Goal: Transaction & Acquisition: Purchase product/service

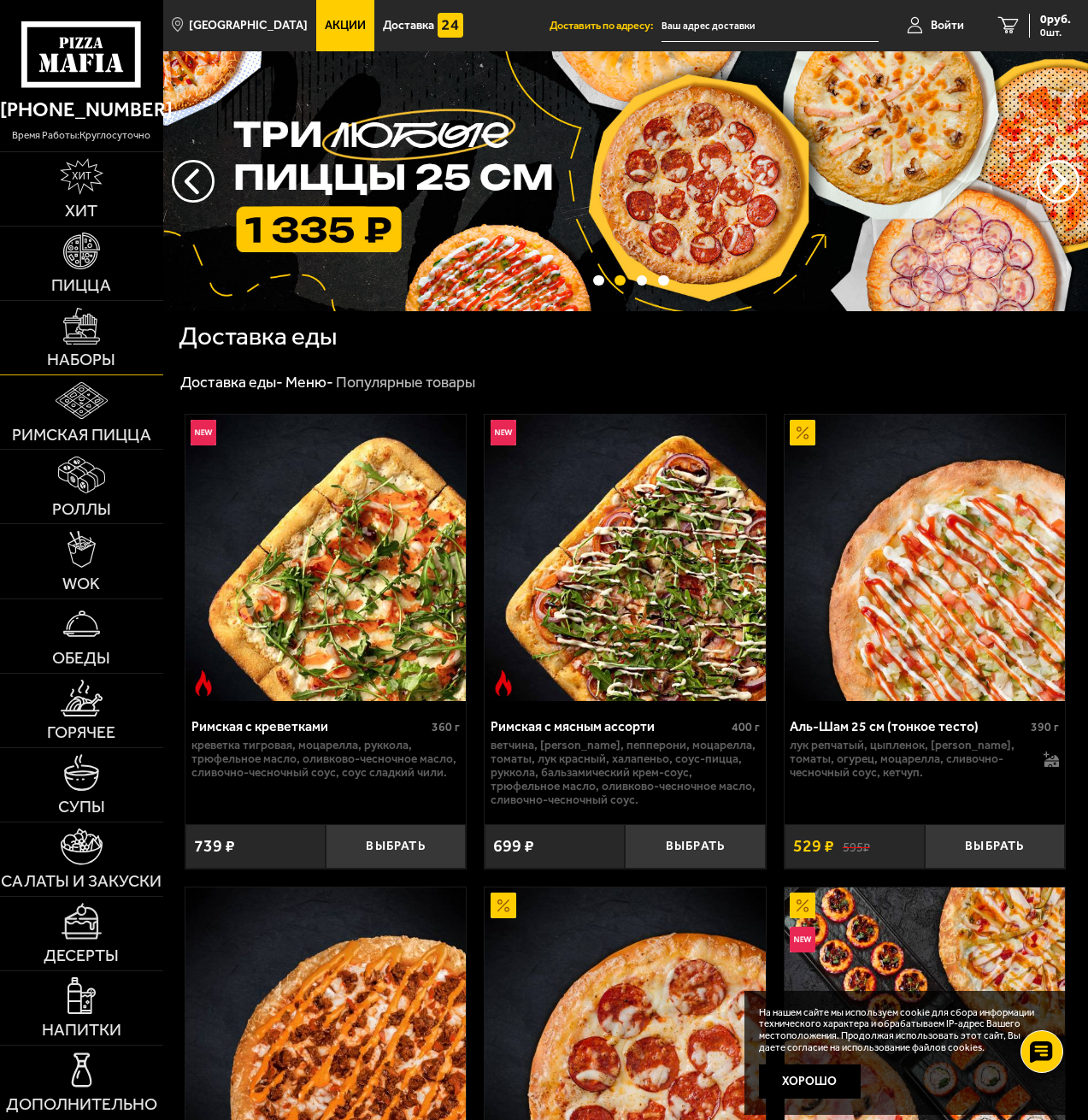
click at [94, 334] on img at bounding box center [82, 326] width 37 height 37
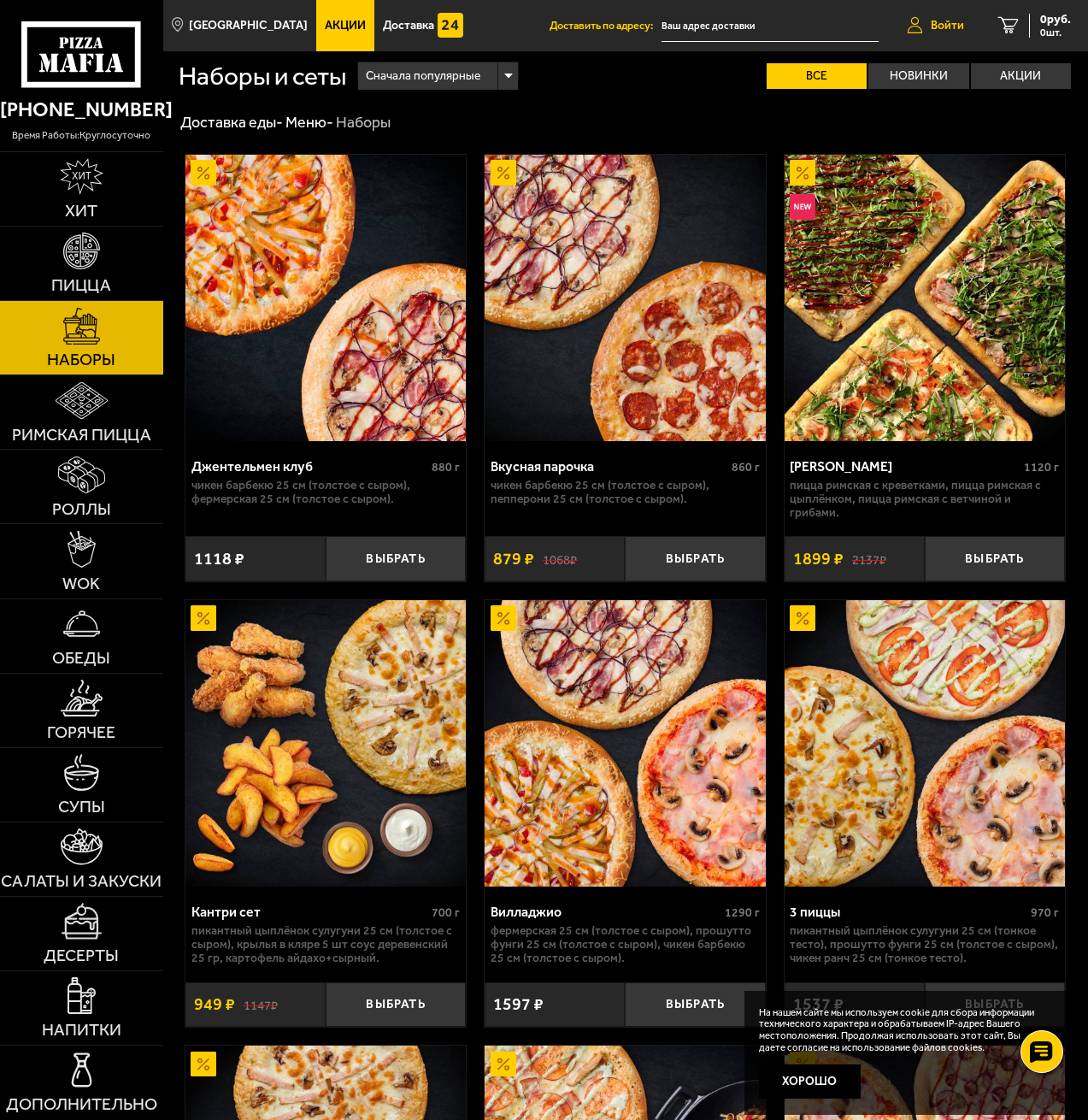
click at [953, 24] on span "Войти" at bounding box center [948, 25] width 33 height 12
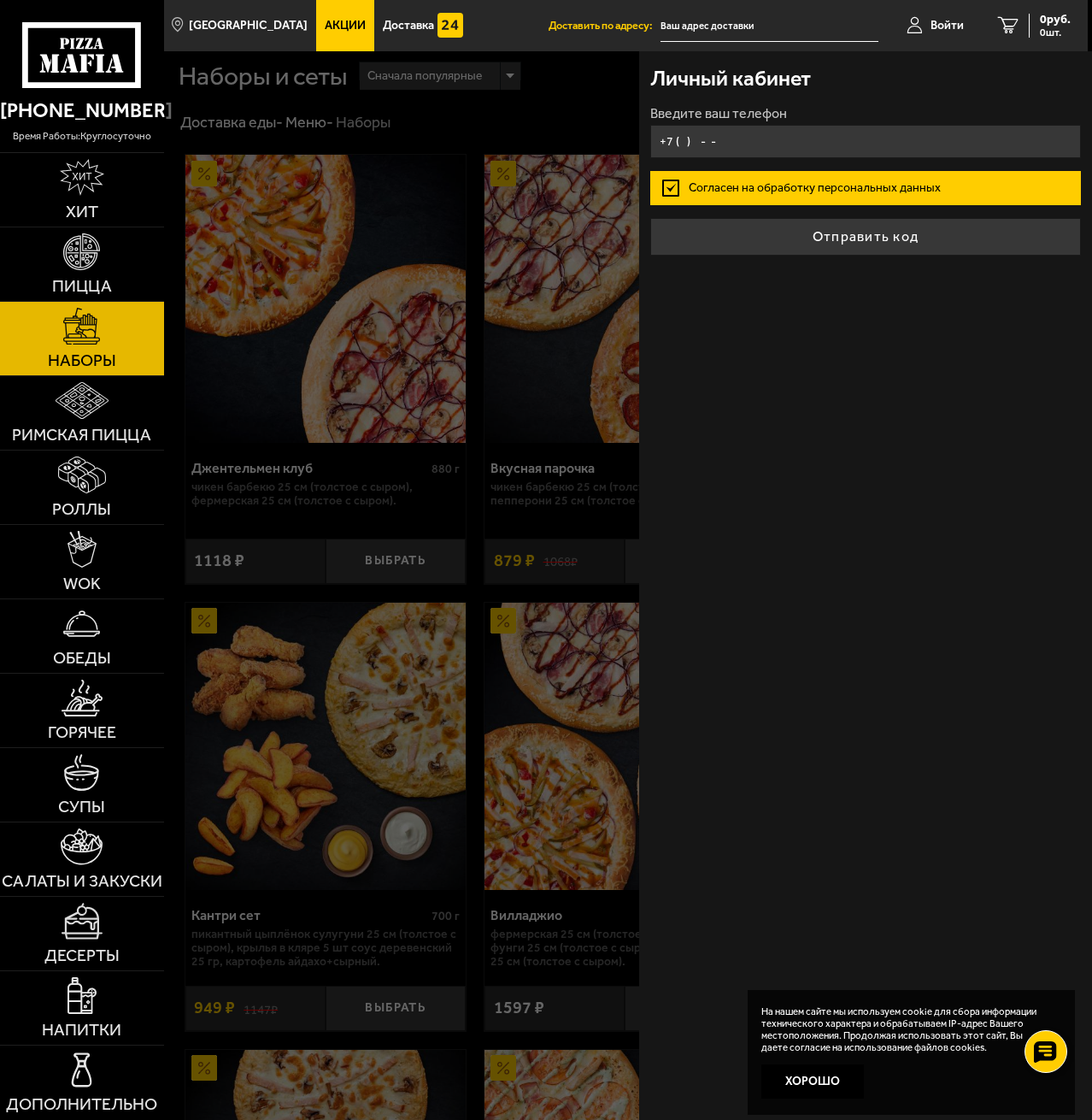
click at [803, 139] on input "+7 ( ) - -" at bounding box center [866, 141] width 430 height 33
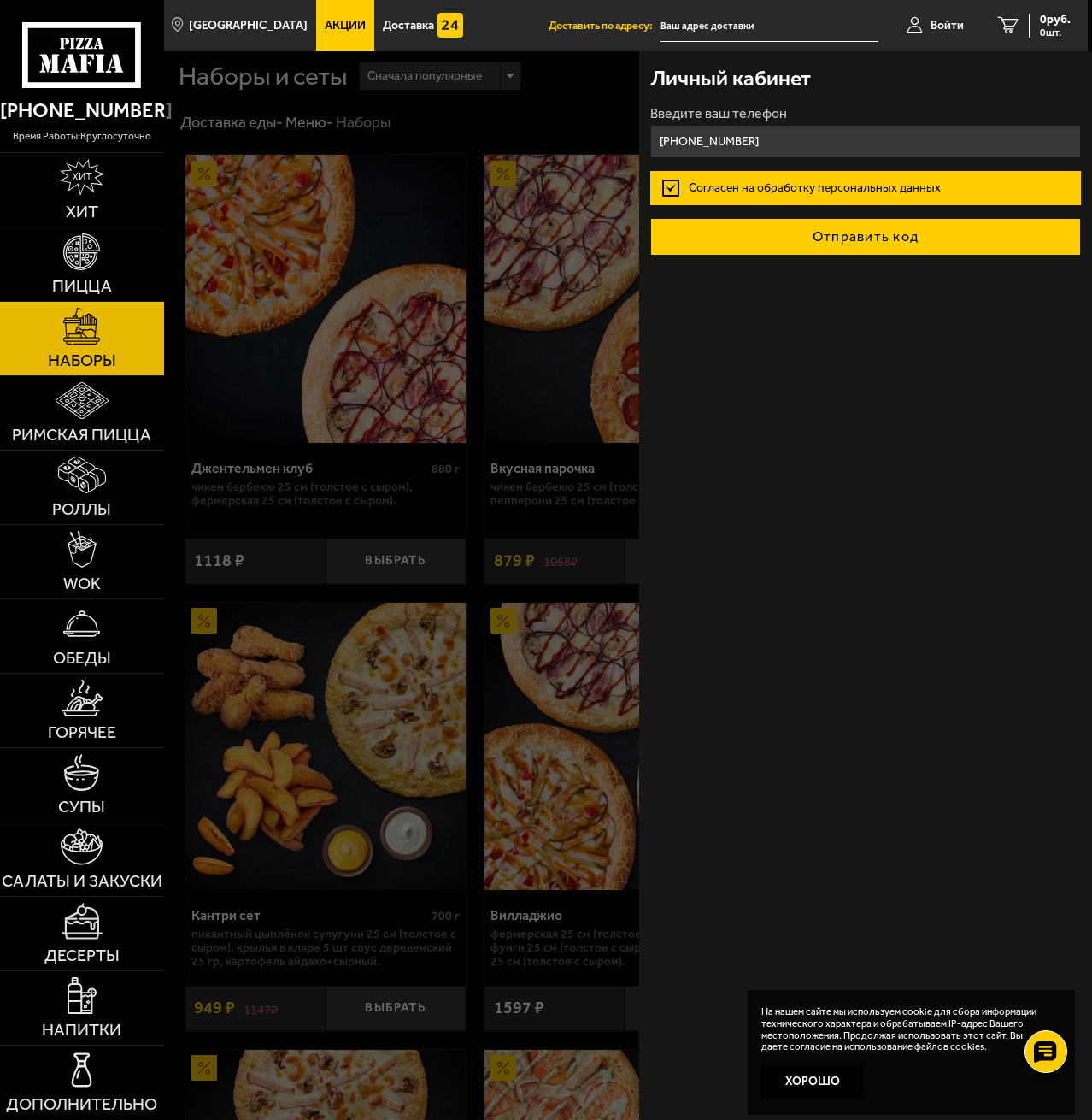
type input "[PHONE_NUMBER]"
click at [810, 249] on button "Отправить код" at bounding box center [866, 236] width 430 height 38
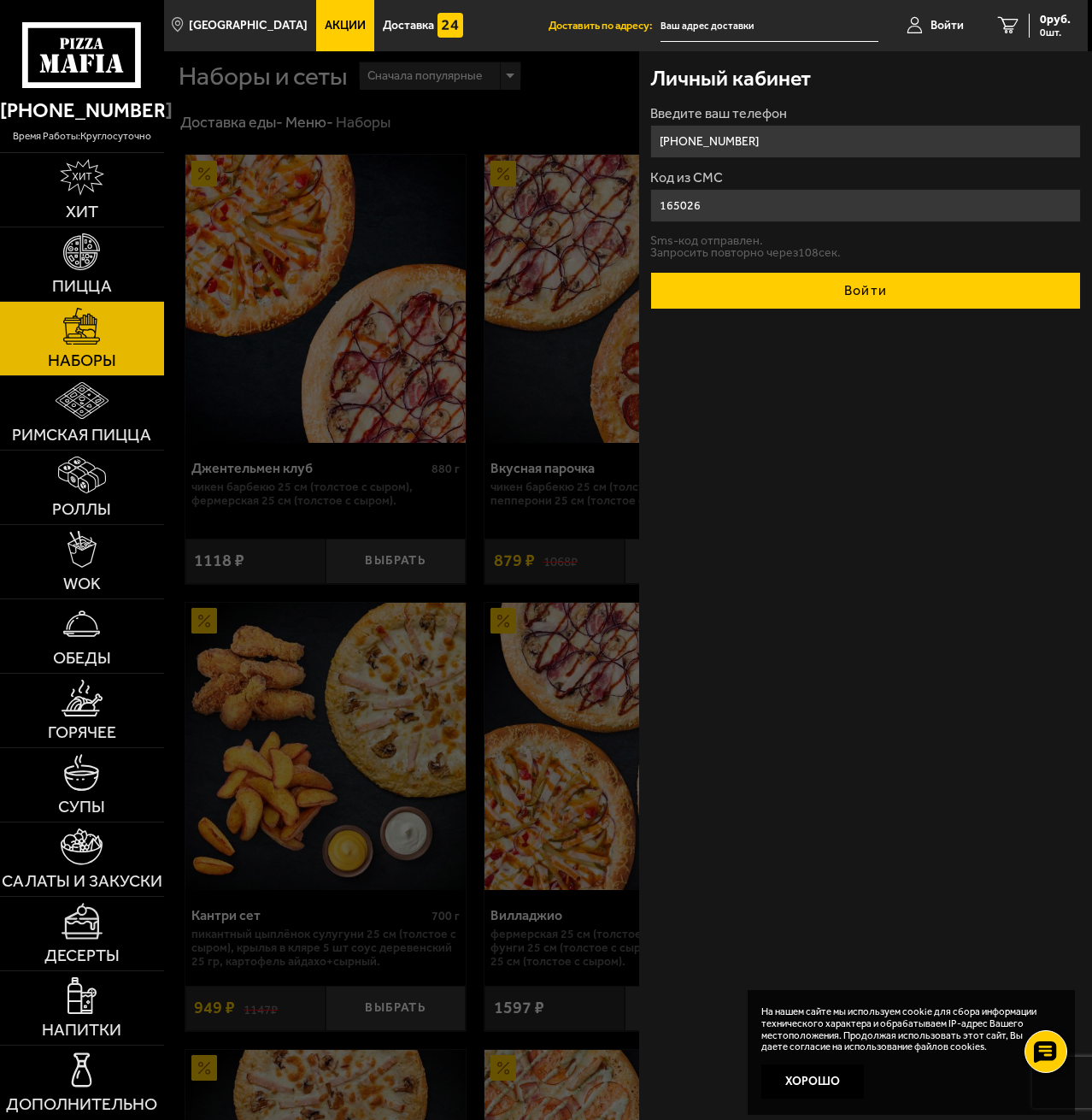
type input "165026"
click at [856, 293] on button "Войти" at bounding box center [866, 290] width 430 height 38
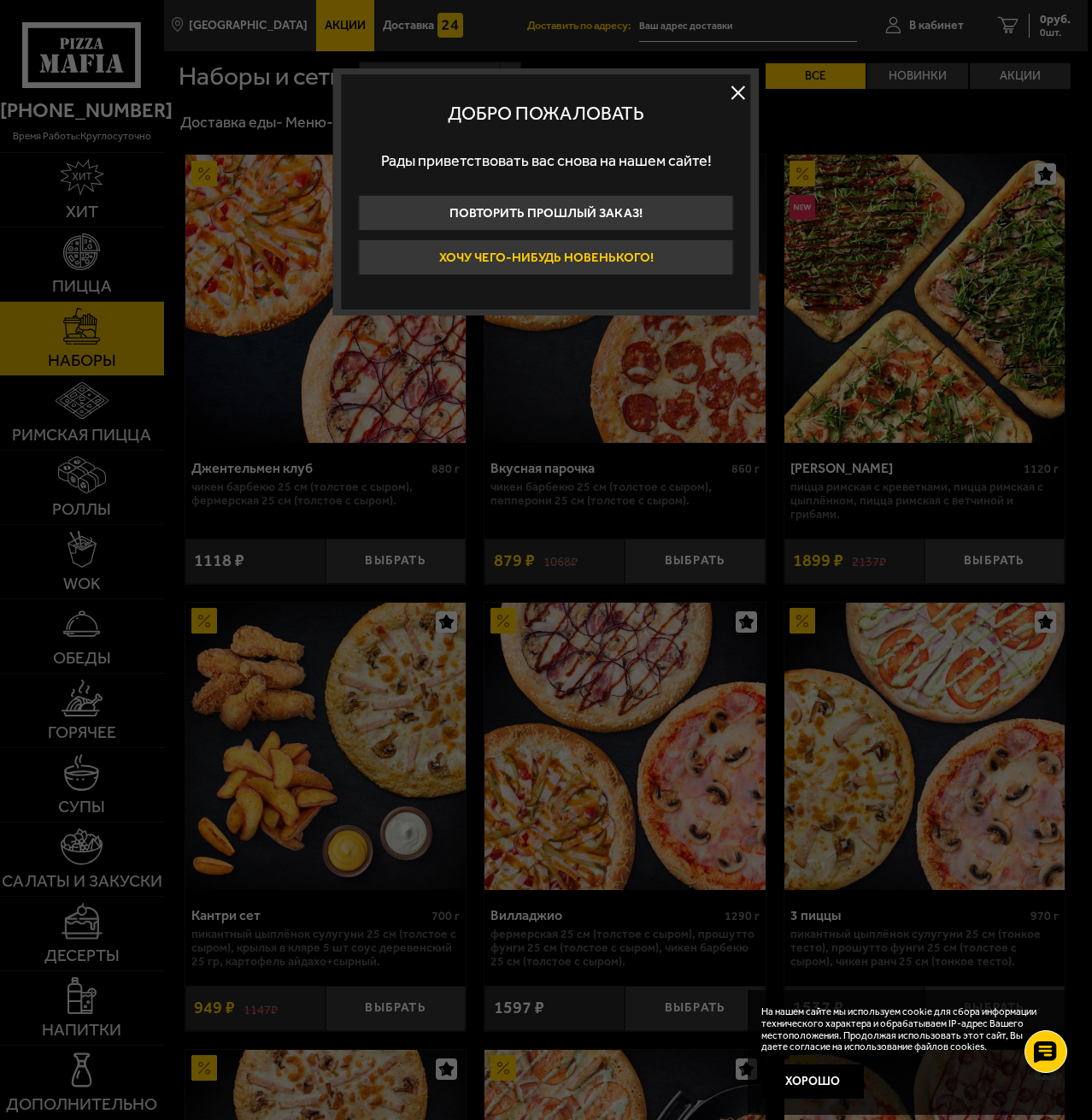
click at [656, 246] on button "Хочу чего-нибудь новенького!" at bounding box center [546, 257] width 375 height 36
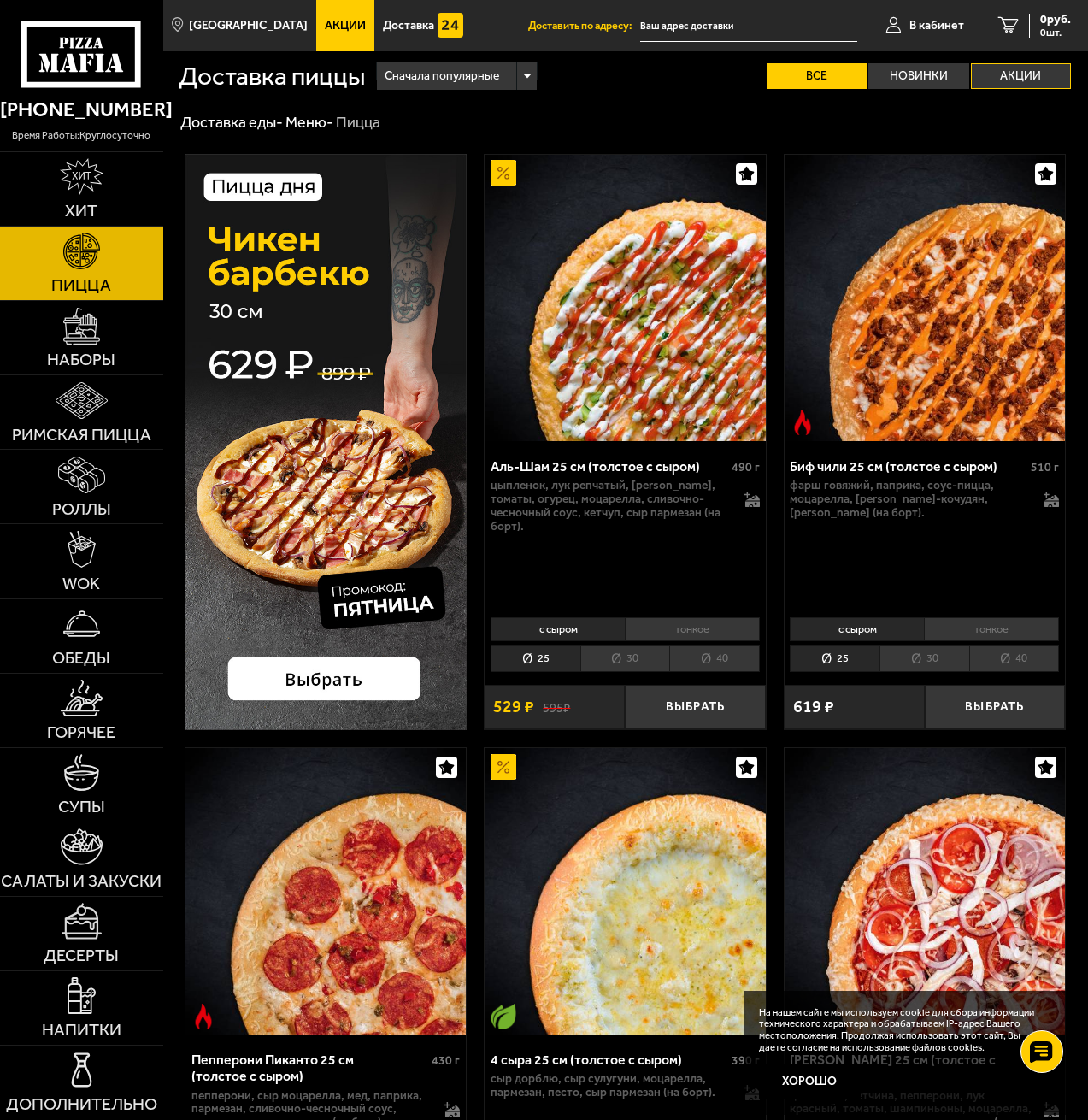
click at [1005, 83] on label "Акции" at bounding box center [1021, 75] width 100 height 25
click at [0, 0] on input "Акции" at bounding box center [0, 0] width 0 height 0
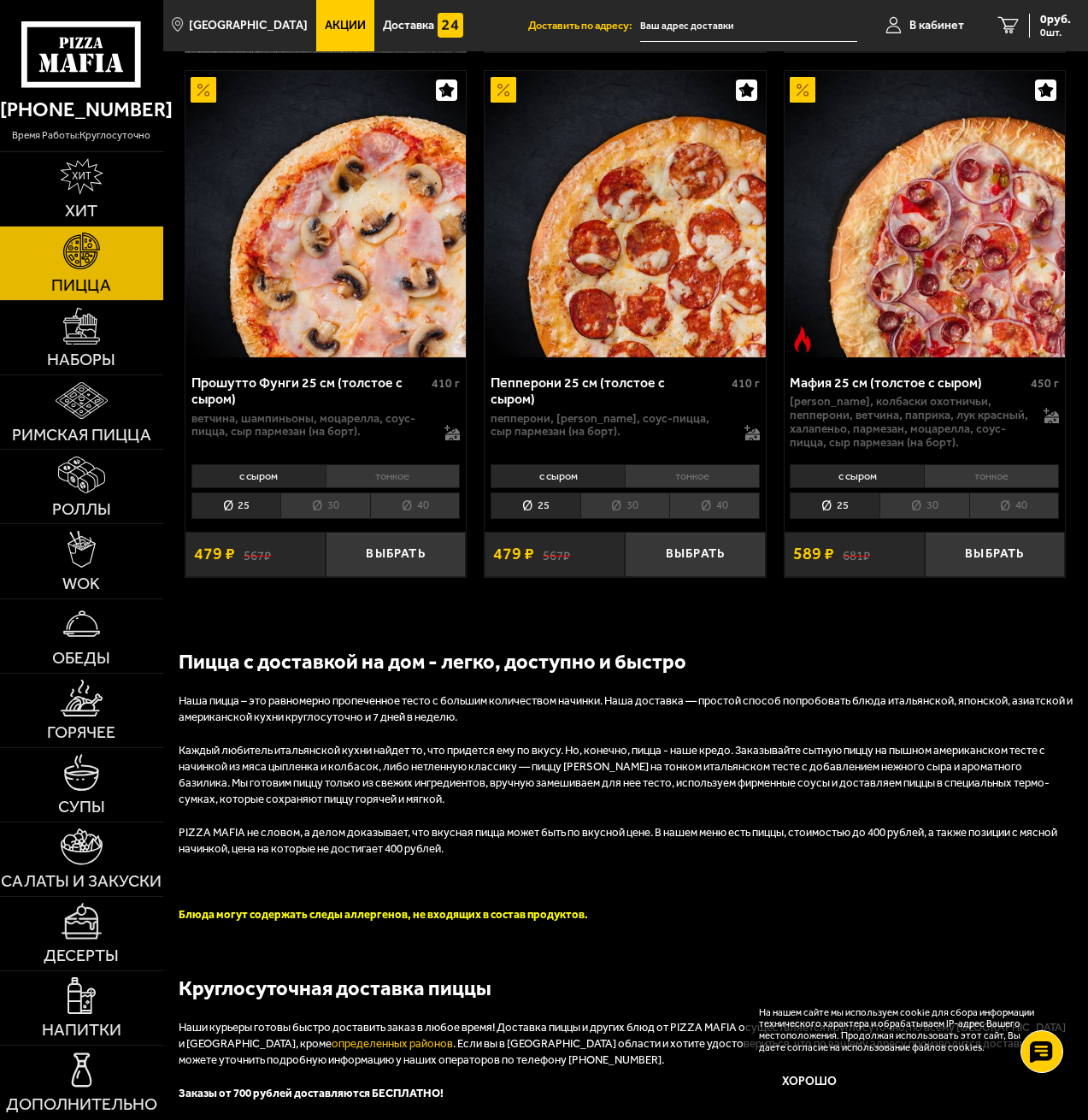
scroll to position [684, 0]
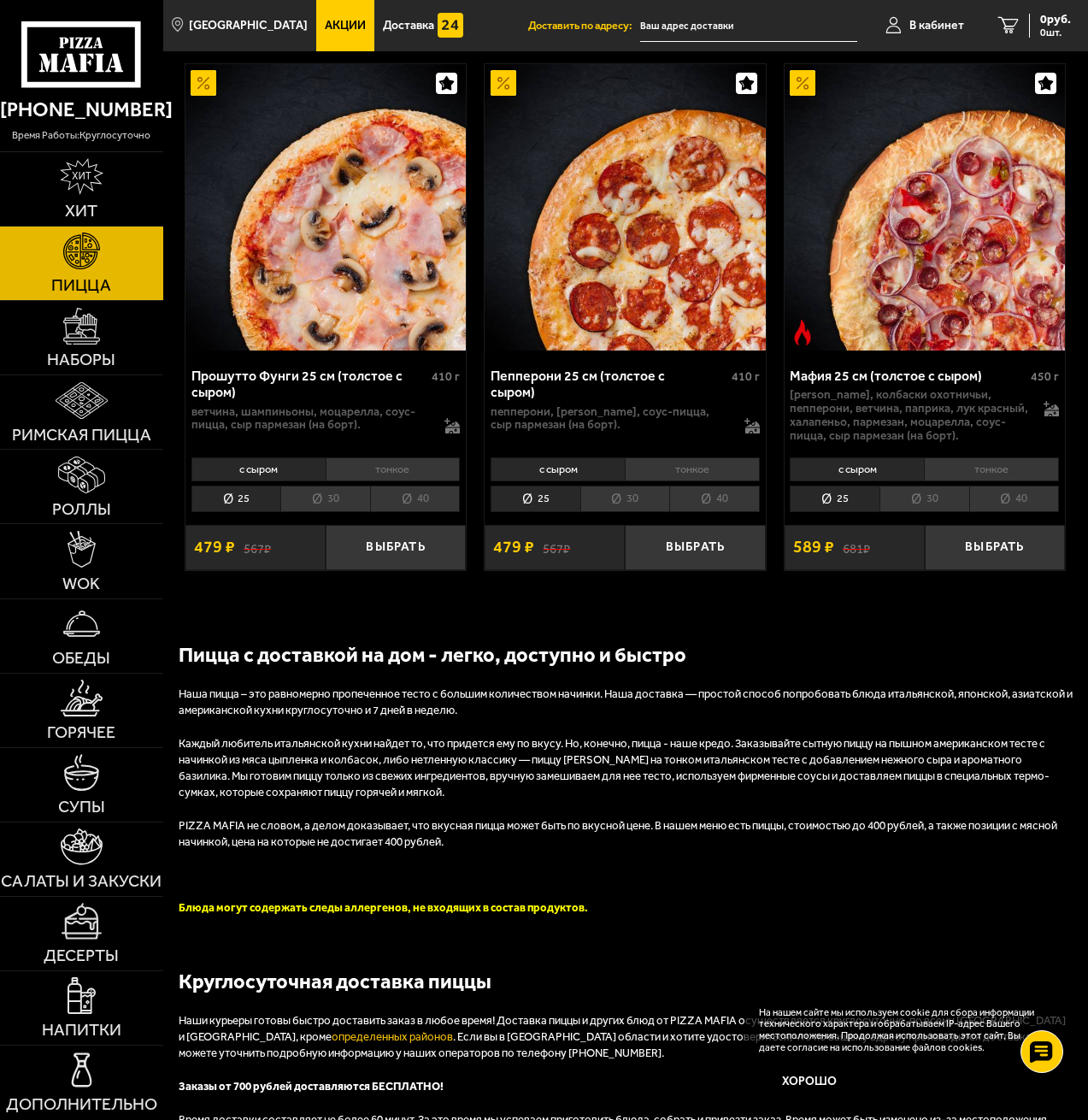
click at [431, 467] on li "тонкое" at bounding box center [393, 468] width 135 height 24
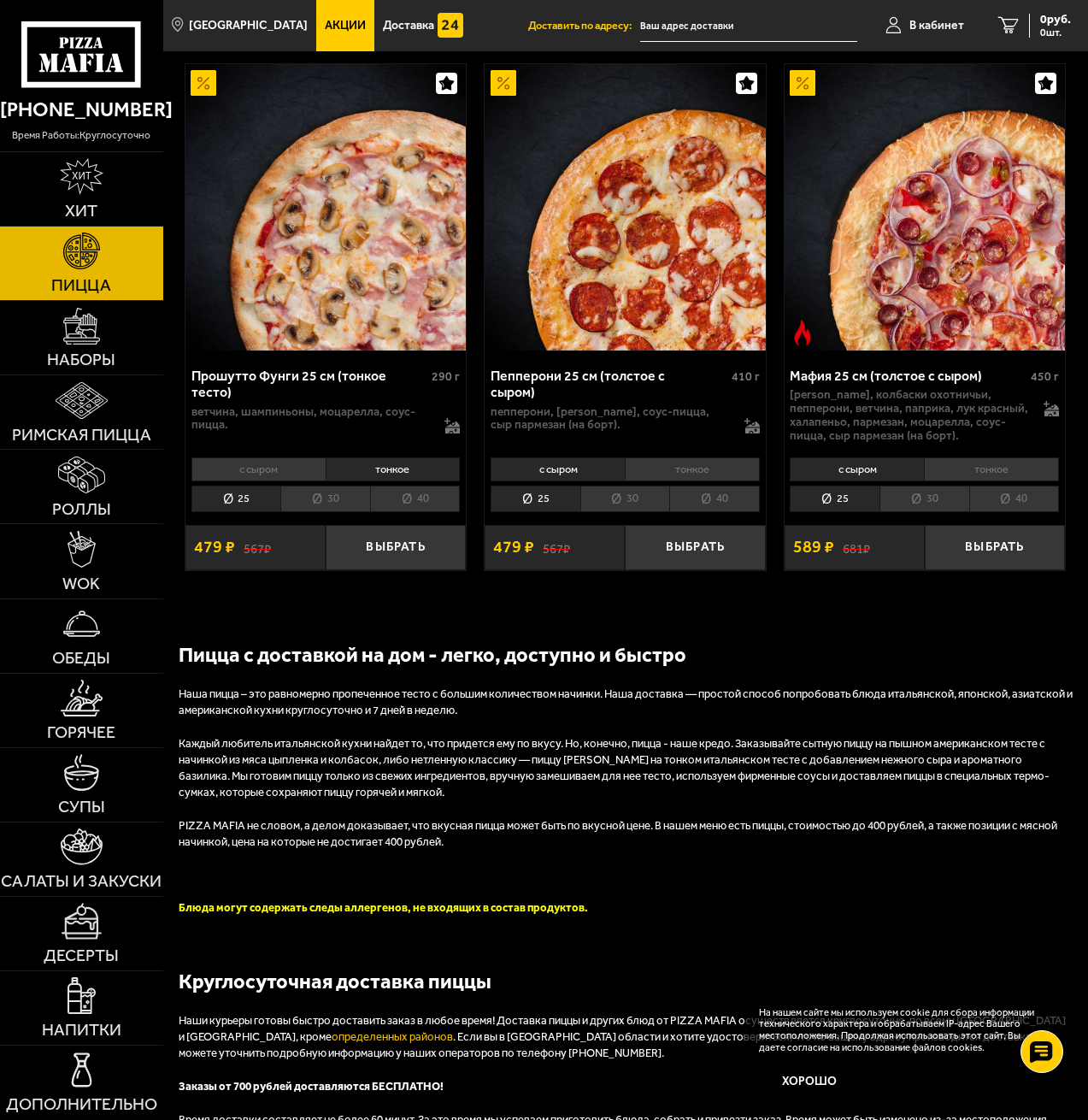
click at [298, 469] on li "с сыром" at bounding box center [258, 468] width 134 height 24
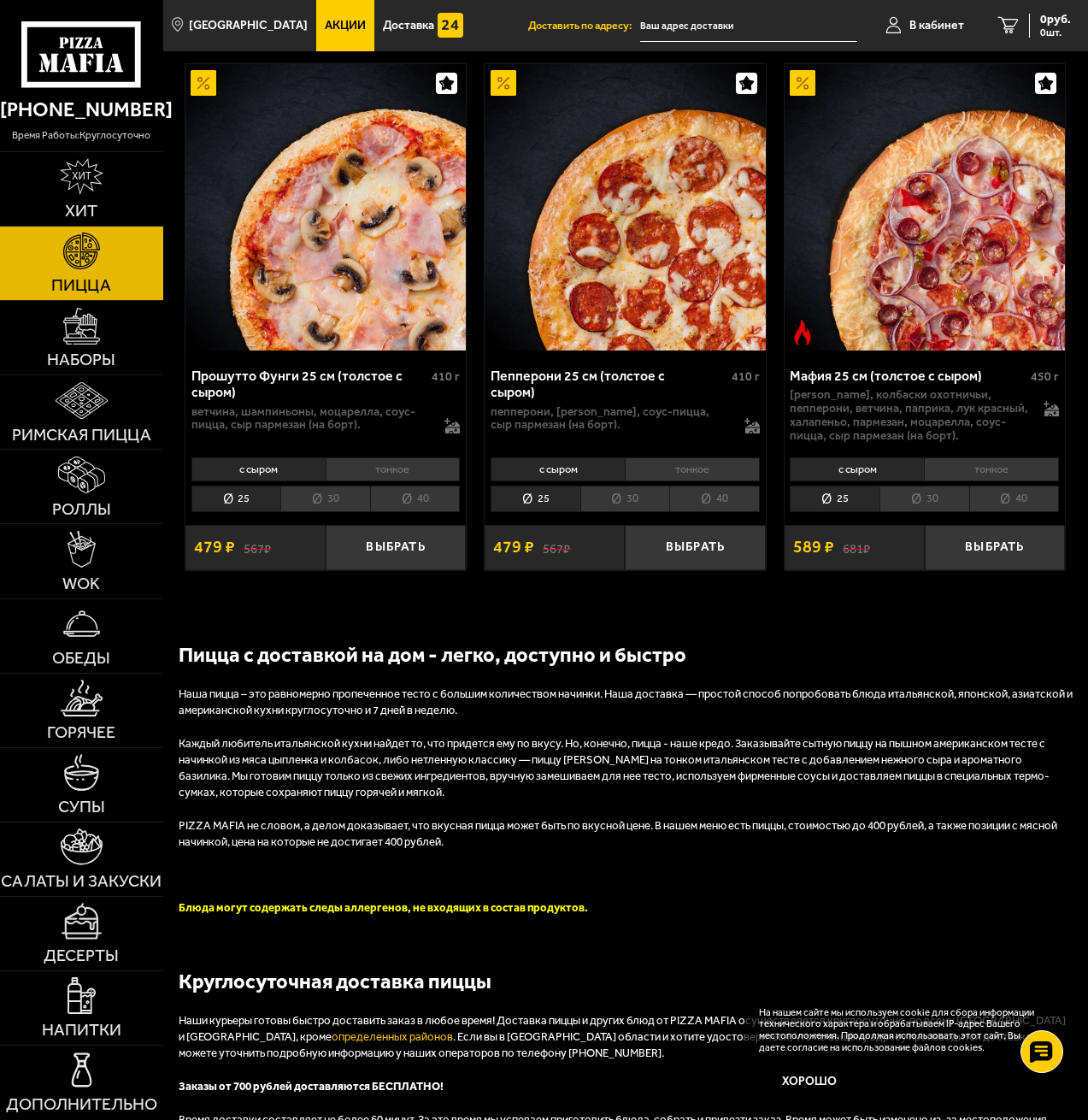
click at [400, 467] on li "тонкое" at bounding box center [393, 468] width 135 height 24
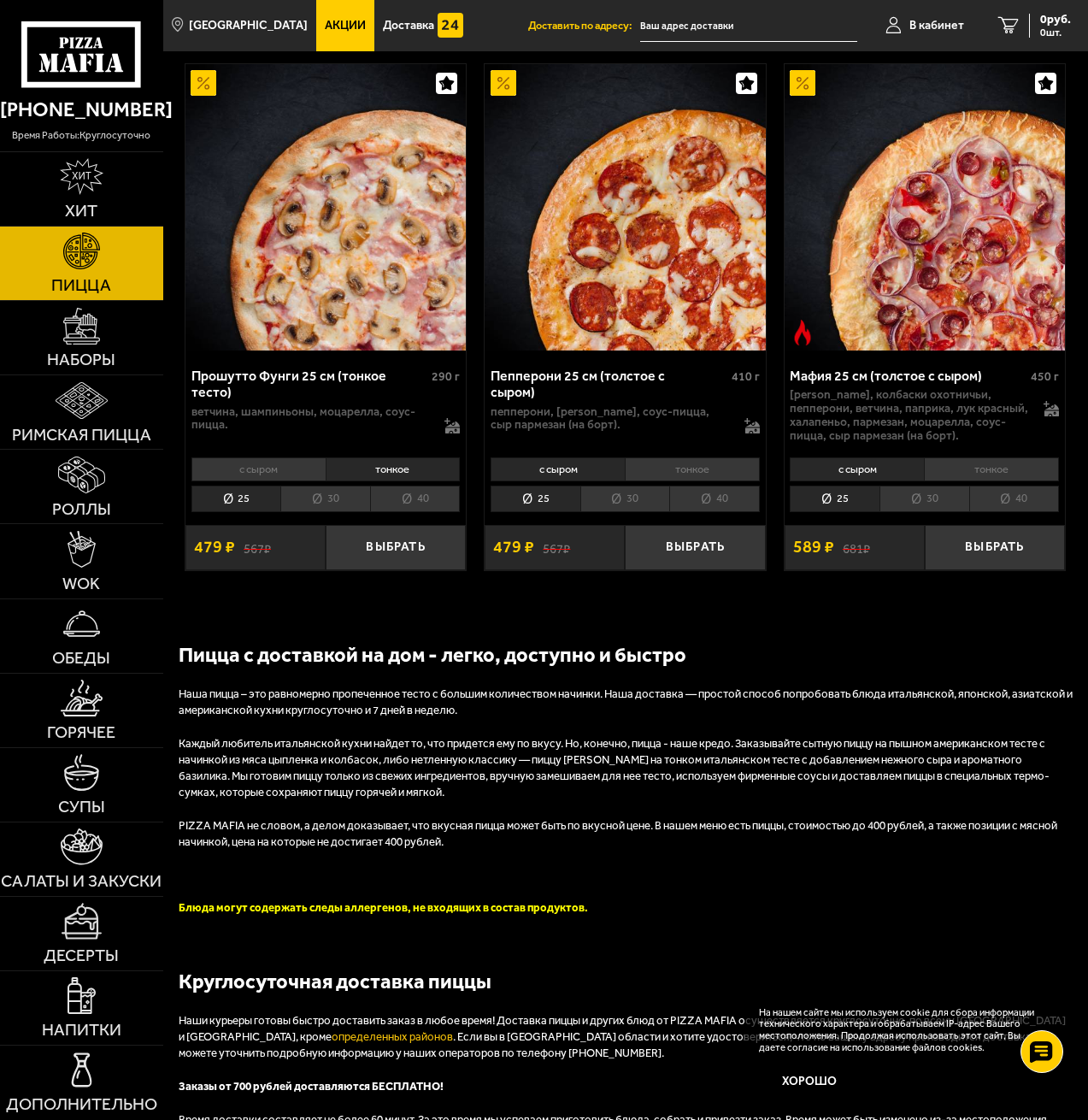
click at [317, 494] on li "30" at bounding box center [326, 498] width 89 height 26
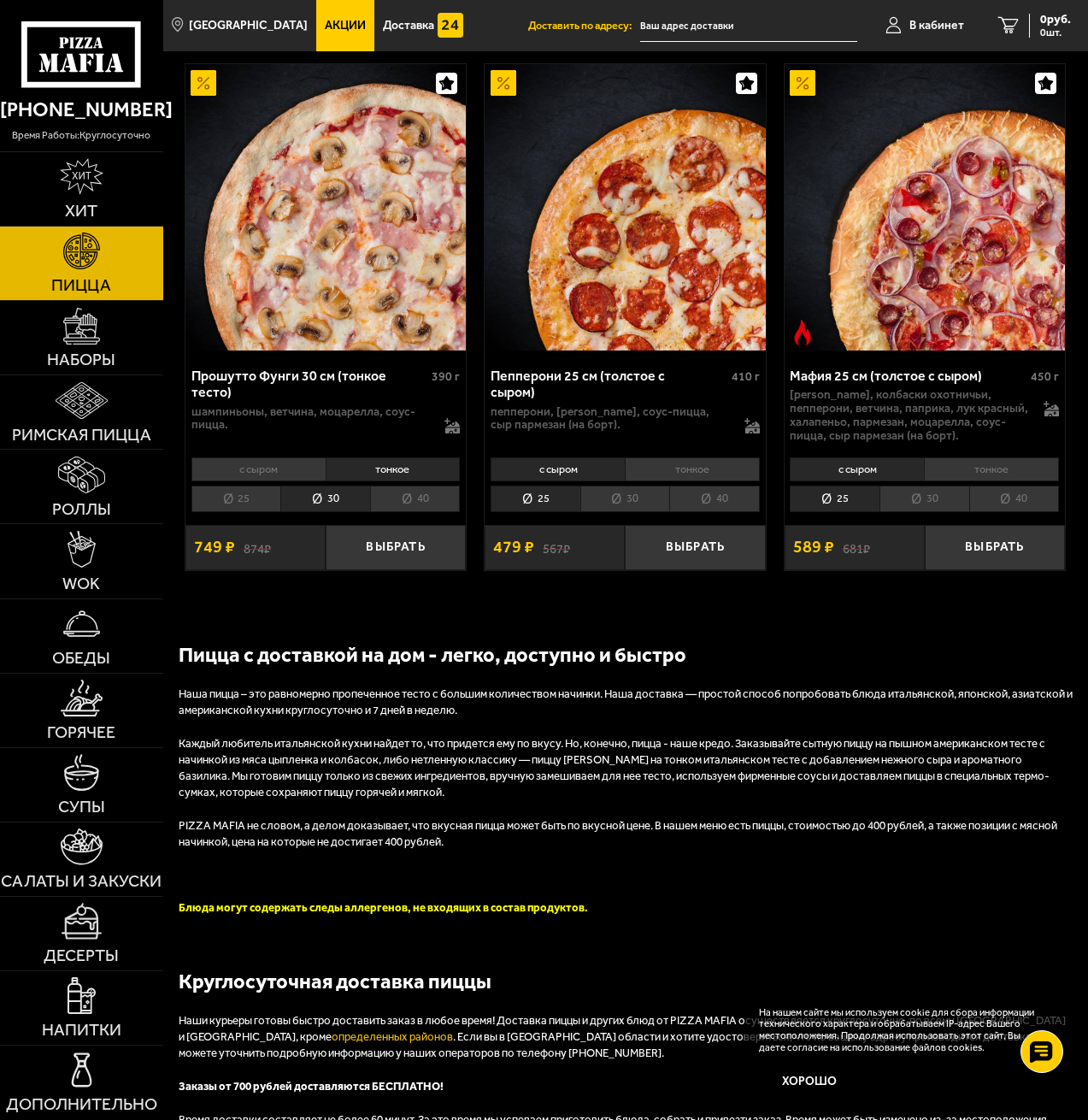
click at [239, 495] on li "25" at bounding box center [236, 498] width 89 height 26
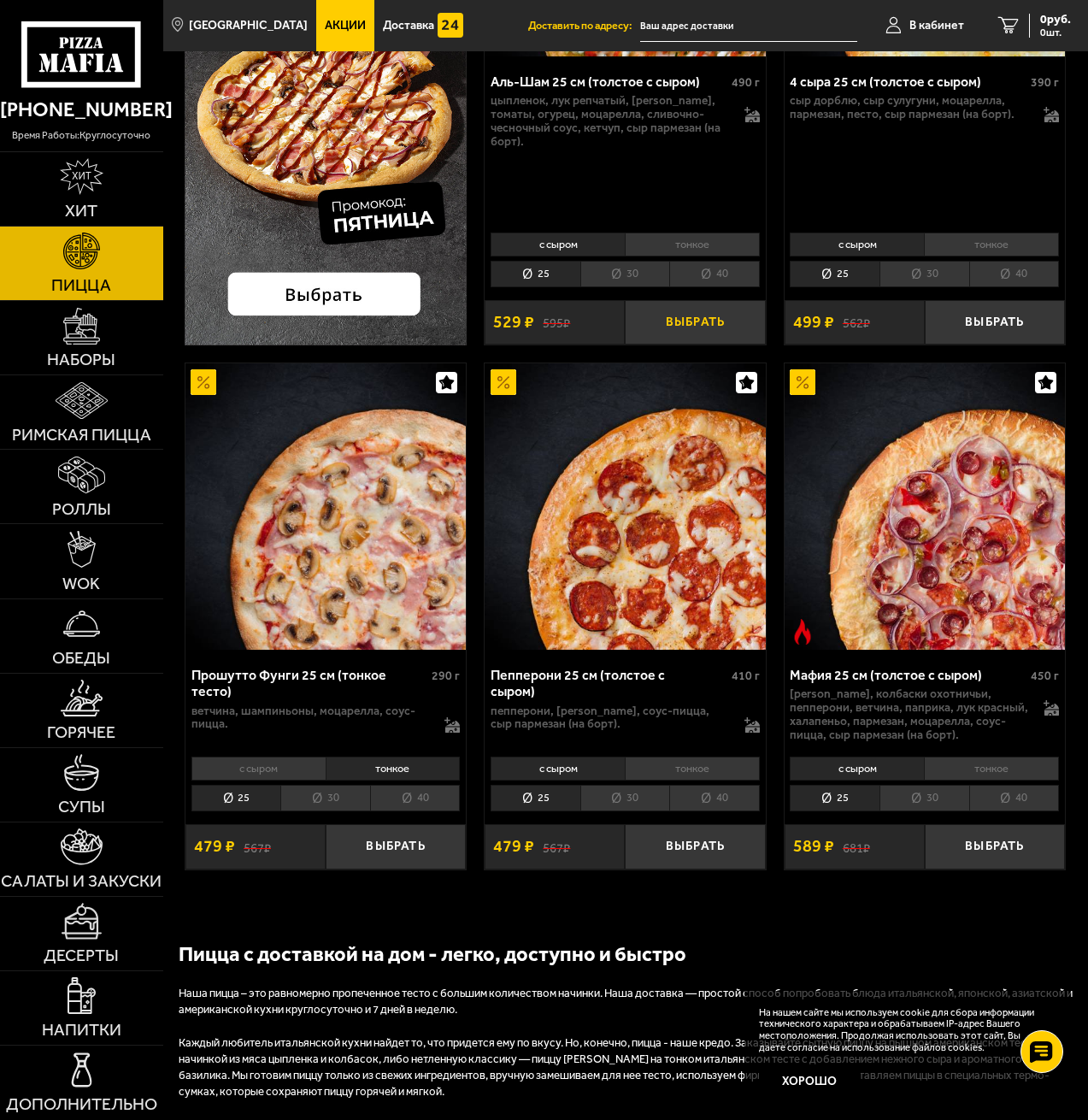
scroll to position [427, 0]
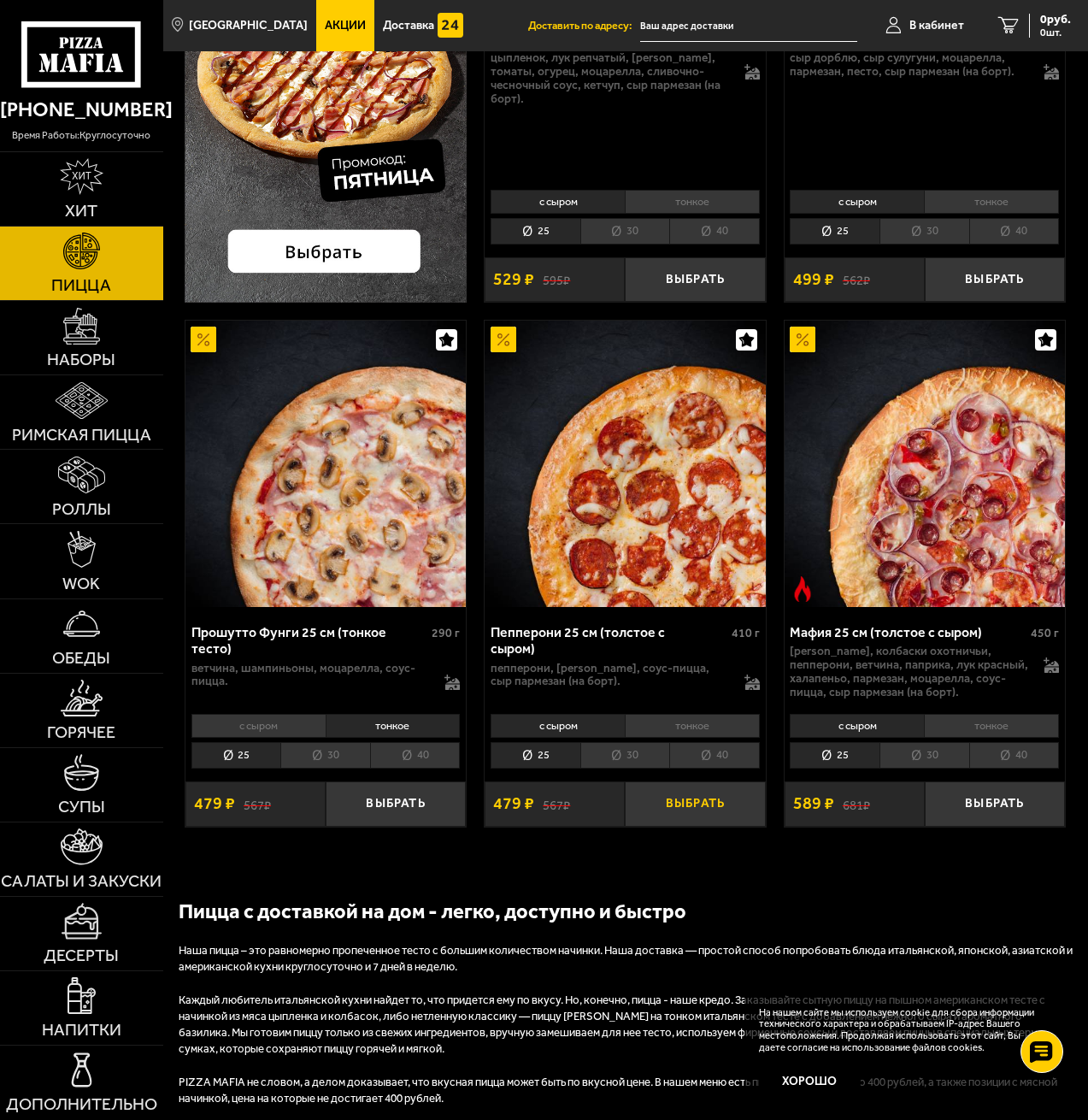
click at [693, 816] on button "Выбрать" at bounding box center [695, 804] width 140 height 46
click at [1044, 17] on span "1108 руб." at bounding box center [1045, 20] width 51 height 12
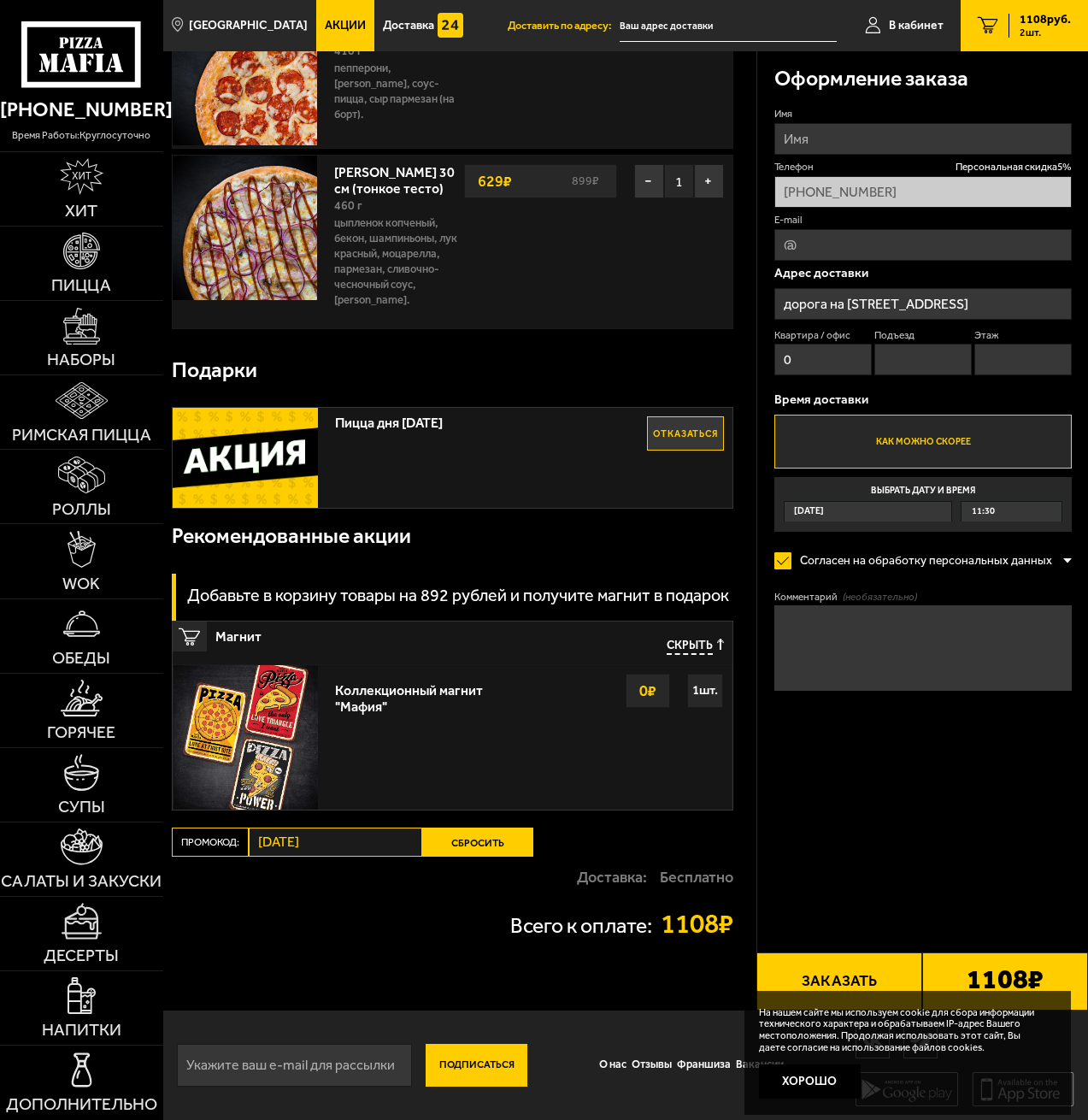
scroll to position [156, 0]
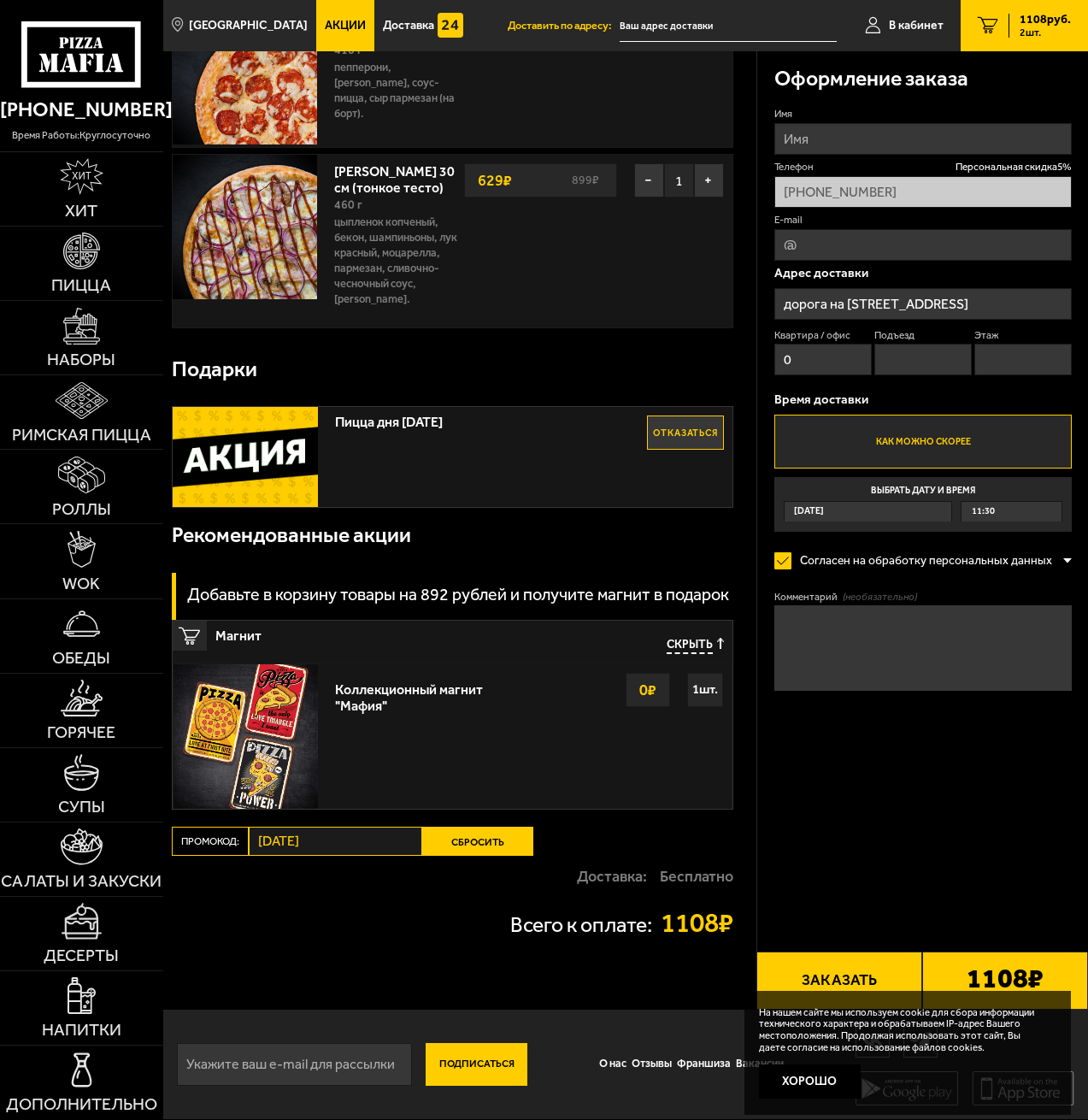
click at [822, 360] on input "0" at bounding box center [823, 360] width 97 height 32
drag, startPoint x: 802, startPoint y: 365, endPoint x: 760, endPoint y: 363, distance: 42.0
click at [760, 364] on div "Оформление заказа Имя Телефон Персональная скидка 5 % +7 (924) 704-79-98 E-mail…" at bounding box center [923, 414] width 332 height 727
click at [833, 247] on input "E-mail" at bounding box center [923, 245] width 297 height 32
type input "[EMAIL_ADDRESS][DOMAIN_NAME]"
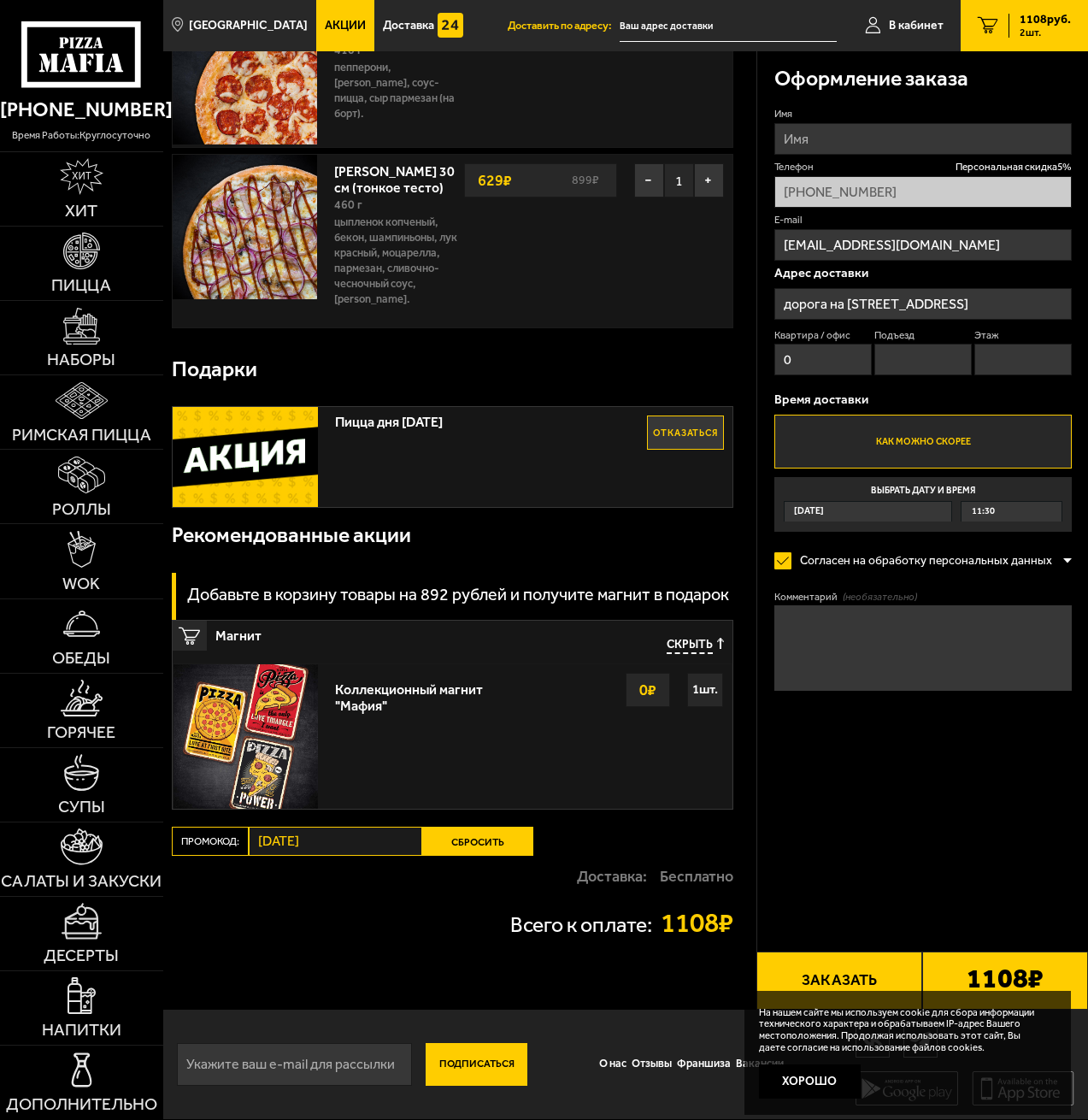
click at [818, 125] on input "Имя" at bounding box center [923, 139] width 297 height 32
type input "[PERSON_NAME]"
click at [927, 791] on div "Оформление заказа Имя Олеся Телефон Персональная скидка 5 % +7 (924) 704-79-98 …" at bounding box center [922, 453] width 332 height 1113
click at [1013, 501] on label "Выбрать дату и время Сегодня 11:30" at bounding box center [923, 504] width 297 height 54
click at [0, 0] on input "Выбрать дату и время Сегодня 11:30" at bounding box center [0, 0] width 0 height 0
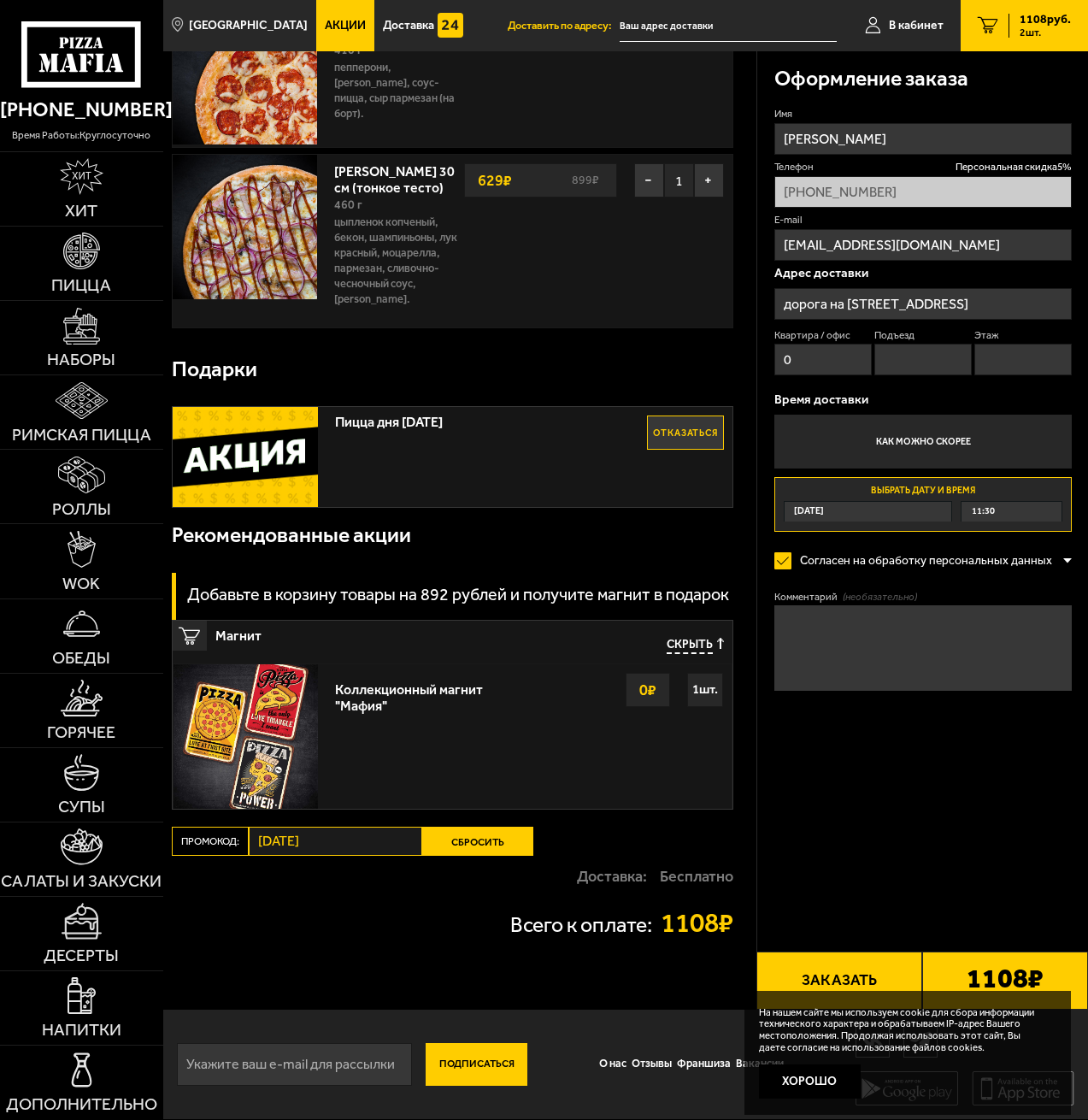
click at [1013, 512] on div "11:30" at bounding box center [1012, 511] width 100 height 19
click at [1006, 559] on li "12:45" at bounding box center [1012, 553] width 98 height 21
click at [1008, 510] on div "12:45" at bounding box center [1012, 511] width 100 height 19
click at [965, 753] on form "Имя Олеся Телефон Персональная скидка 5 % +7 (924) 704-79-98 E-mail onatsko.o@m…" at bounding box center [923, 443] width 297 height 672
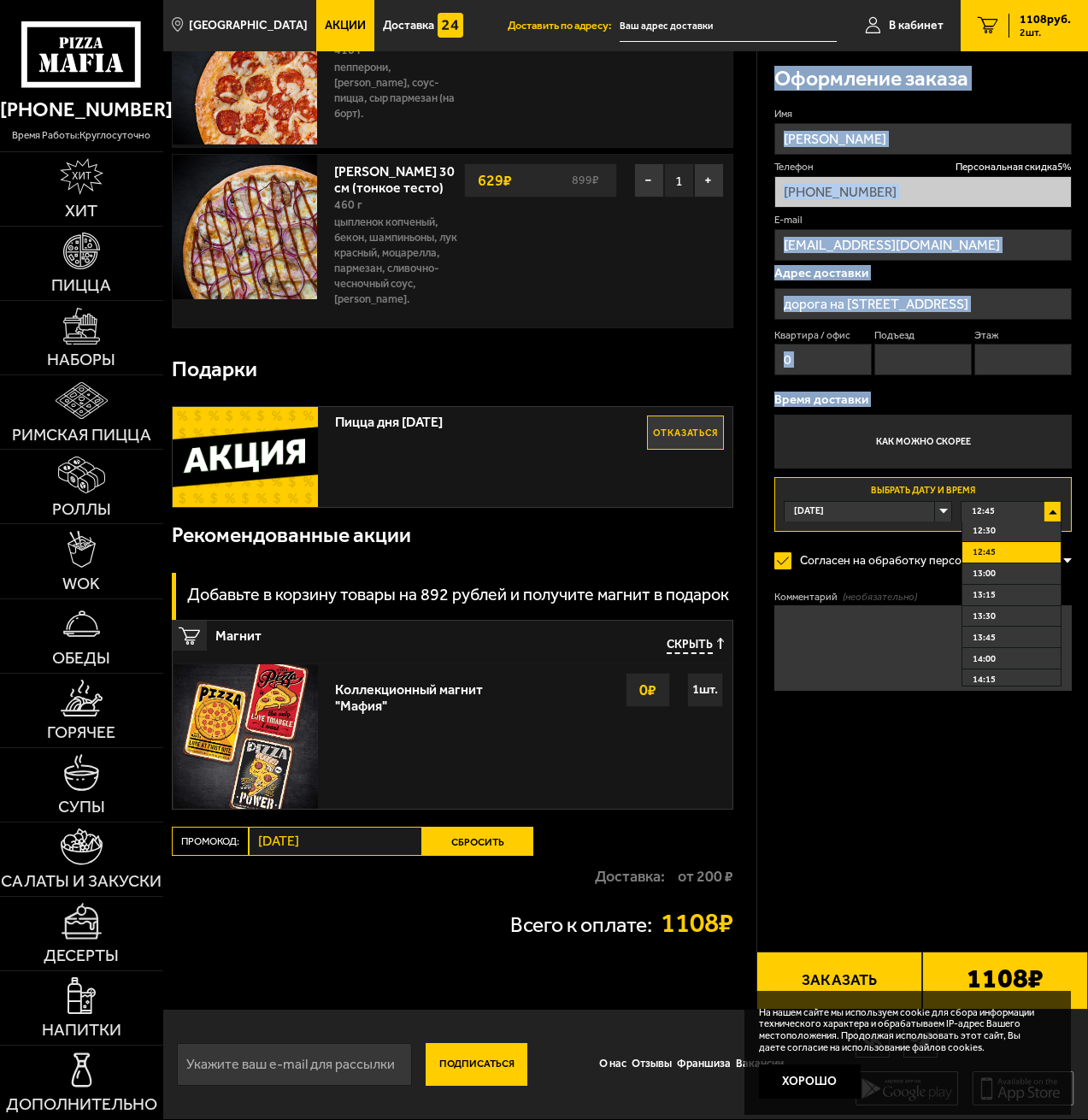
click at [965, 781] on div "Оформление заказа Имя Олеся Телефон Персональная скидка 5 % +7 (924) 704-79-98 …" at bounding box center [922, 453] width 332 height 1113
click at [973, 568] on span "13:00" at bounding box center [984, 573] width 23 height 13
click at [859, 977] on button "Заказать" at bounding box center [839, 981] width 166 height 58
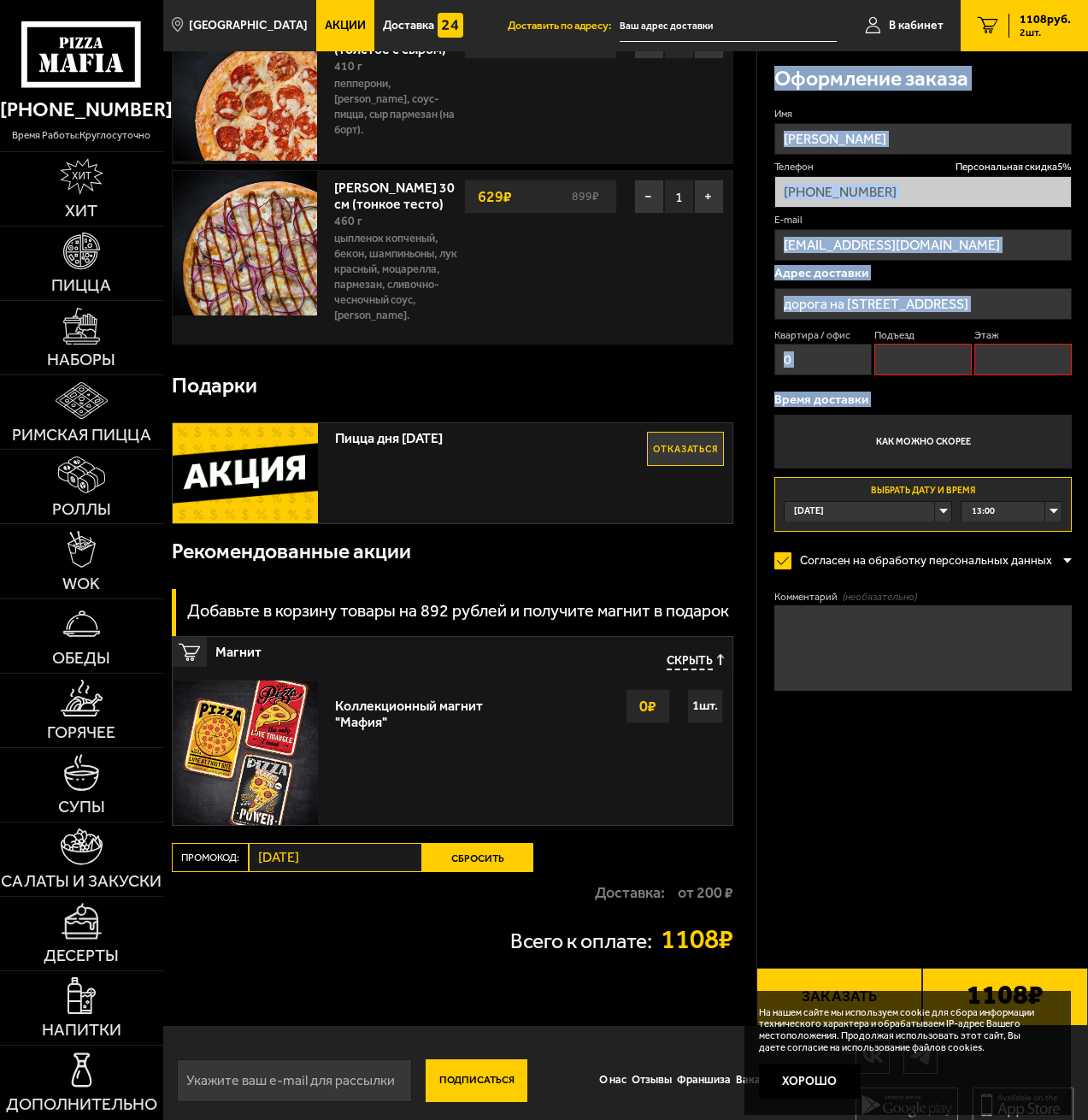
scroll to position [156, 0]
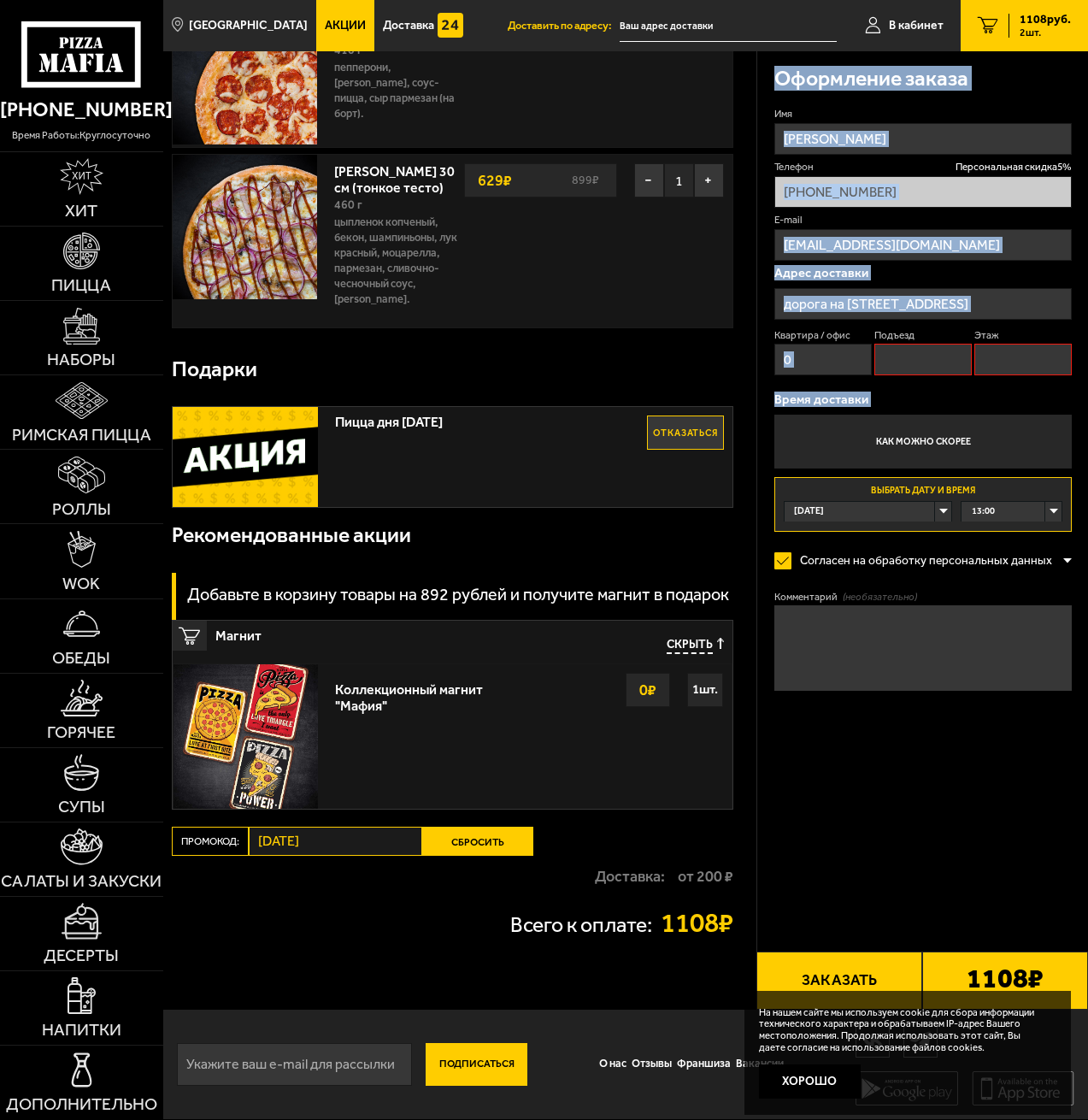
click at [859, 988] on button "Заказать" at bounding box center [839, 981] width 166 height 58
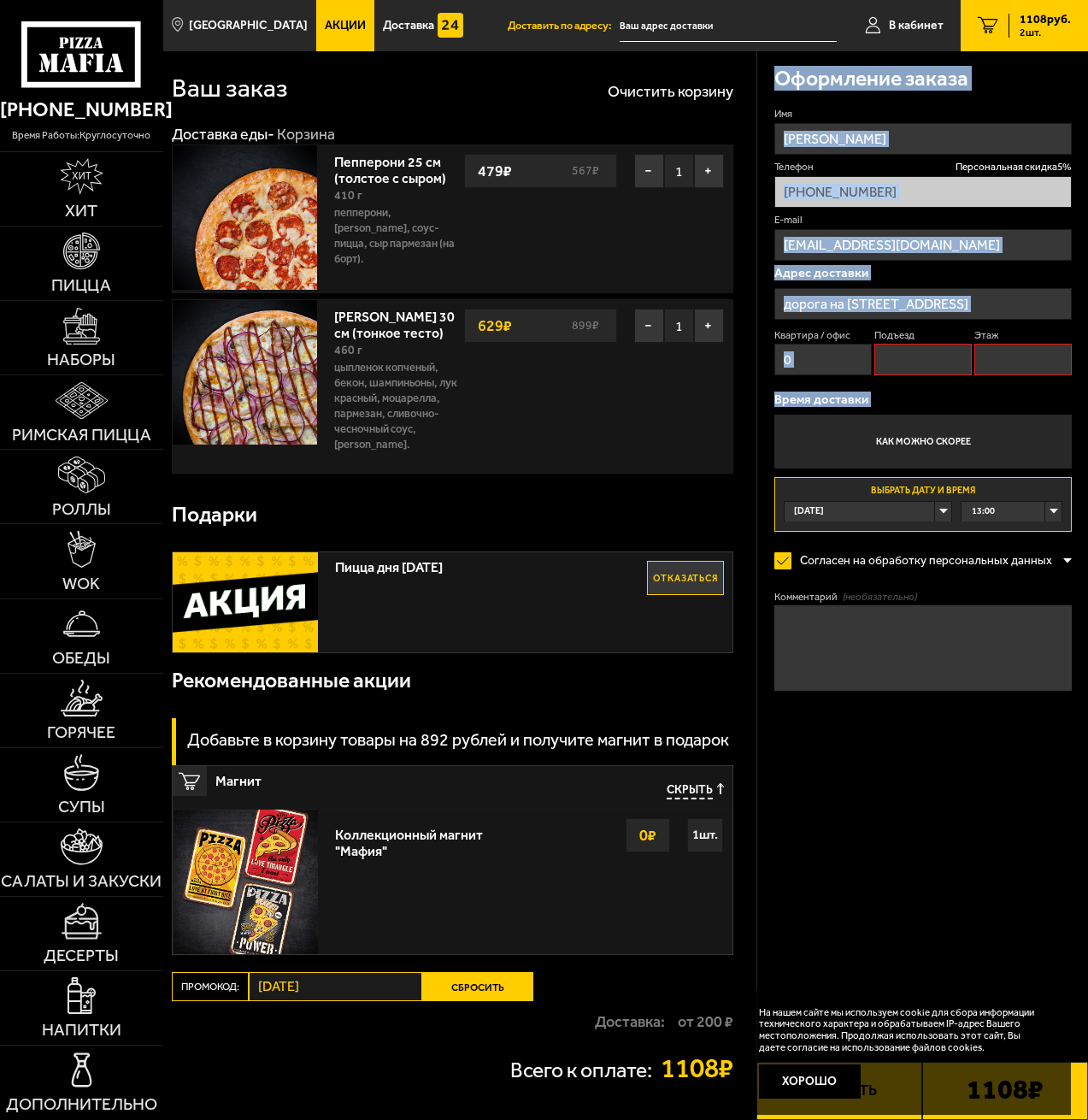
scroll to position [0, 0]
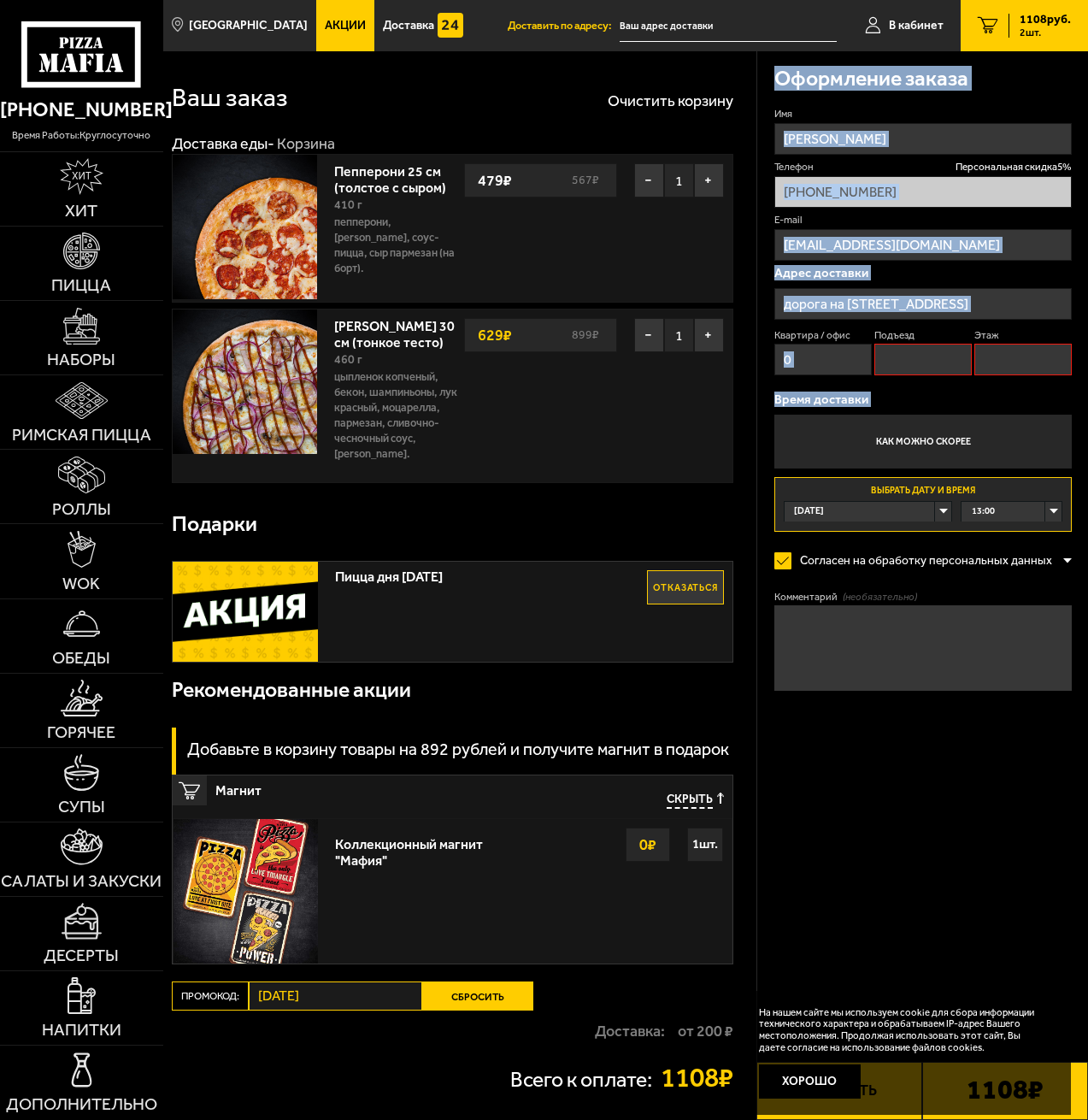
click at [872, 839] on div "Оформление заказа Имя Олеся Телефон Персональная скидка 5 % +7 (924) 704-79-98 …" at bounding box center [922, 607] width 332 height 1113
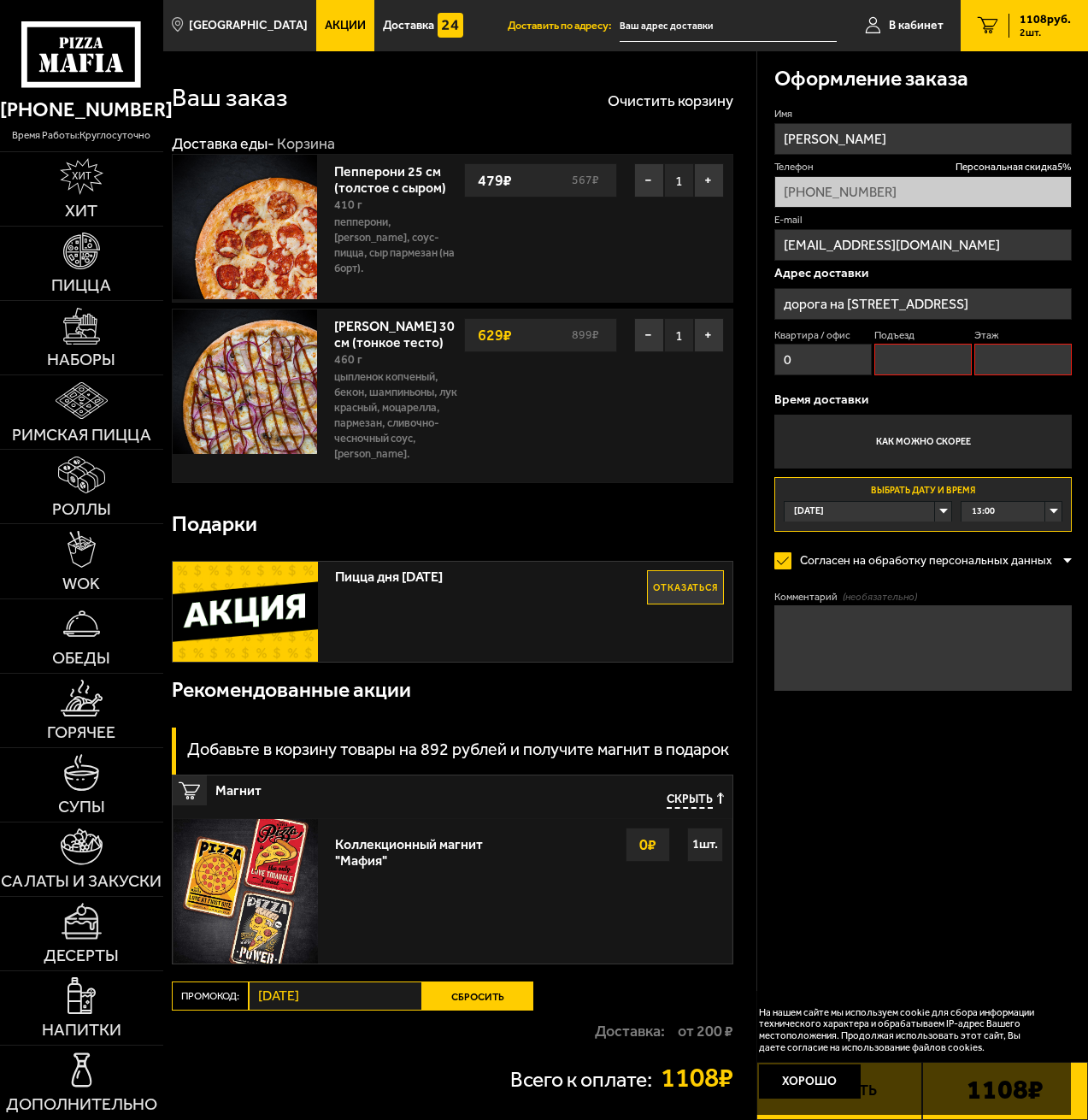
click at [823, 369] on input "0" at bounding box center [823, 360] width 97 height 32
drag, startPoint x: 792, startPoint y: 360, endPoint x: 745, endPoint y: 361, distance: 47.0
click at [745, 361] on section "Ваш заказ Очистить корзину Доставка еды - Корзина Пепперони 25 см (толстое с сы…" at bounding box center [626, 607] width 925 height 1113
click at [819, 363] on input "0" at bounding box center [823, 360] width 97 height 32
click at [900, 362] on input "Подъезд" at bounding box center [923, 360] width 97 height 32
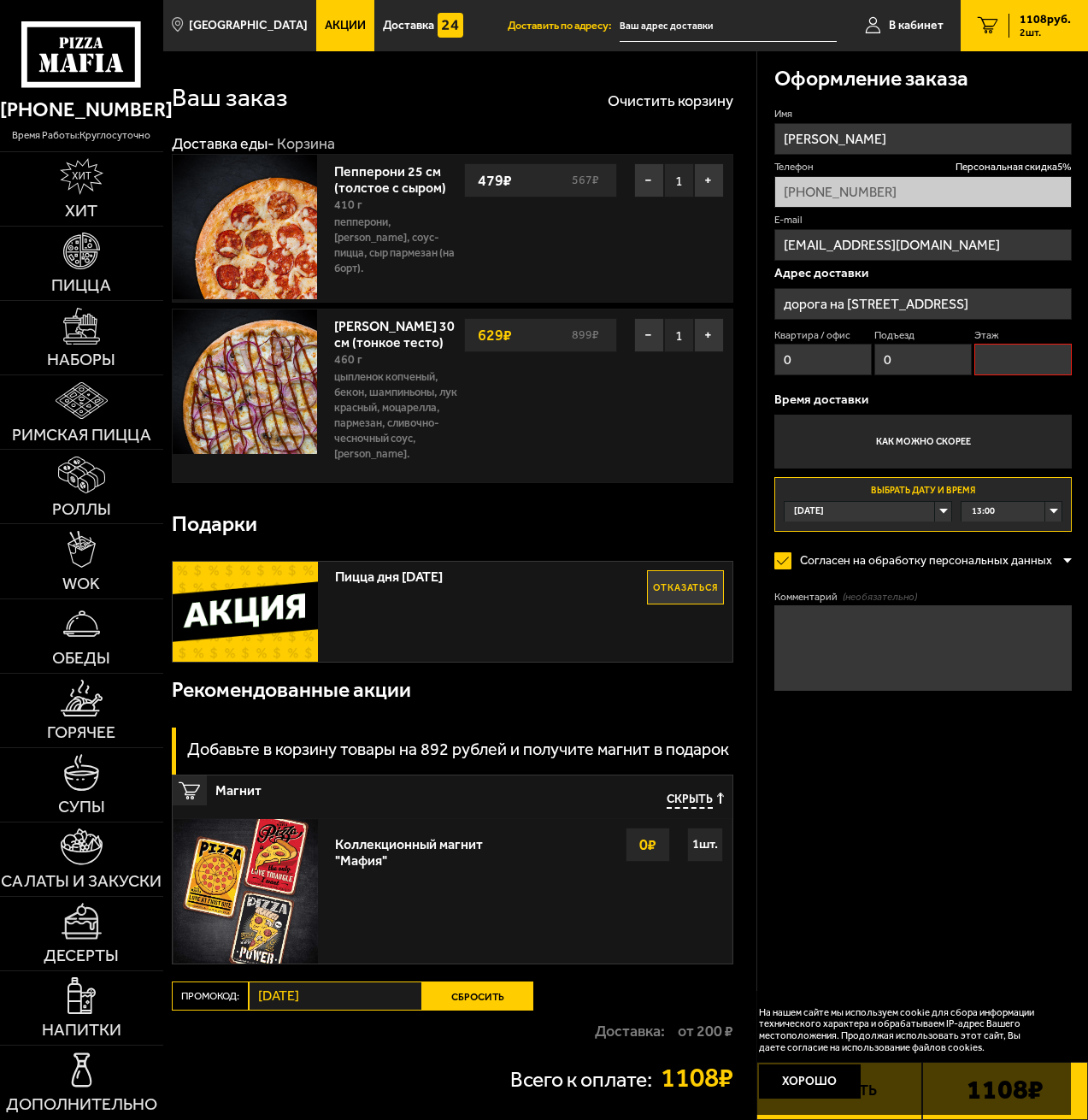
type input "0"
click at [1048, 364] on input "Этаж" at bounding box center [1023, 360] width 97 height 32
type input "0"
click at [984, 860] on div "Оформление заказа Имя Олеся Телефон Персональная скидка 5 % +7 (924) 704-79-98 …" at bounding box center [922, 607] width 332 height 1113
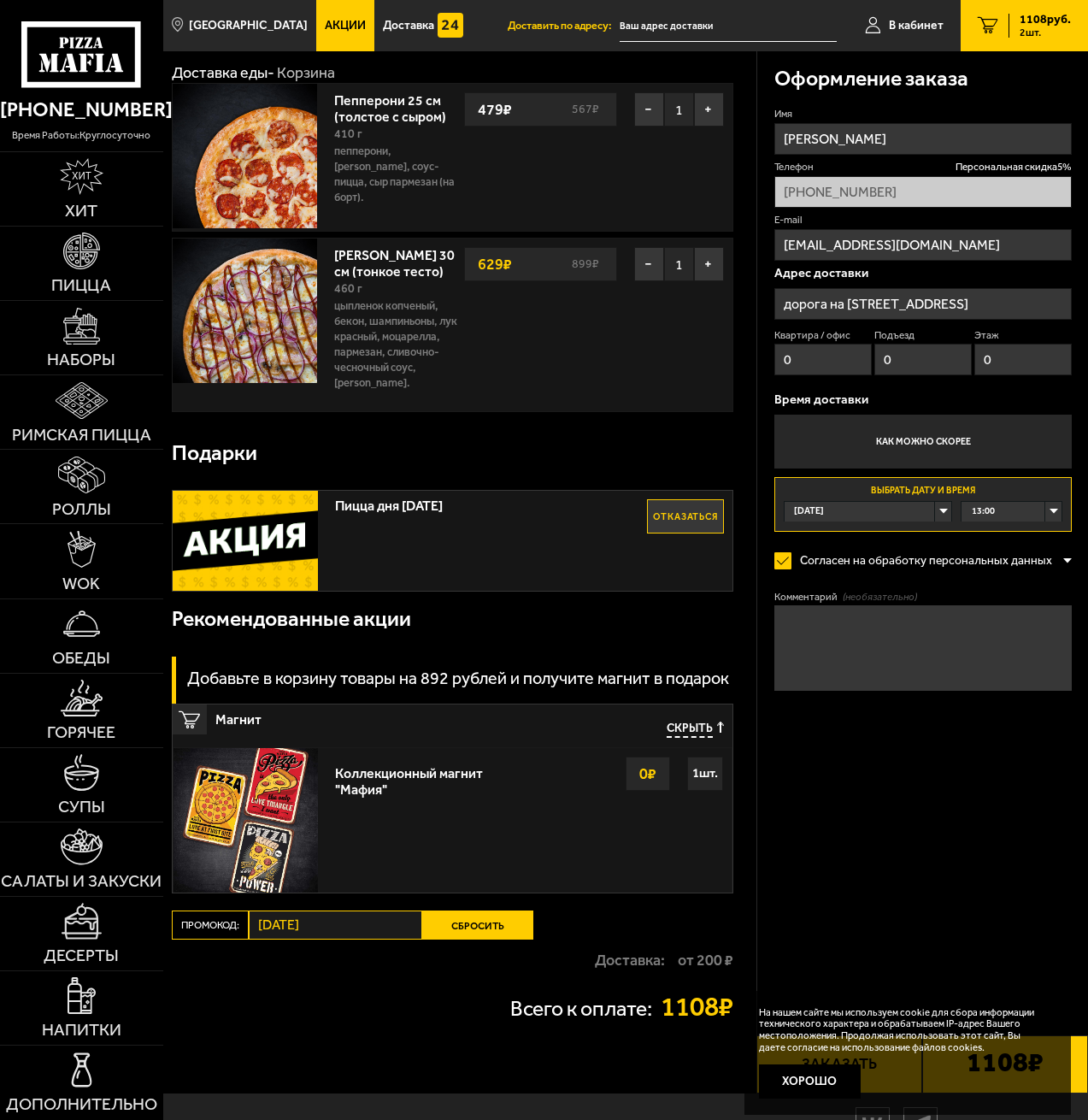
scroll to position [156, 0]
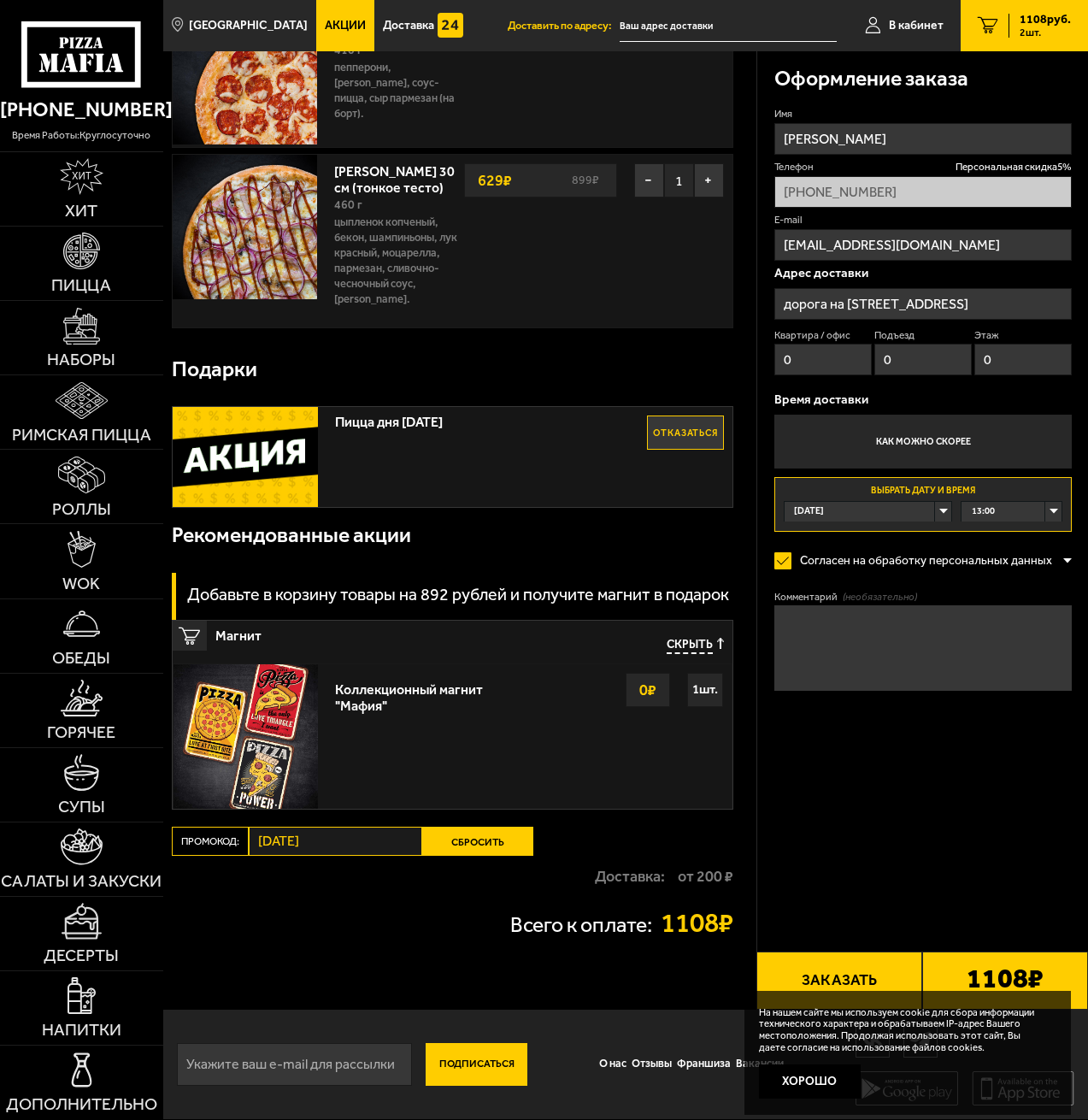
click at [878, 975] on button "Заказать" at bounding box center [839, 981] width 166 height 58
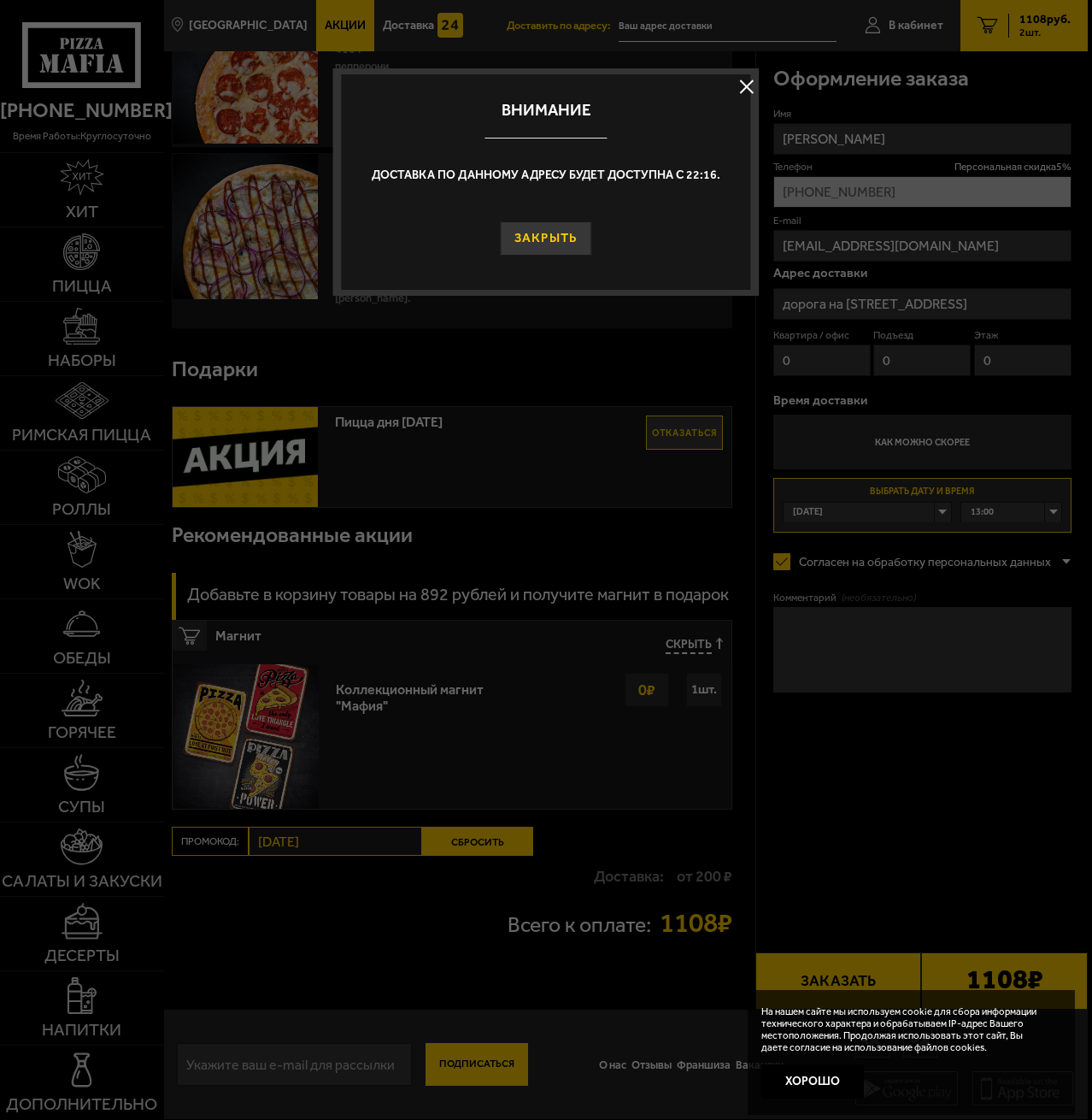
click at [560, 236] on button "Закрыть" at bounding box center [546, 238] width 91 height 34
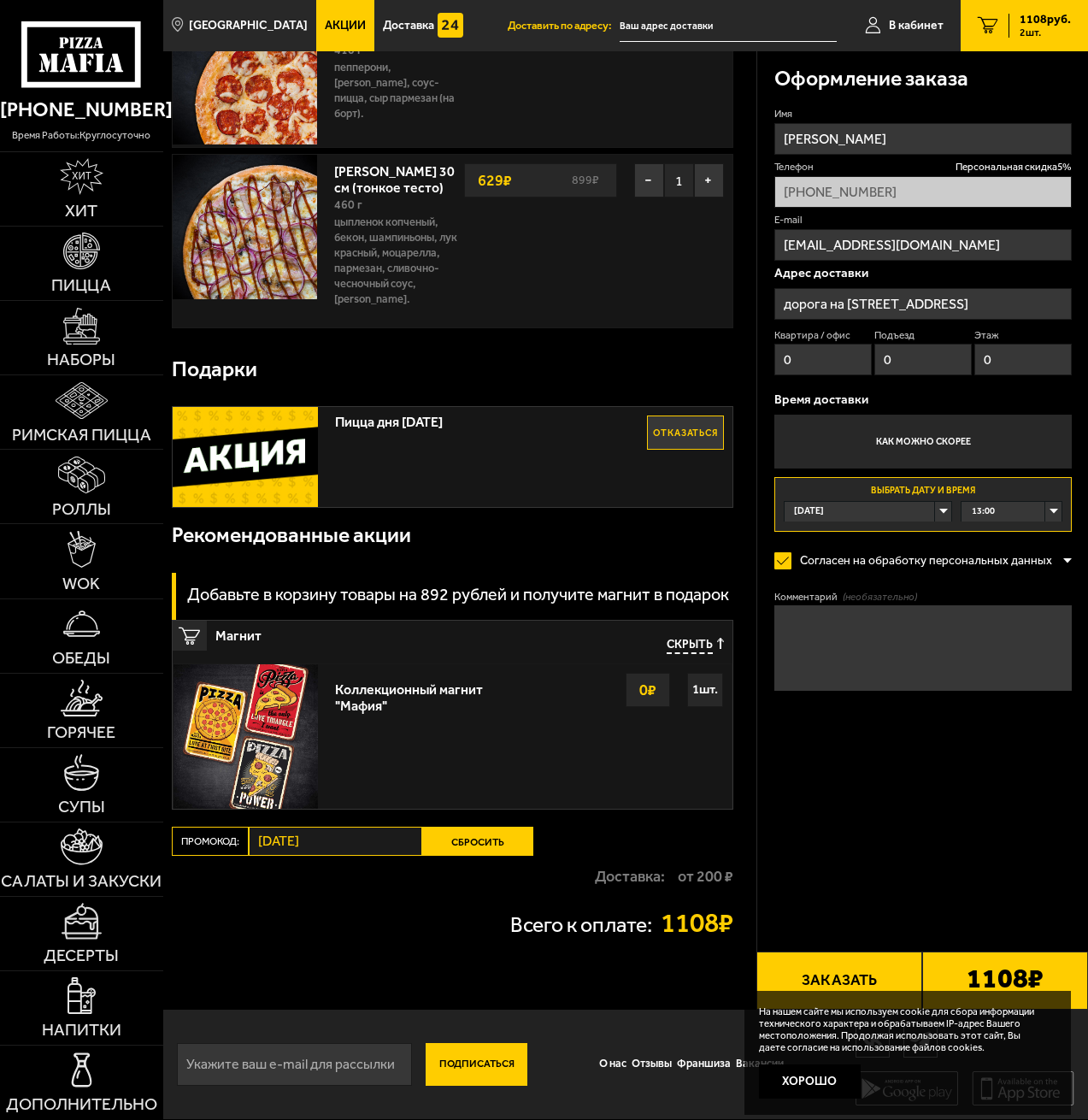
click at [823, 980] on button "Заказать" at bounding box center [839, 981] width 166 height 58
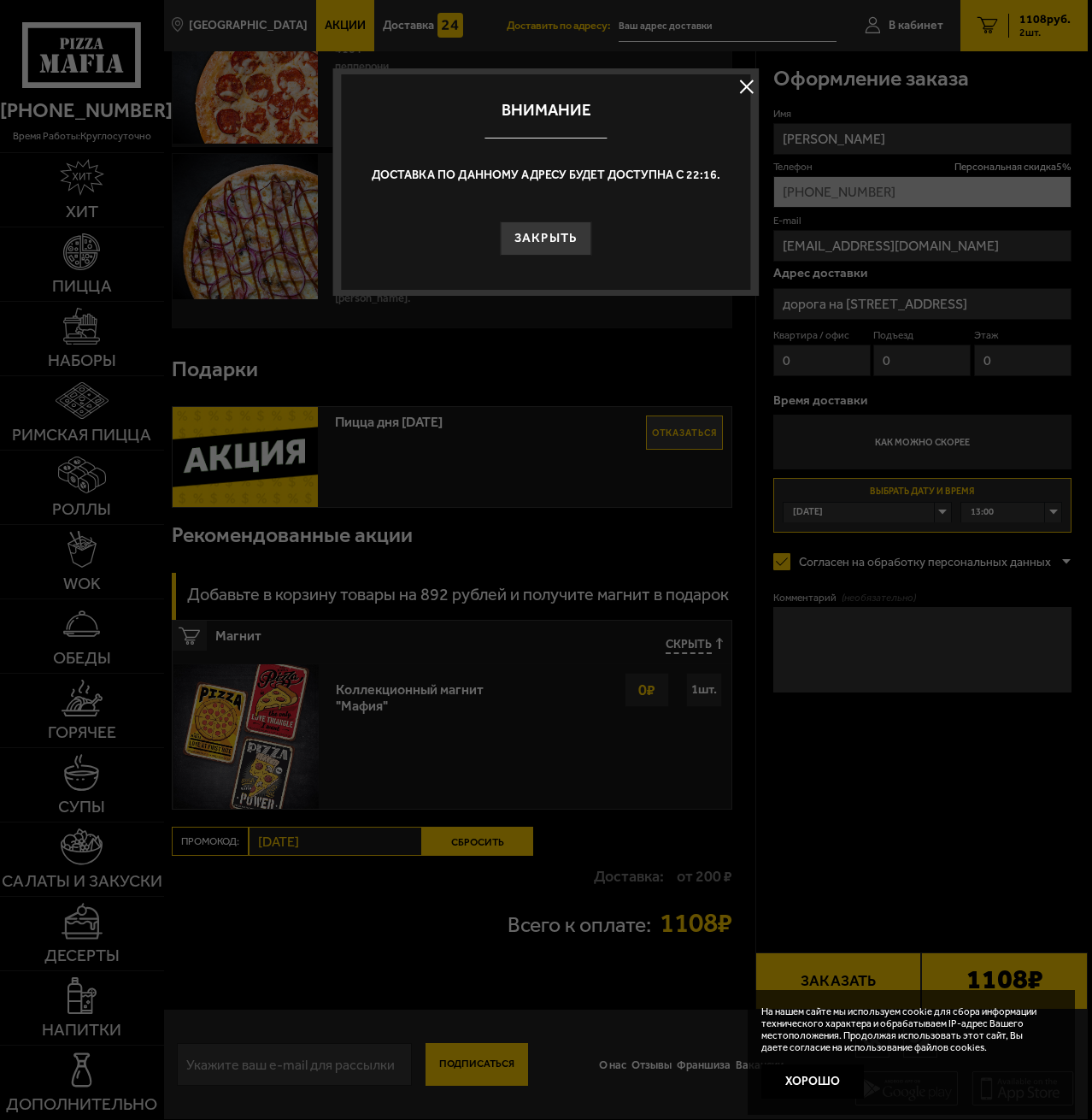
click at [554, 246] on button "Закрыть" at bounding box center [546, 238] width 91 height 34
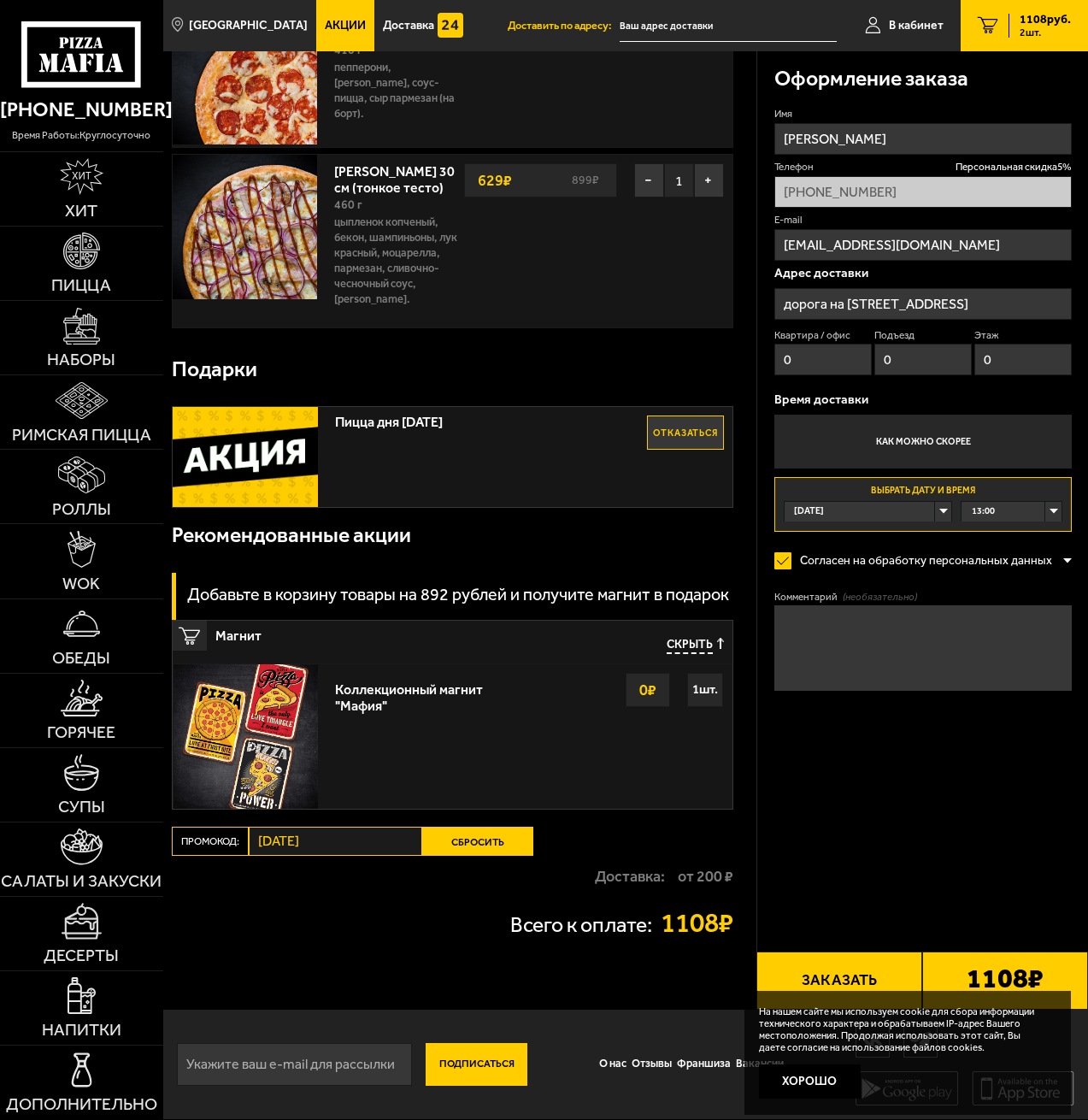
click at [715, 24] on input "text" at bounding box center [728, 26] width 218 height 32
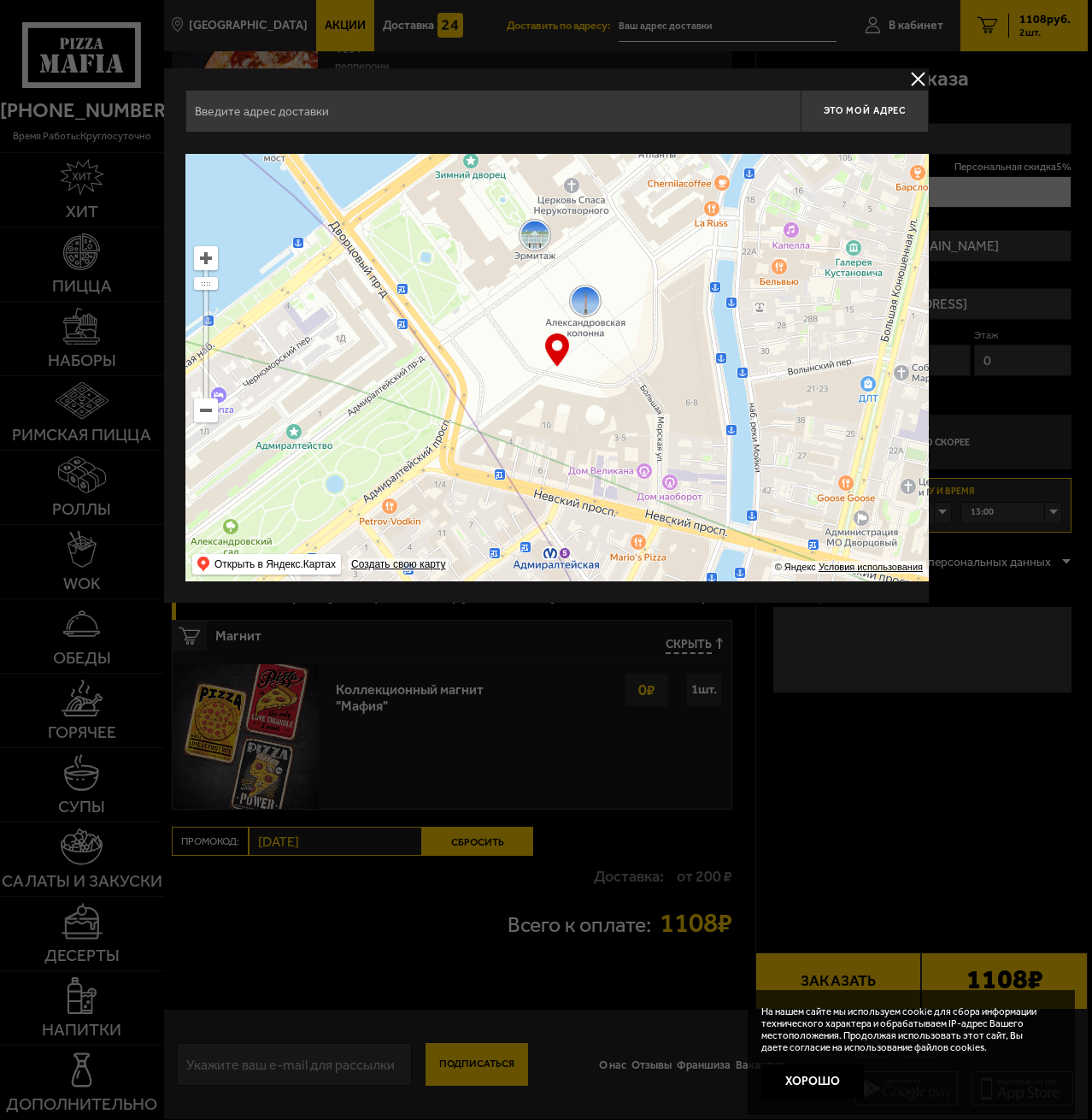
drag, startPoint x: 586, startPoint y: 449, endPoint x: 677, endPoint y: 263, distance: 207.1
click at [675, 267] on ymaps at bounding box center [557, 367] width 744 height 427
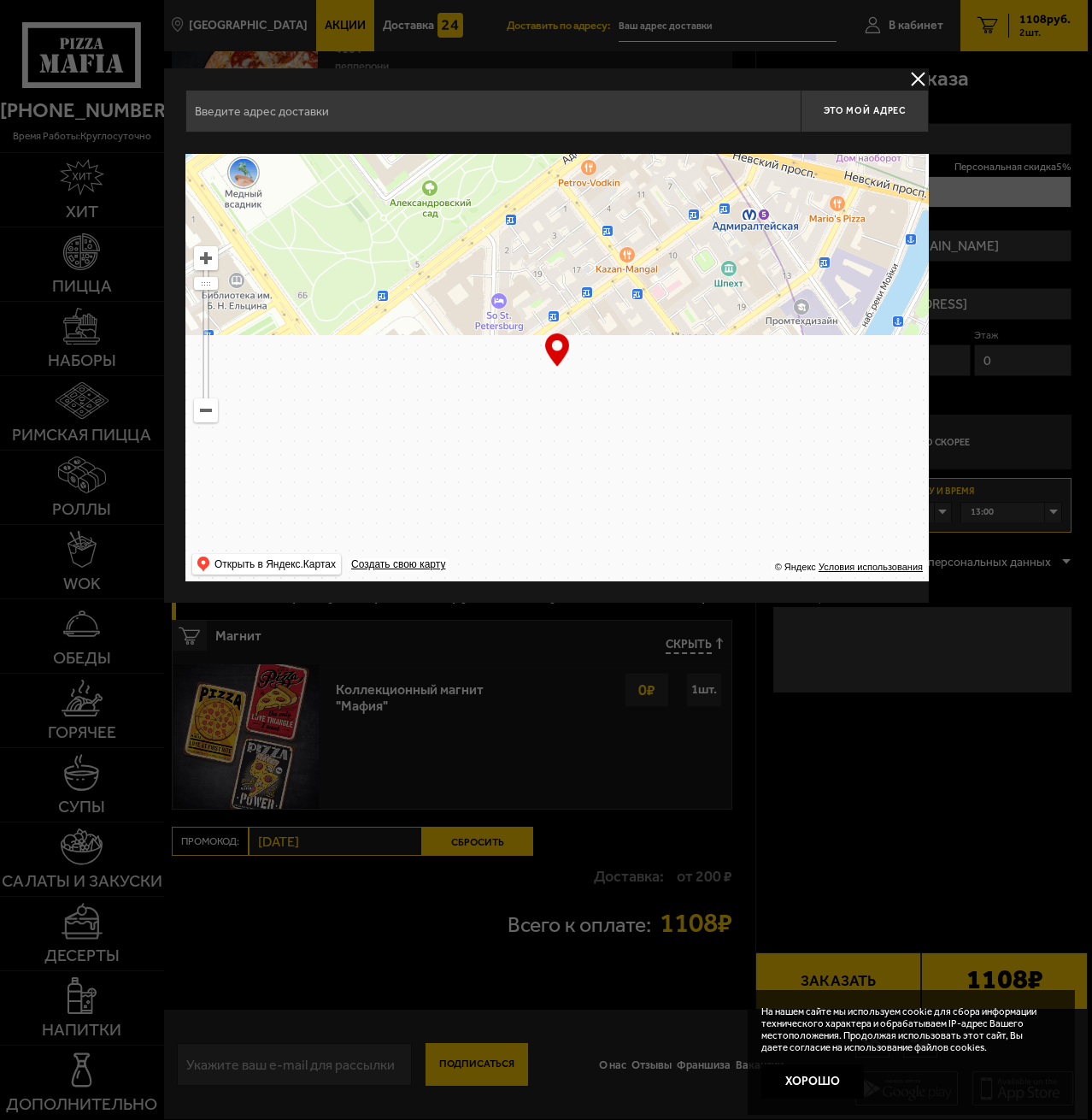
type input "Малая Морская улица, 18"
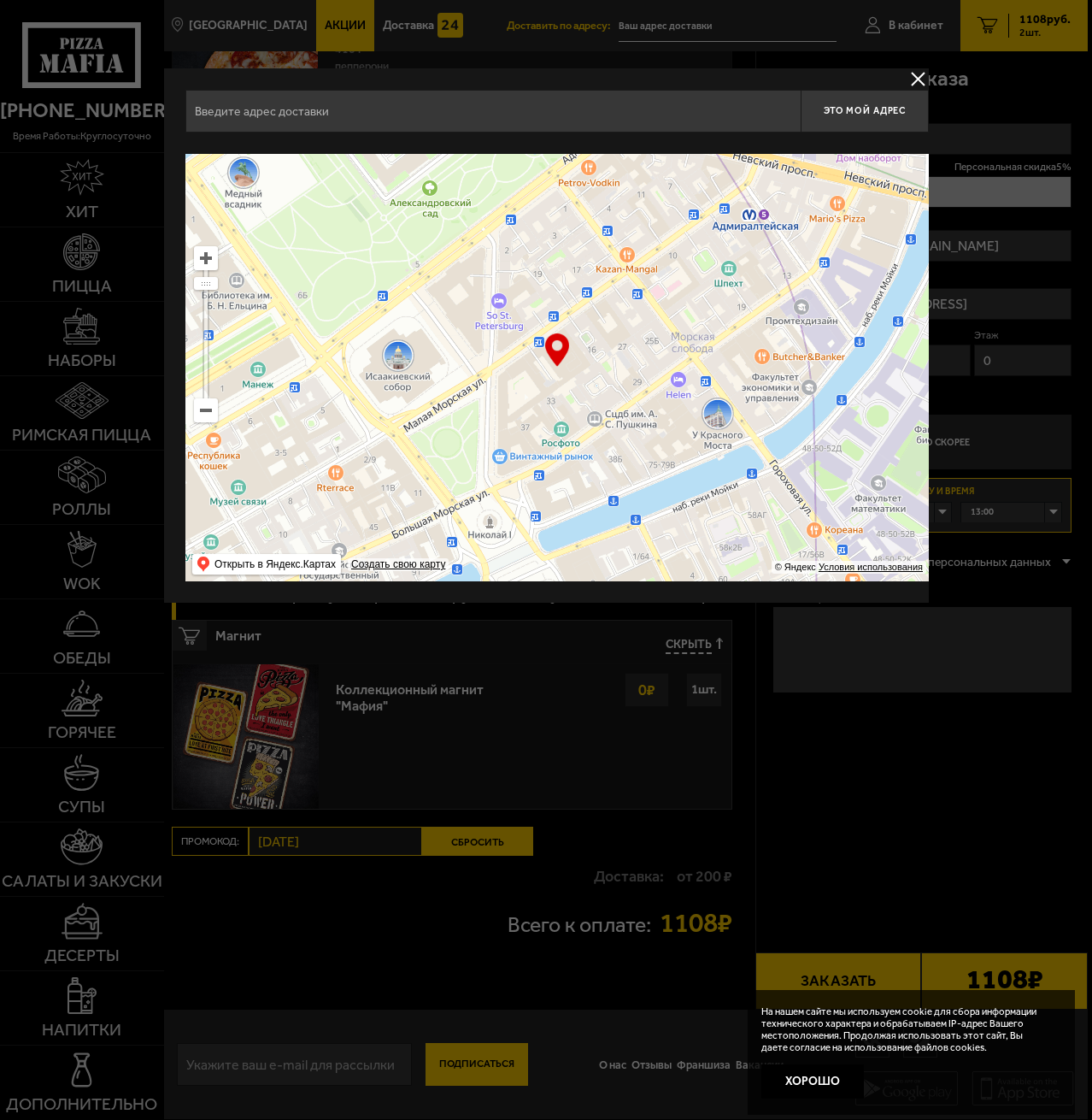
type input "Малая Морская улица, 18"
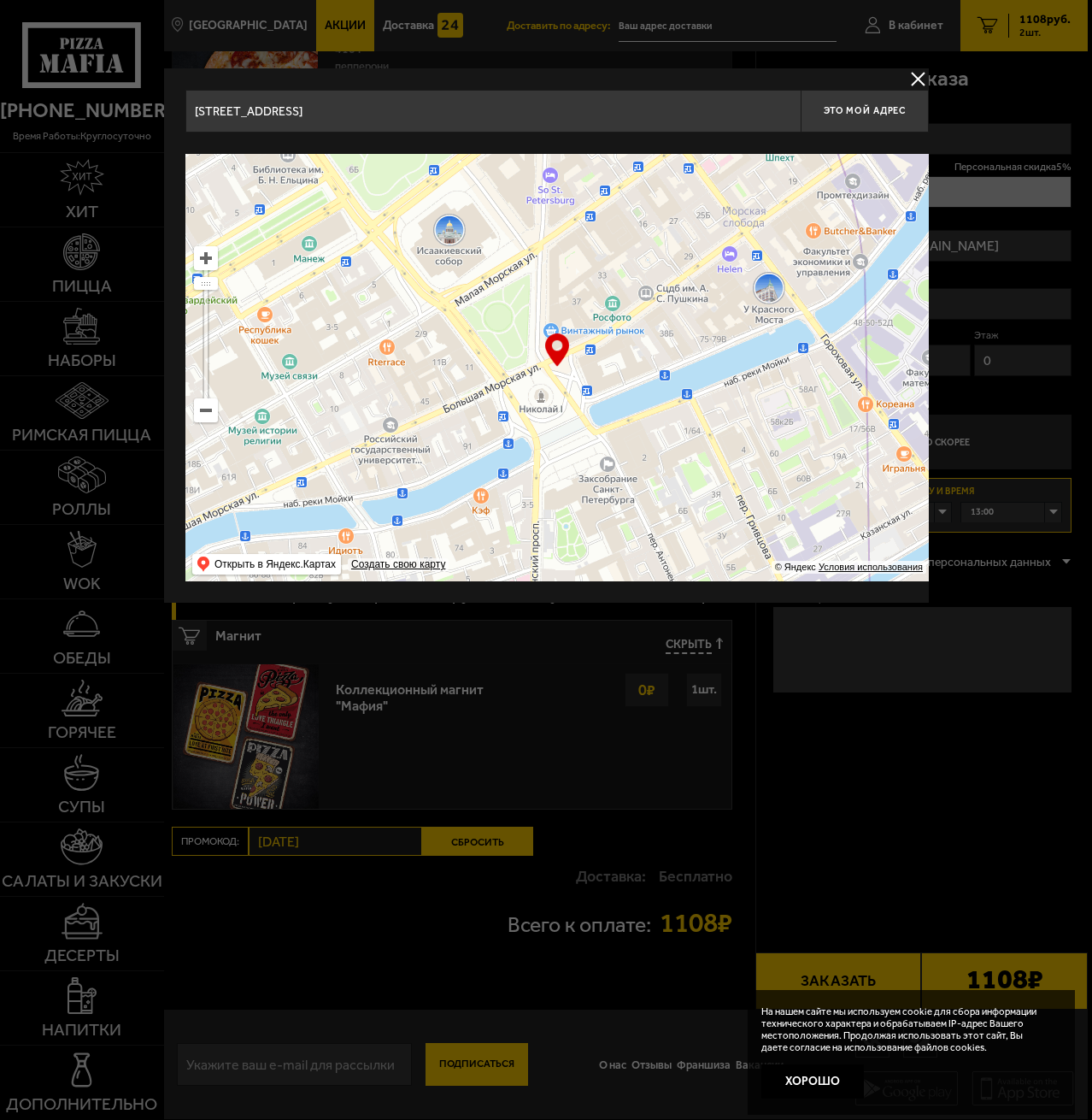
drag, startPoint x: 576, startPoint y: 468, endPoint x: 637, endPoint y: 317, distance: 162.9
click at [731, 244] on ymaps at bounding box center [557, 367] width 744 height 427
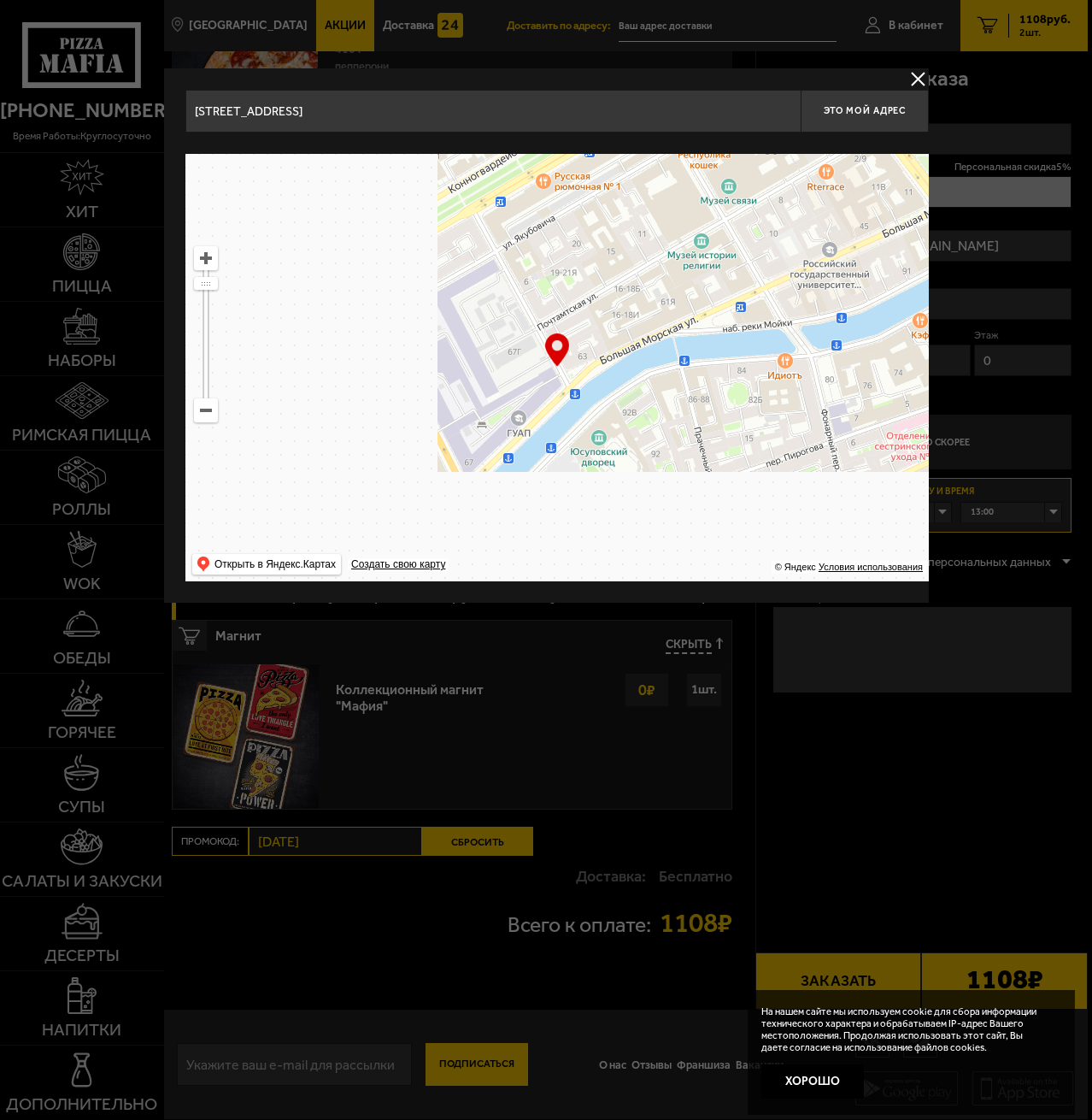
click at [213, 419] on ymaps at bounding box center [205, 410] width 22 height 22
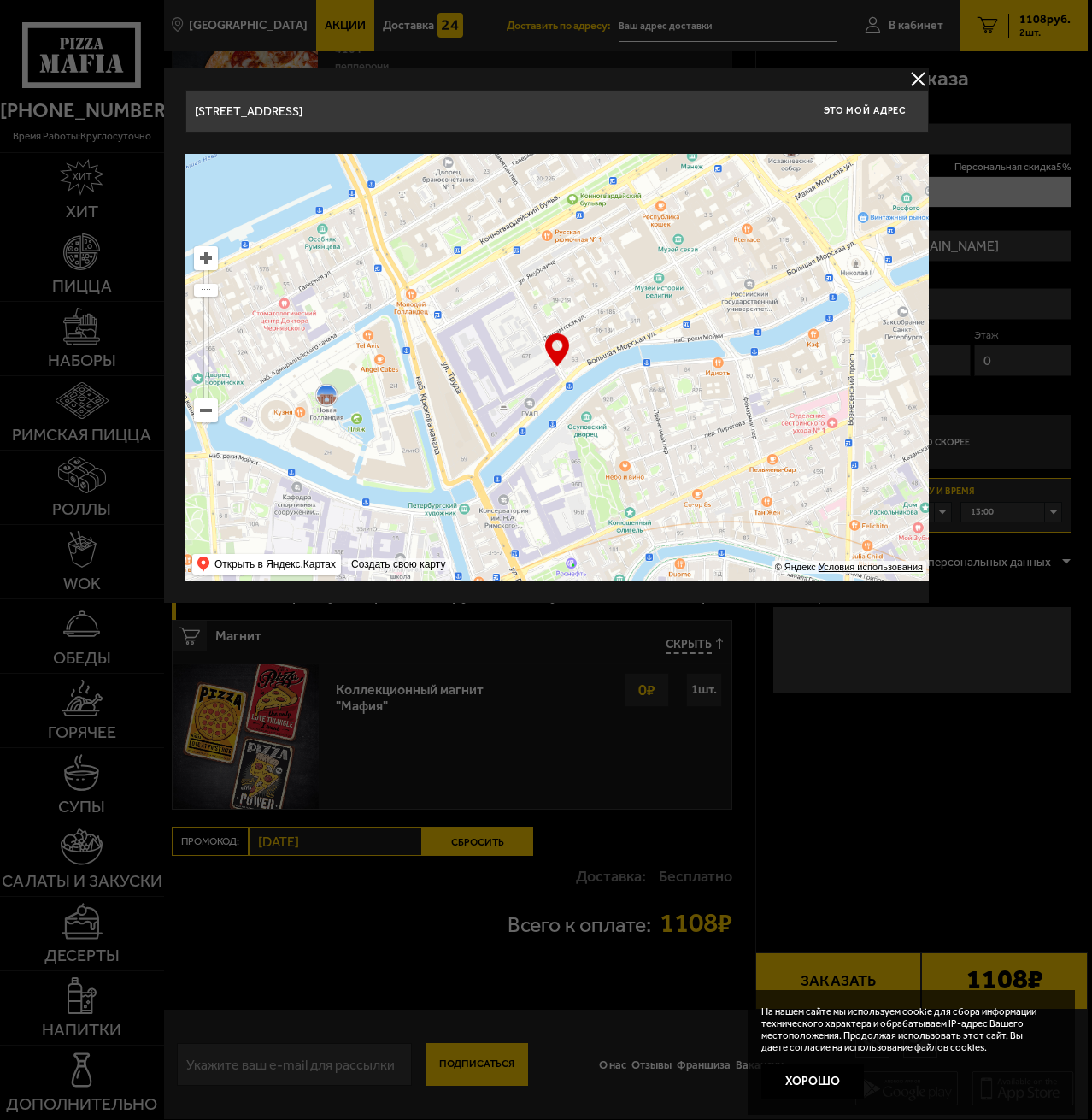
click at [212, 419] on ymaps at bounding box center [205, 410] width 22 height 22
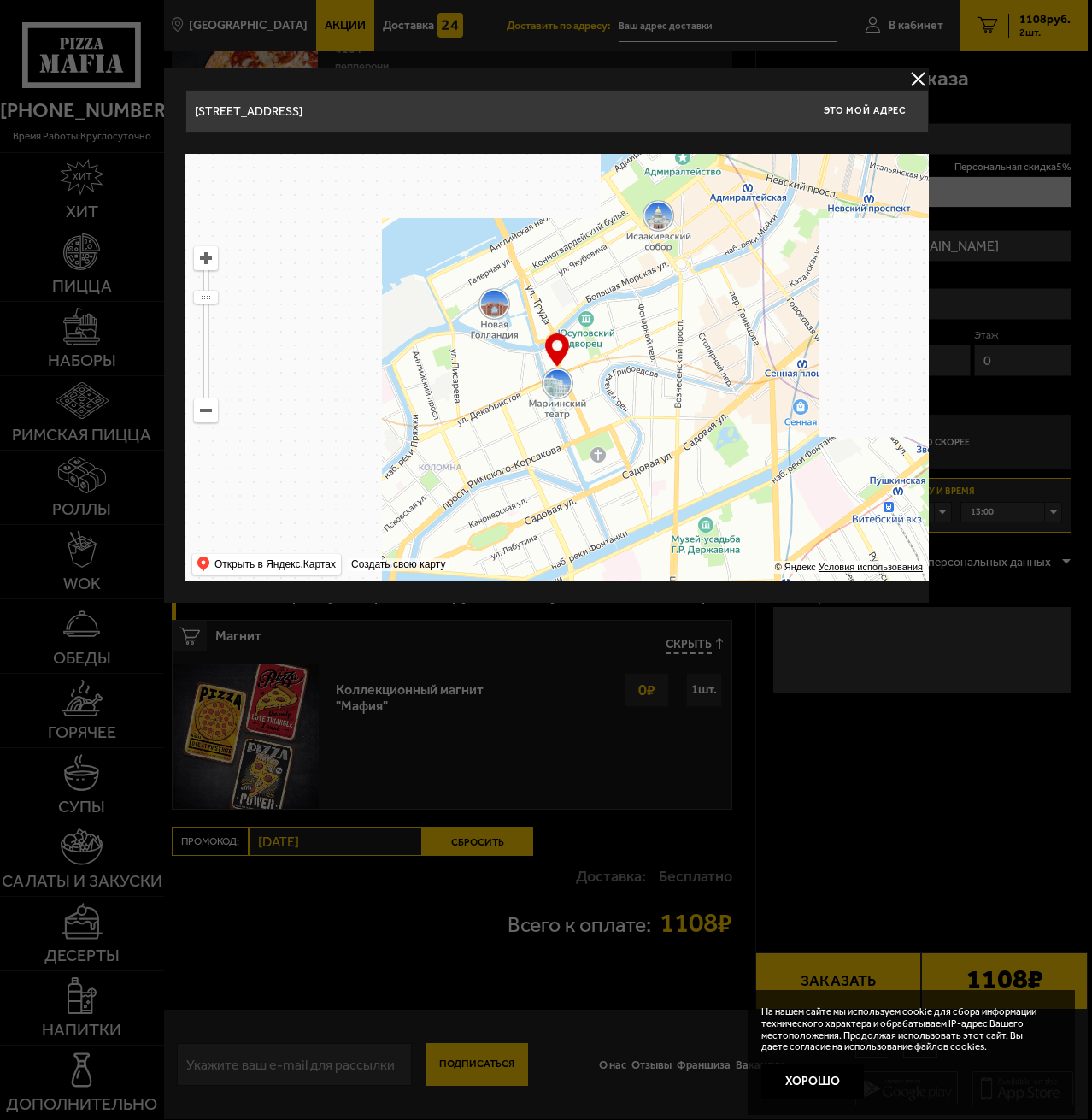
drag, startPoint x: 513, startPoint y: 424, endPoint x: 560, endPoint y: 234, distance: 195.7
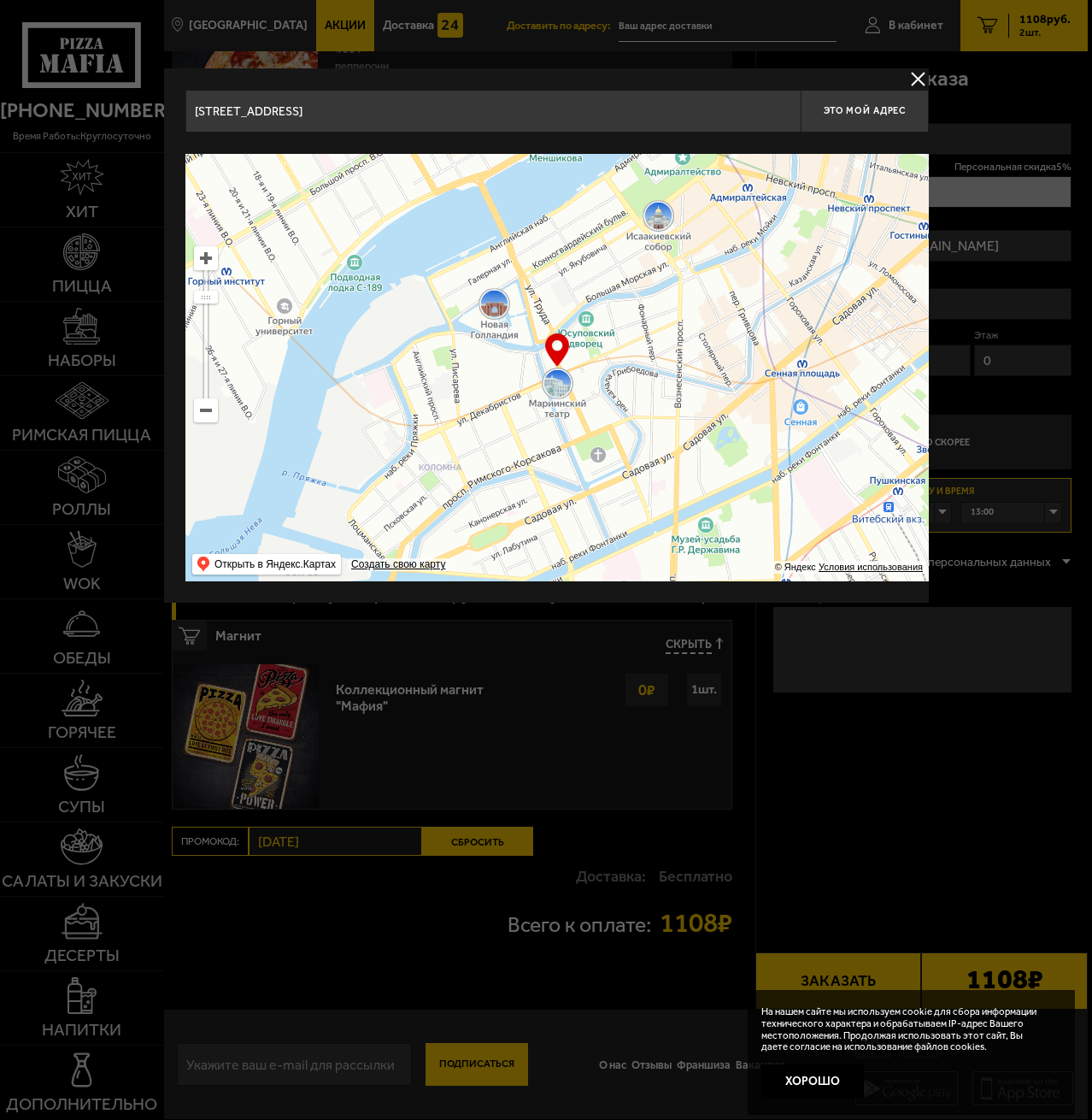
click at [548, 272] on ymaps at bounding box center [557, 367] width 744 height 427
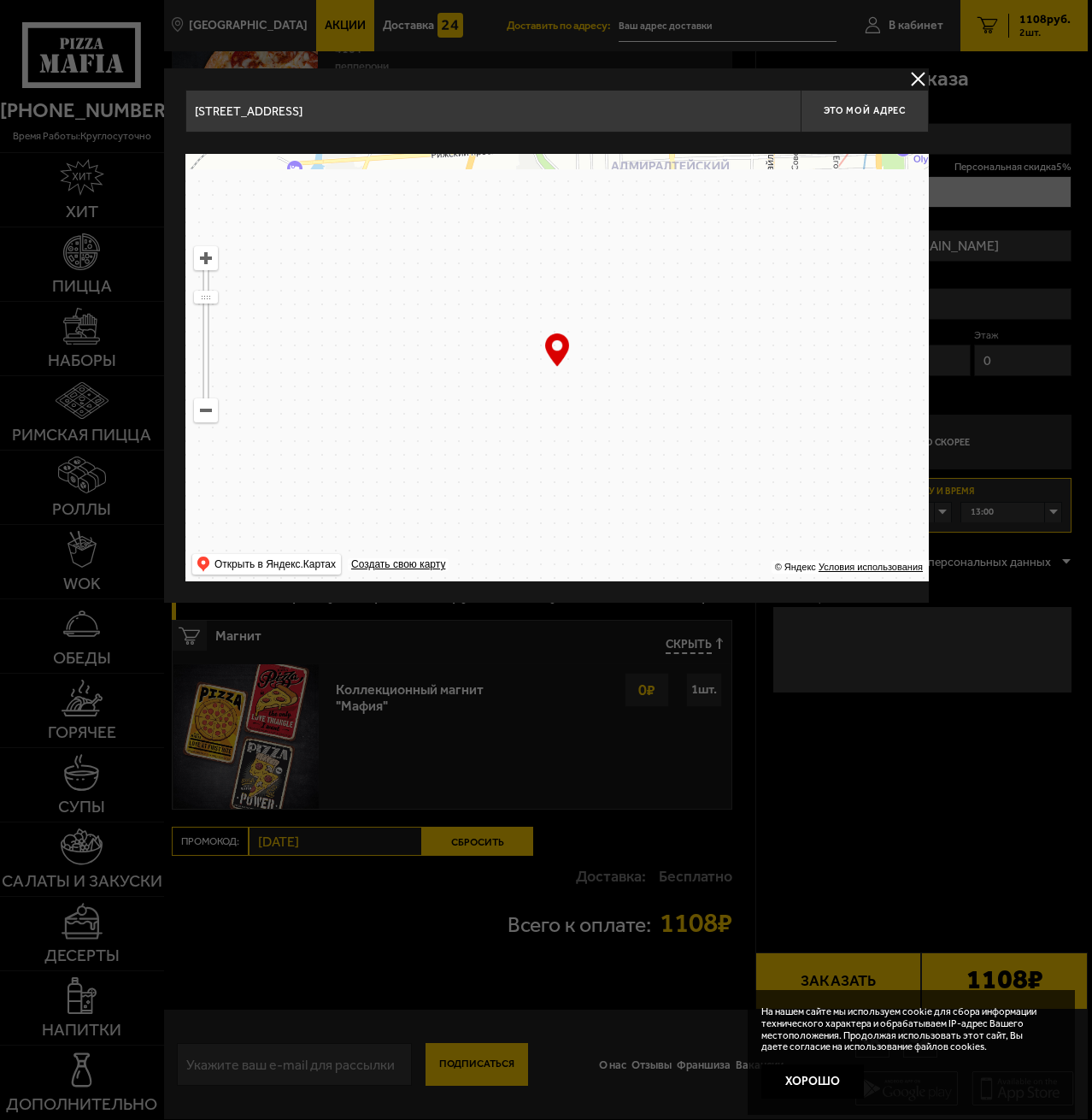
drag, startPoint x: 633, startPoint y: 333, endPoint x: 615, endPoint y: 279, distance: 56.9
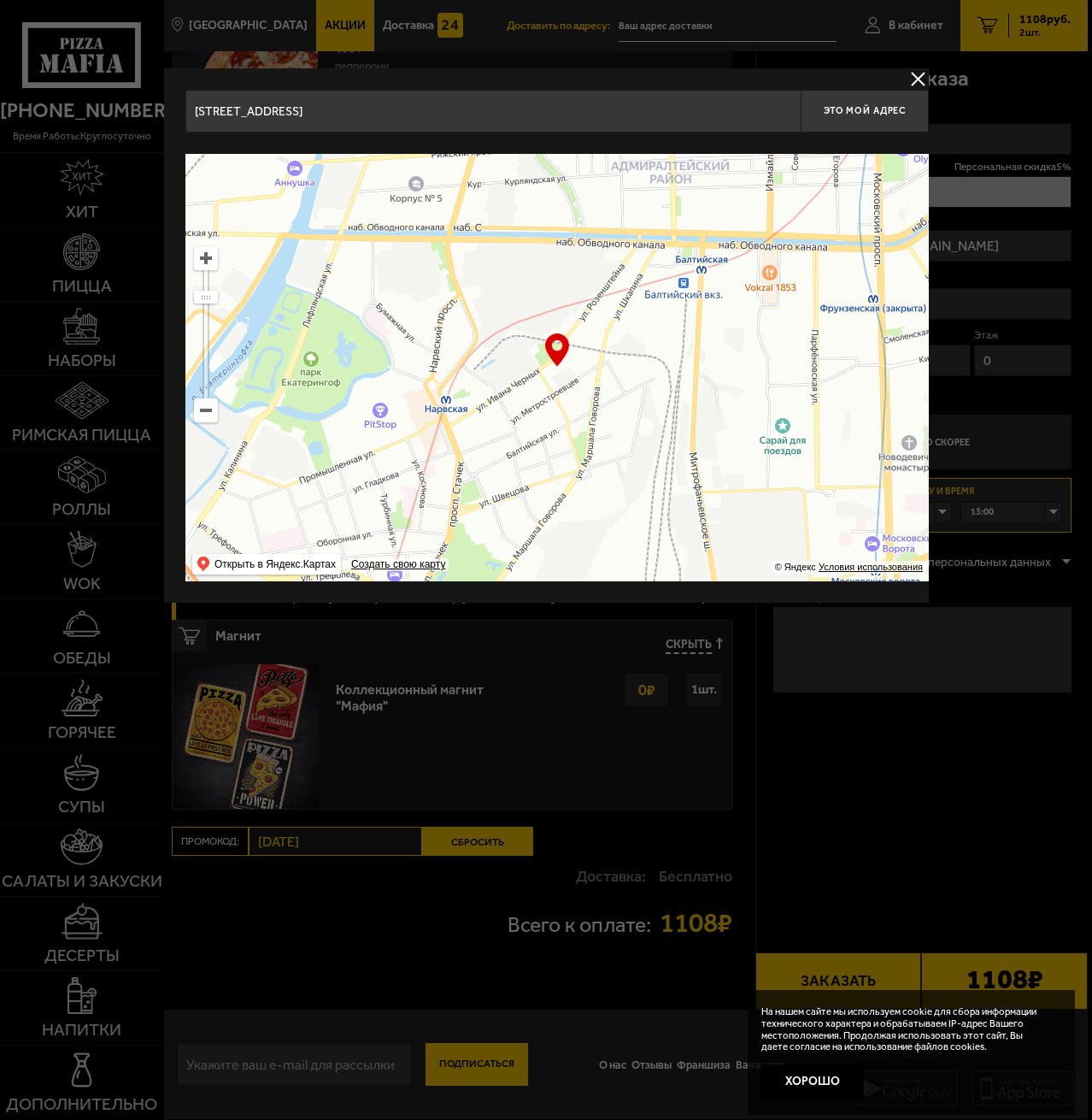
click at [615, 279] on ymaps at bounding box center [557, 367] width 744 height 427
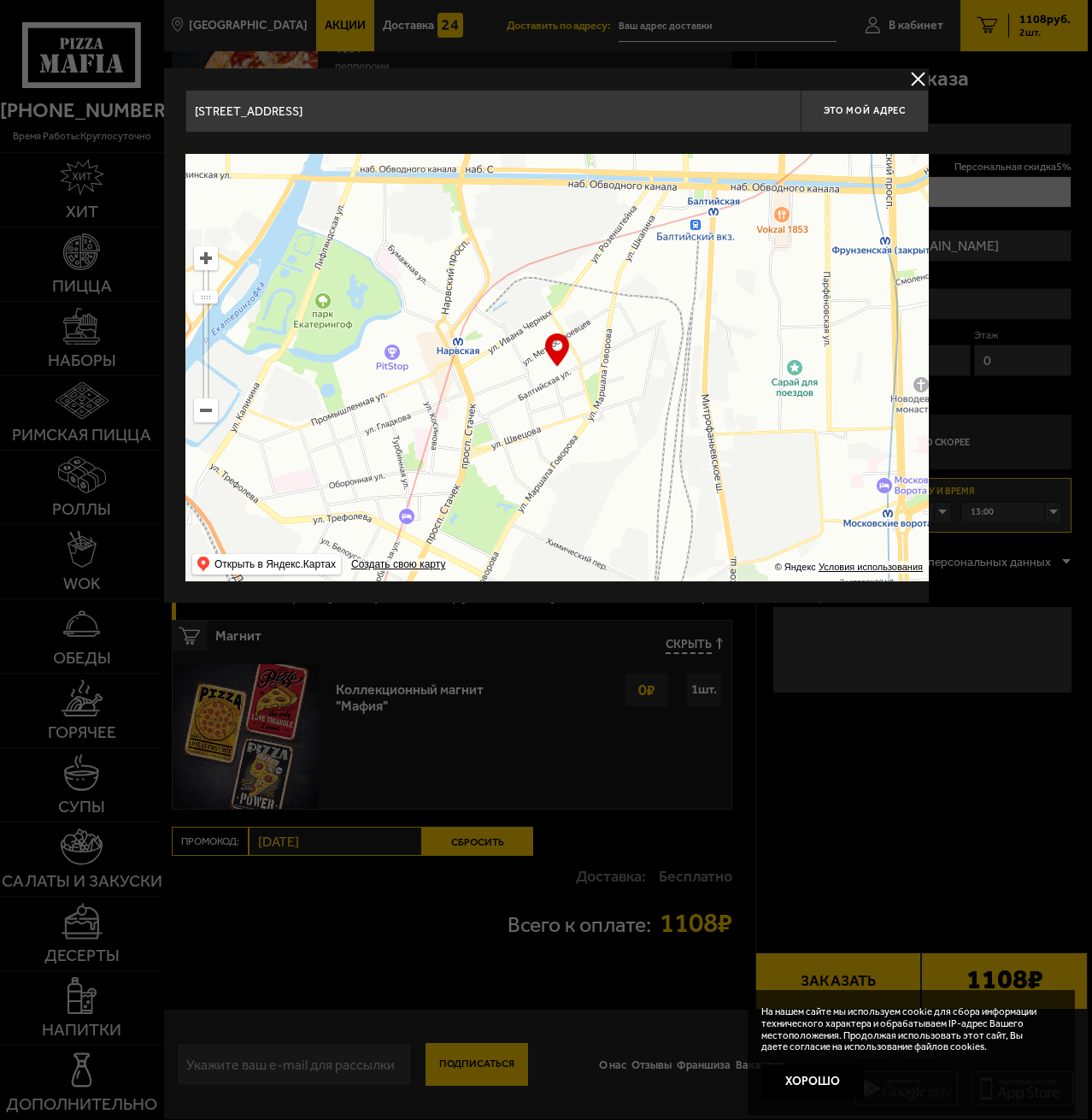
type input "улица Ивана Черных, 16З"
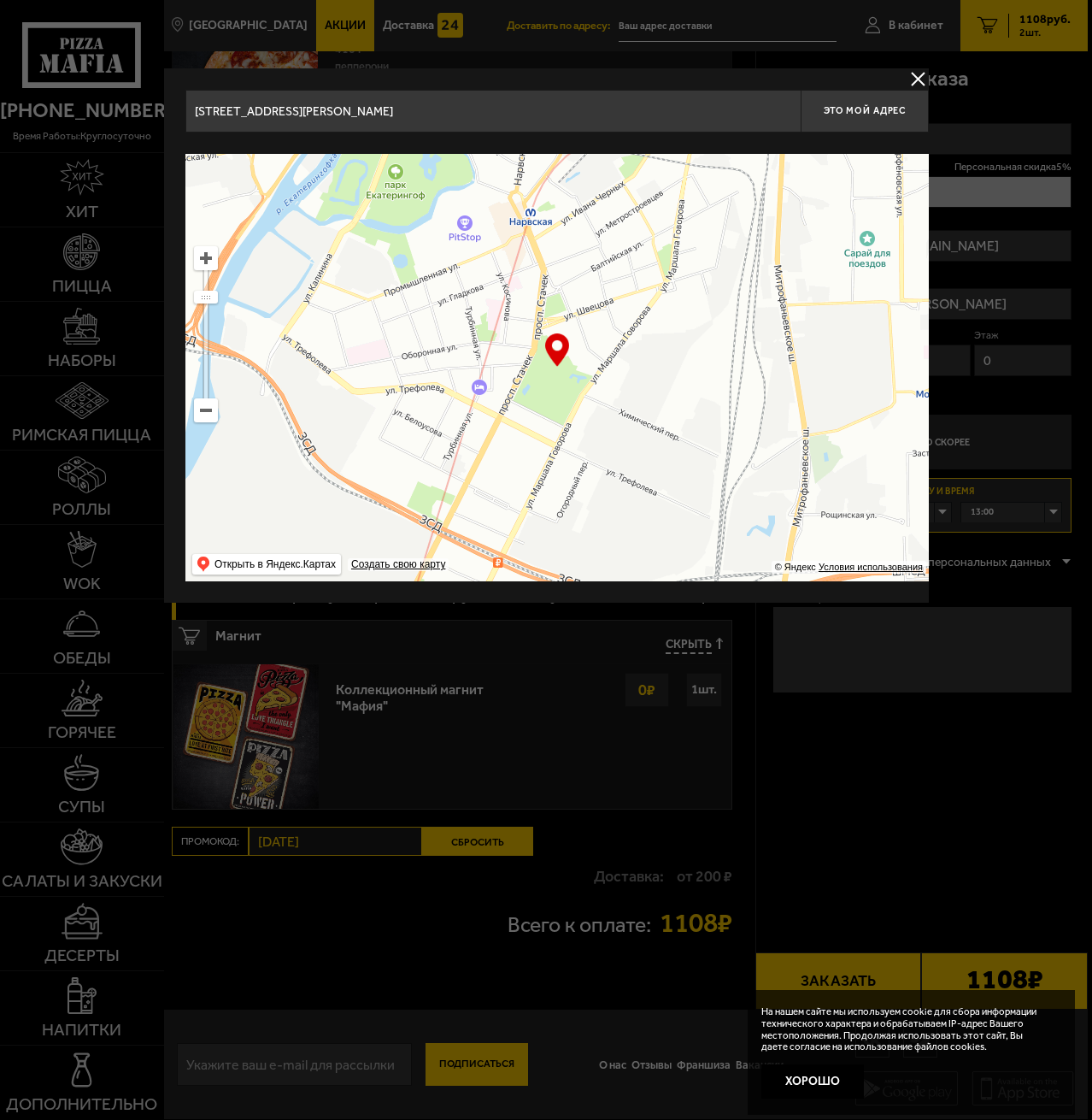
drag, startPoint x: 652, startPoint y: 385, endPoint x: 665, endPoint y: 366, distance: 23.0
click at [663, 366] on ymaps at bounding box center [557, 367] width 744 height 427
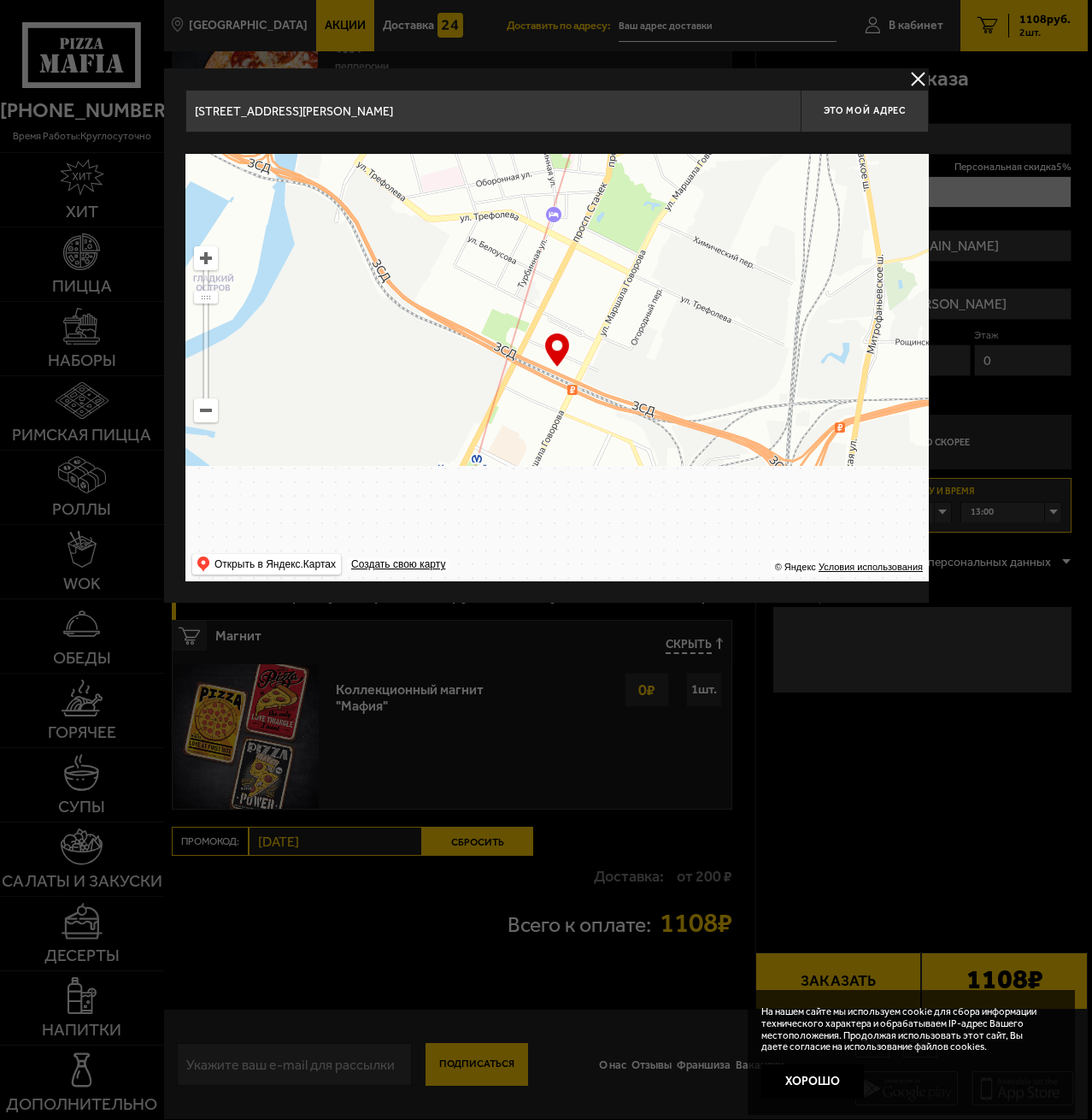
drag, startPoint x: 633, startPoint y: 431, endPoint x: 655, endPoint y: 358, distance: 76.2
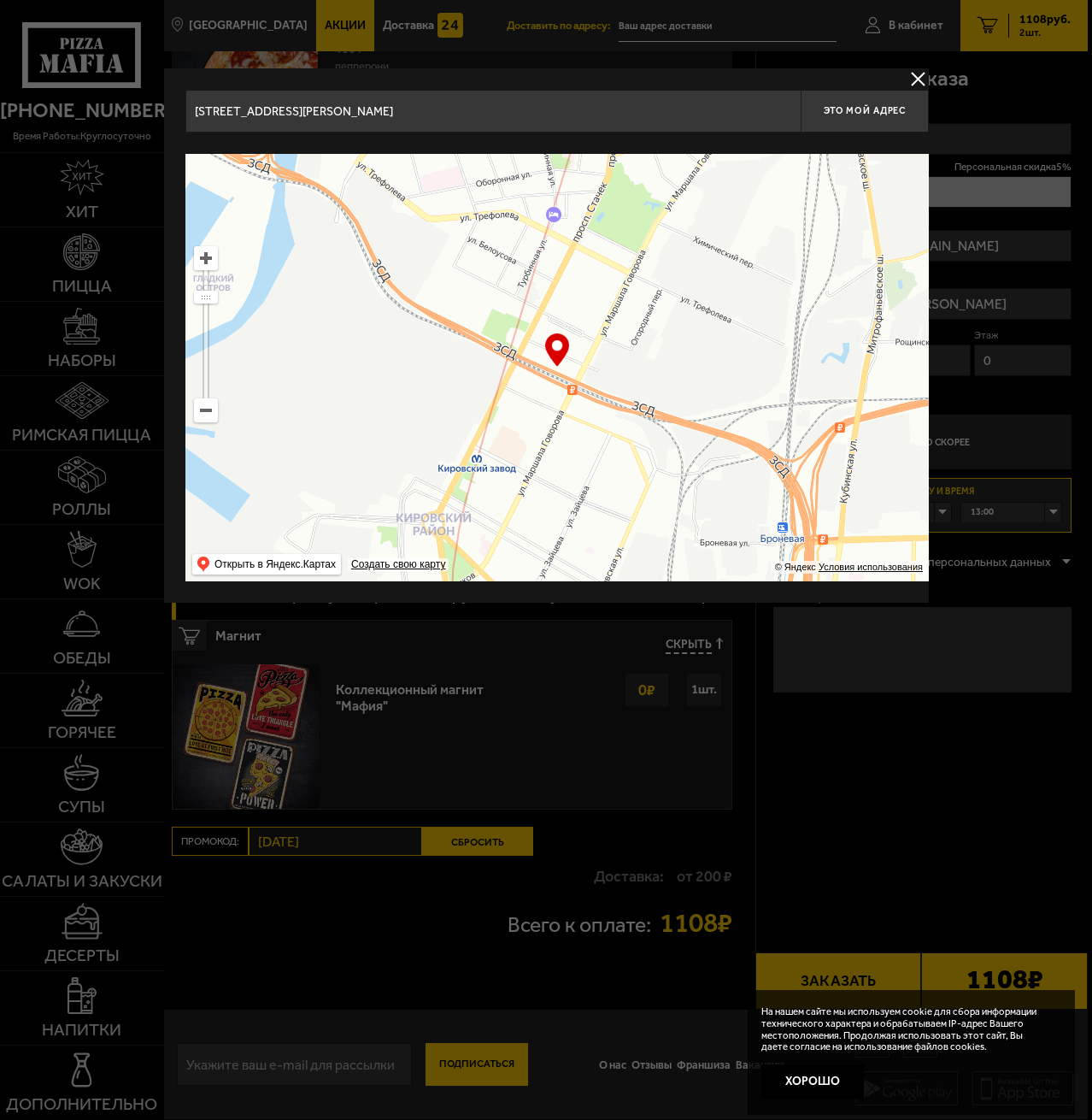
click at [655, 359] on ymaps at bounding box center [557, 367] width 744 height 427
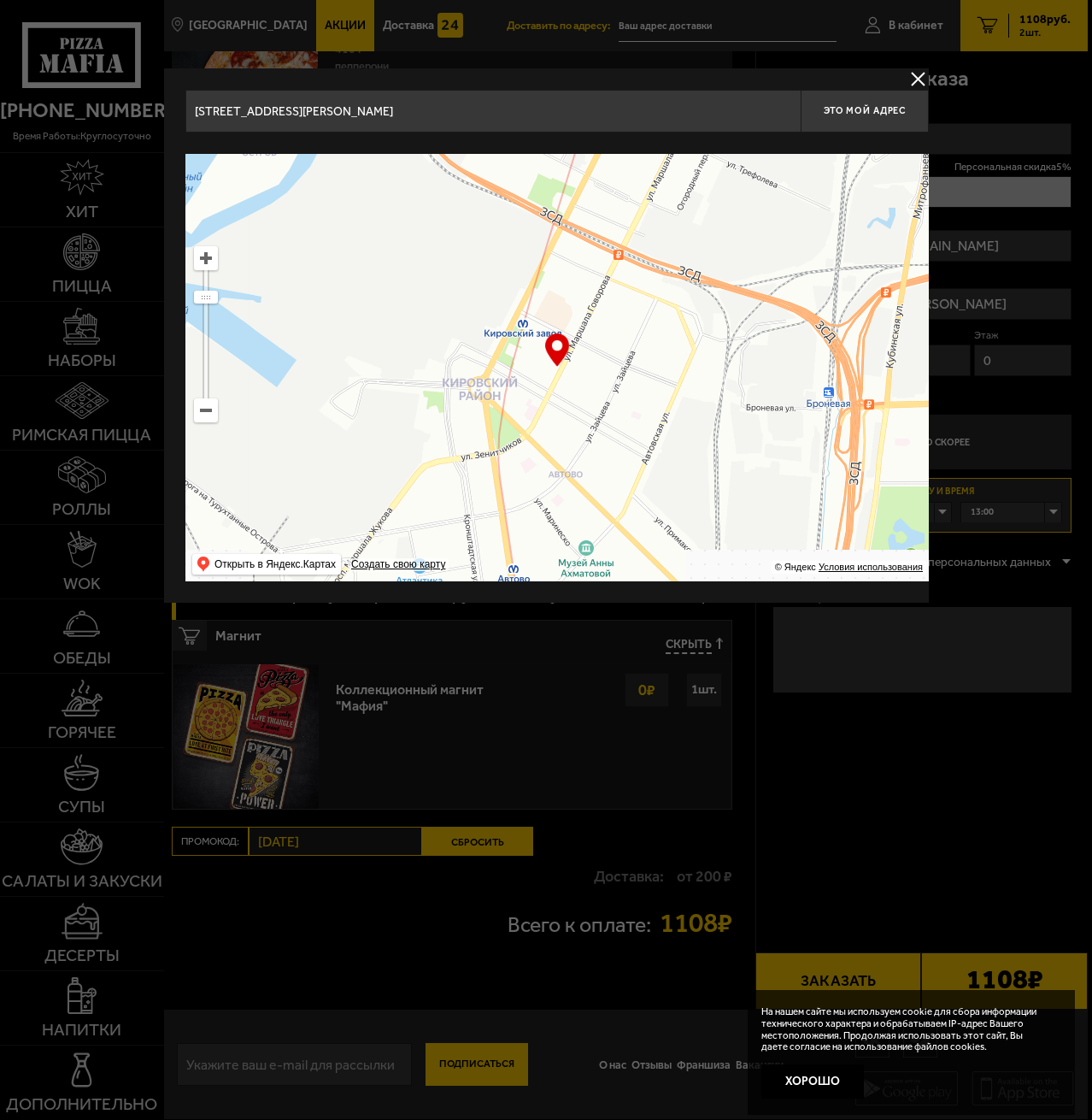
type input "Огородный переулок, 4к2"
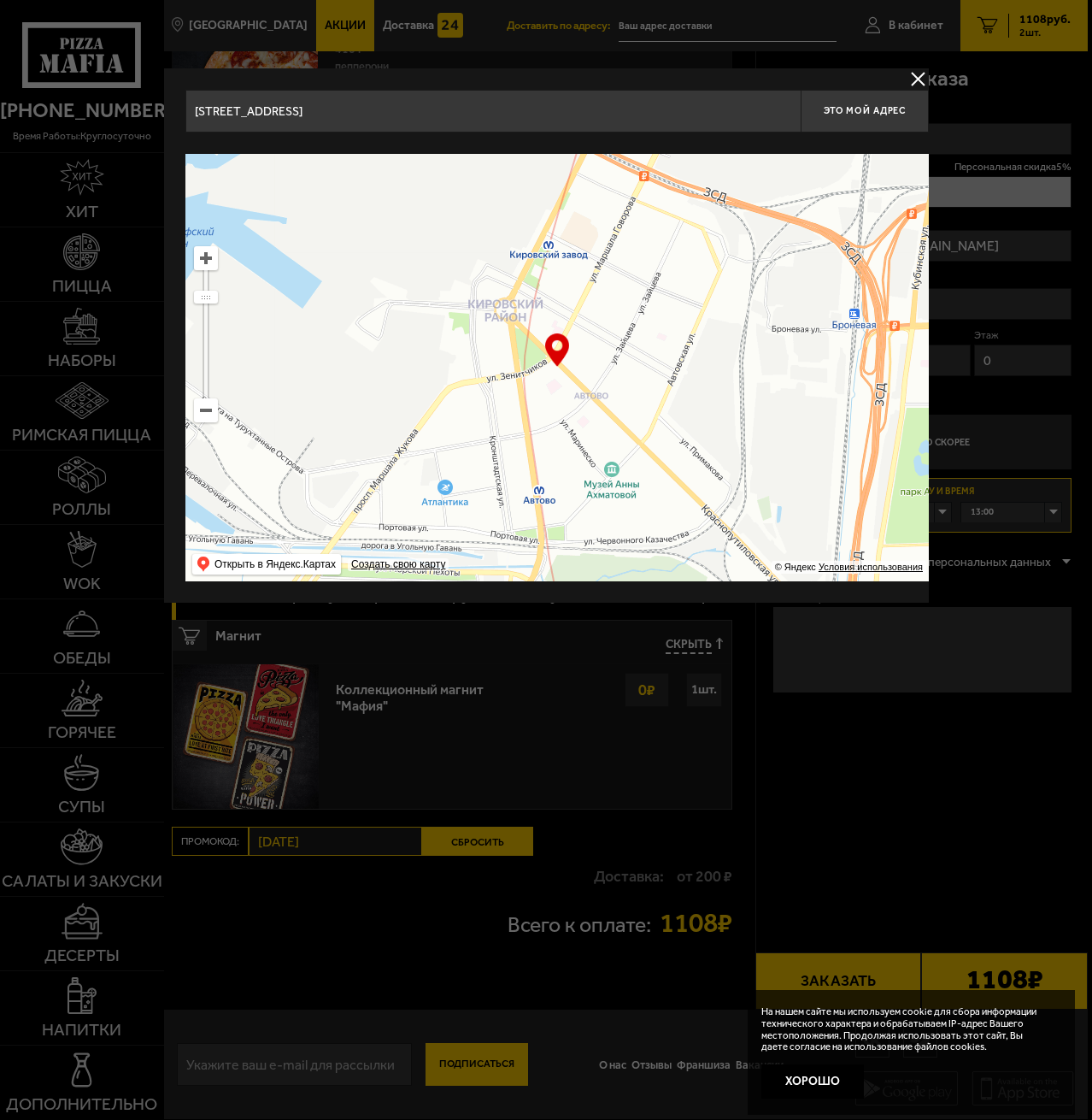
drag, startPoint x: 625, startPoint y: 414, endPoint x: 656, endPoint y: 338, distance: 82.1
click at [653, 344] on ymaps at bounding box center [557, 367] width 744 height 427
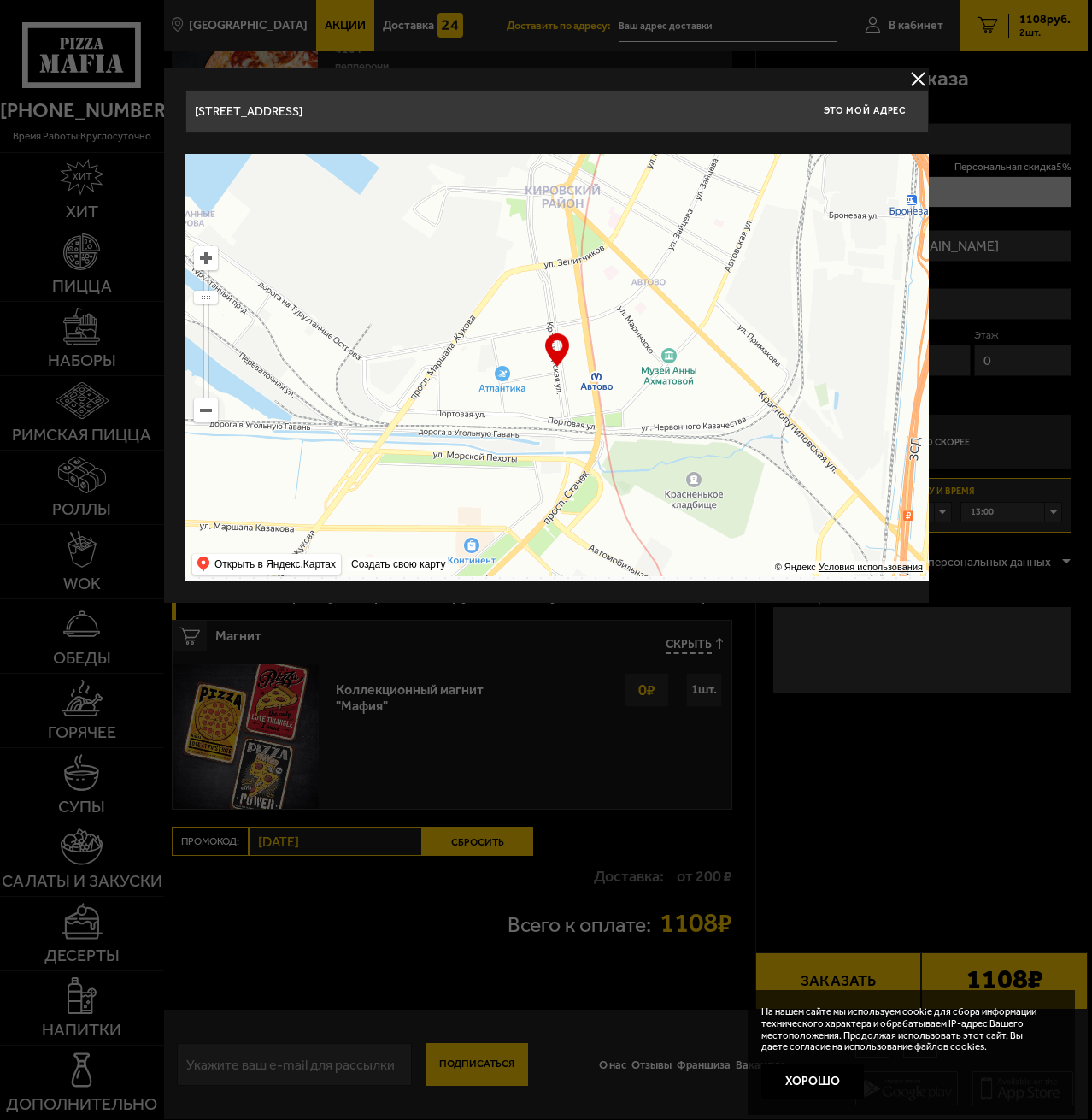
type input "Кронштадтская улица, 22"
drag, startPoint x: 624, startPoint y: 416, endPoint x: 641, endPoint y: 406, distance: 19.7
click at [641, 406] on ymaps at bounding box center [557, 367] width 744 height 427
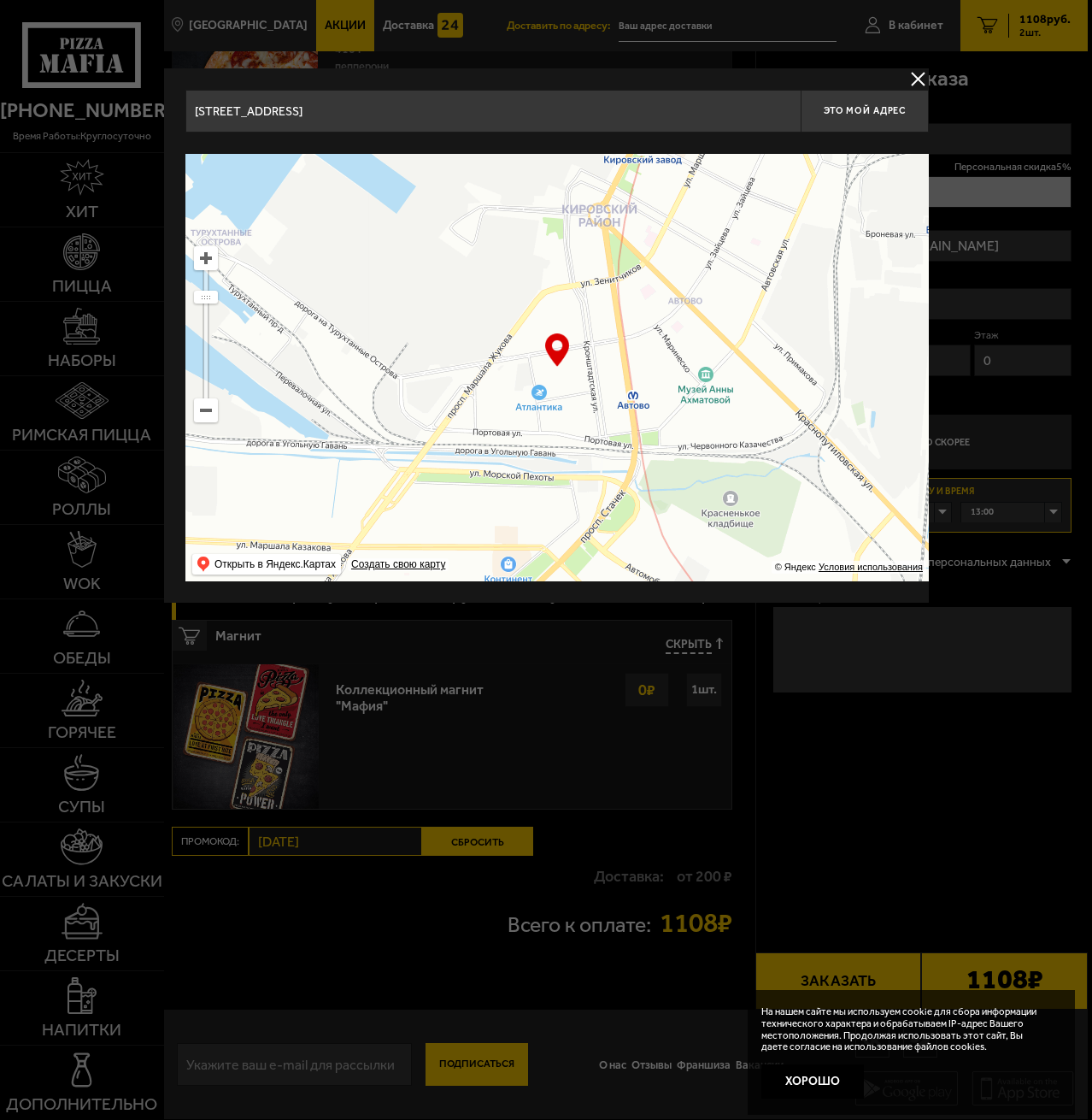
click at [207, 261] on ymaps at bounding box center [205, 258] width 22 height 22
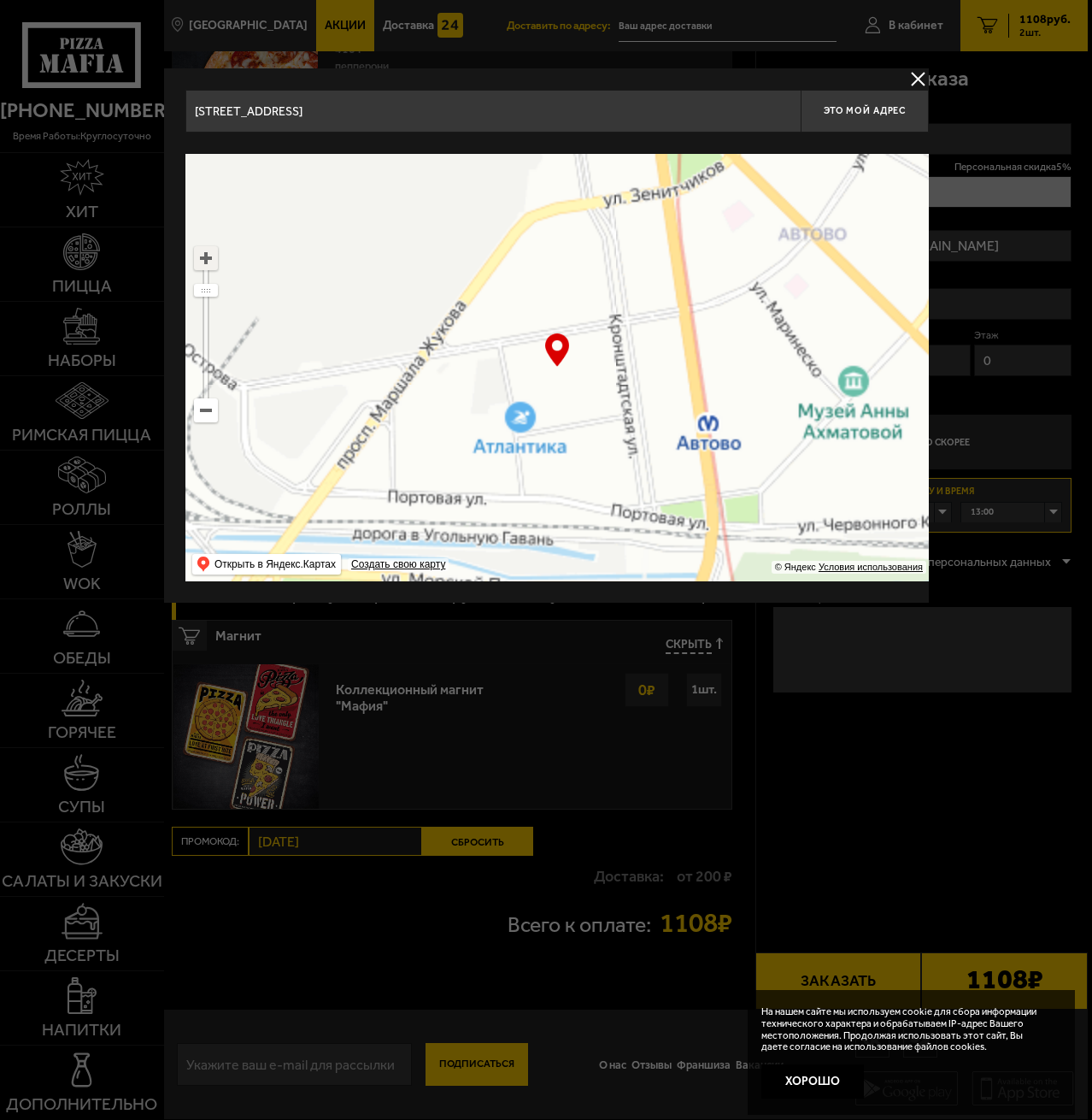
click at [207, 261] on ymaps at bounding box center [205, 258] width 22 height 22
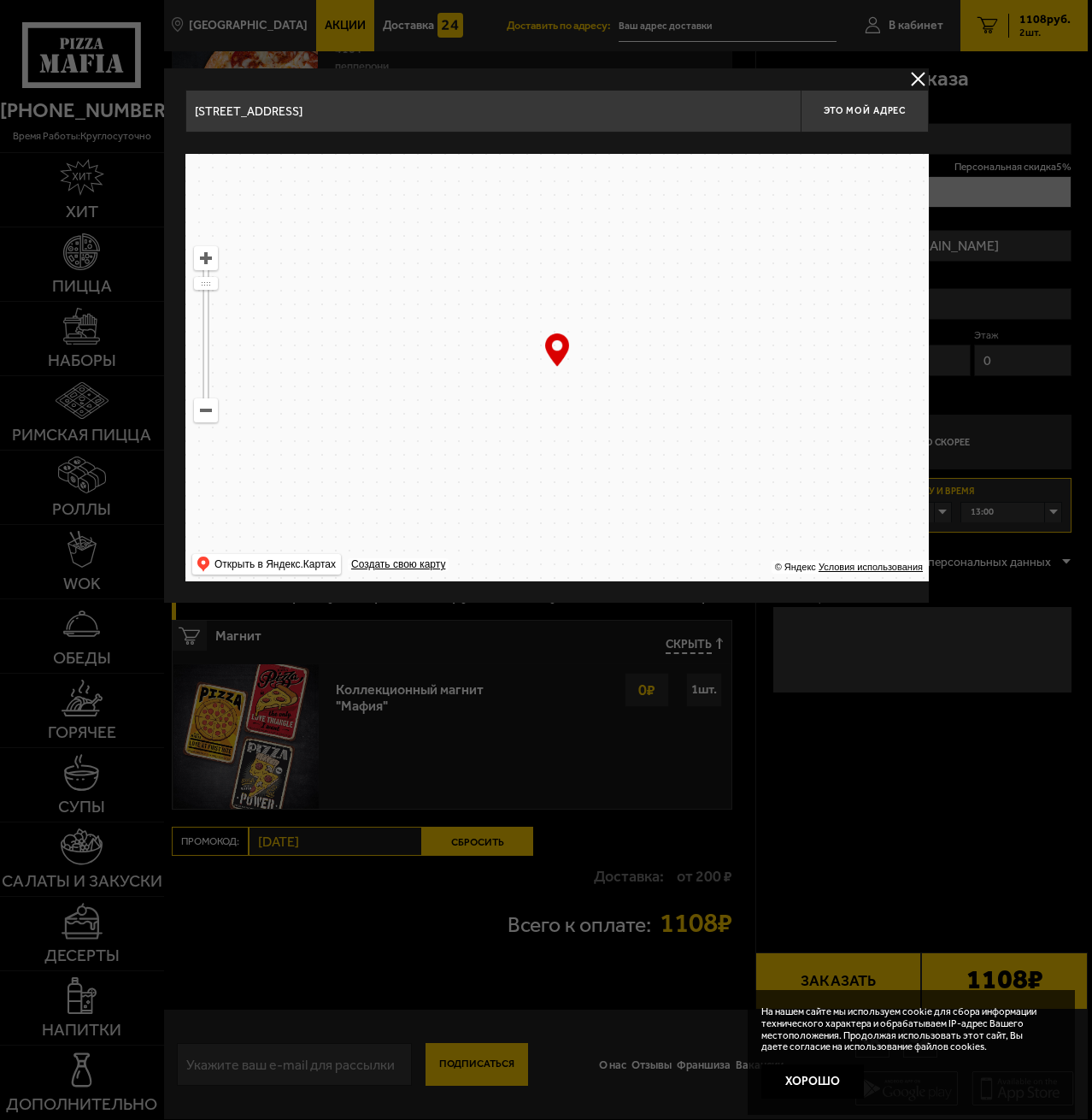
drag, startPoint x: 777, startPoint y: 453, endPoint x: 843, endPoint y: 477, distance: 70.2
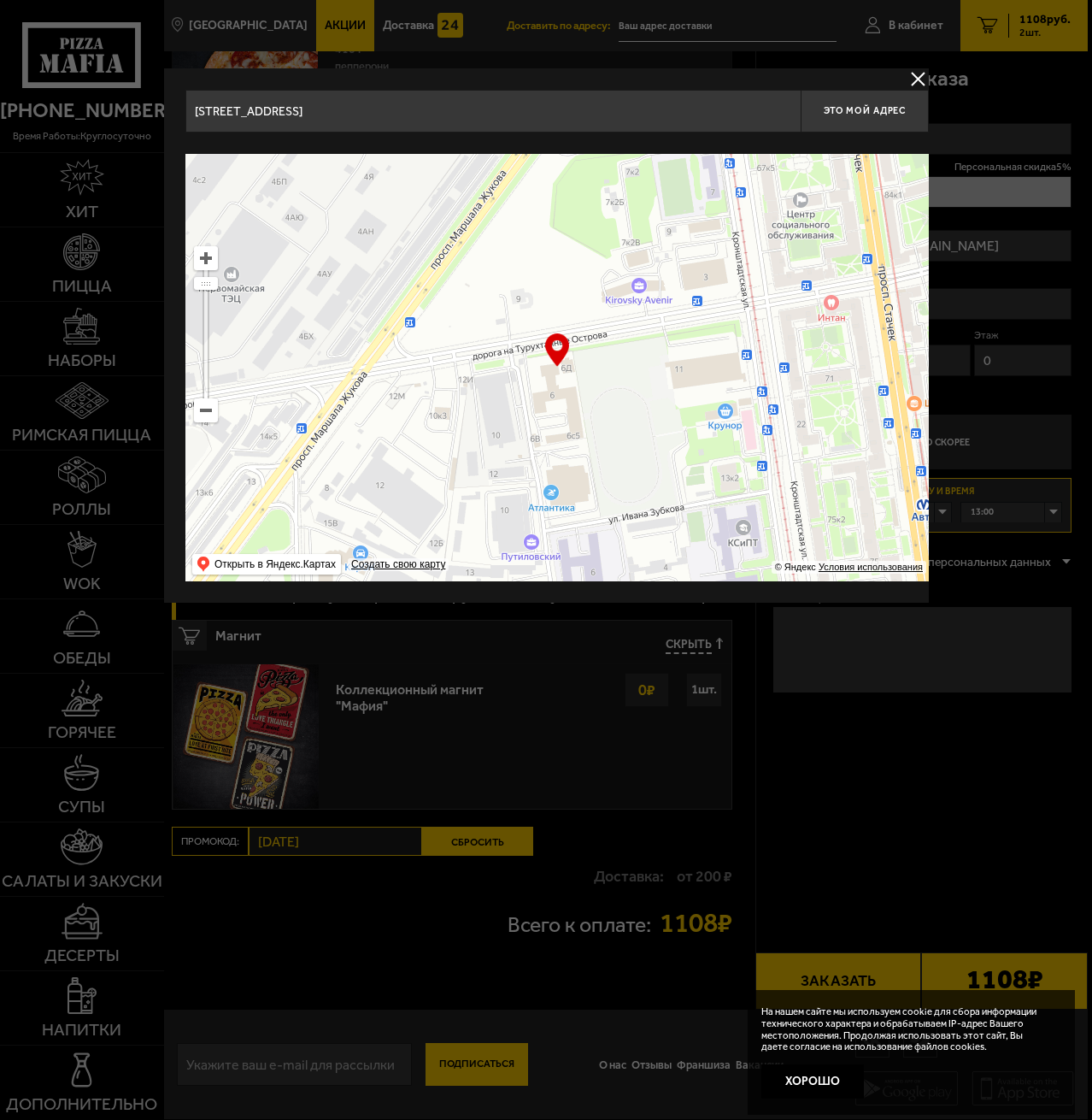
click at [843, 477] on ymaps at bounding box center [557, 367] width 744 height 427
type input "дорога на [STREET_ADDRESS]"
click at [847, 473] on ymaps at bounding box center [557, 367] width 744 height 427
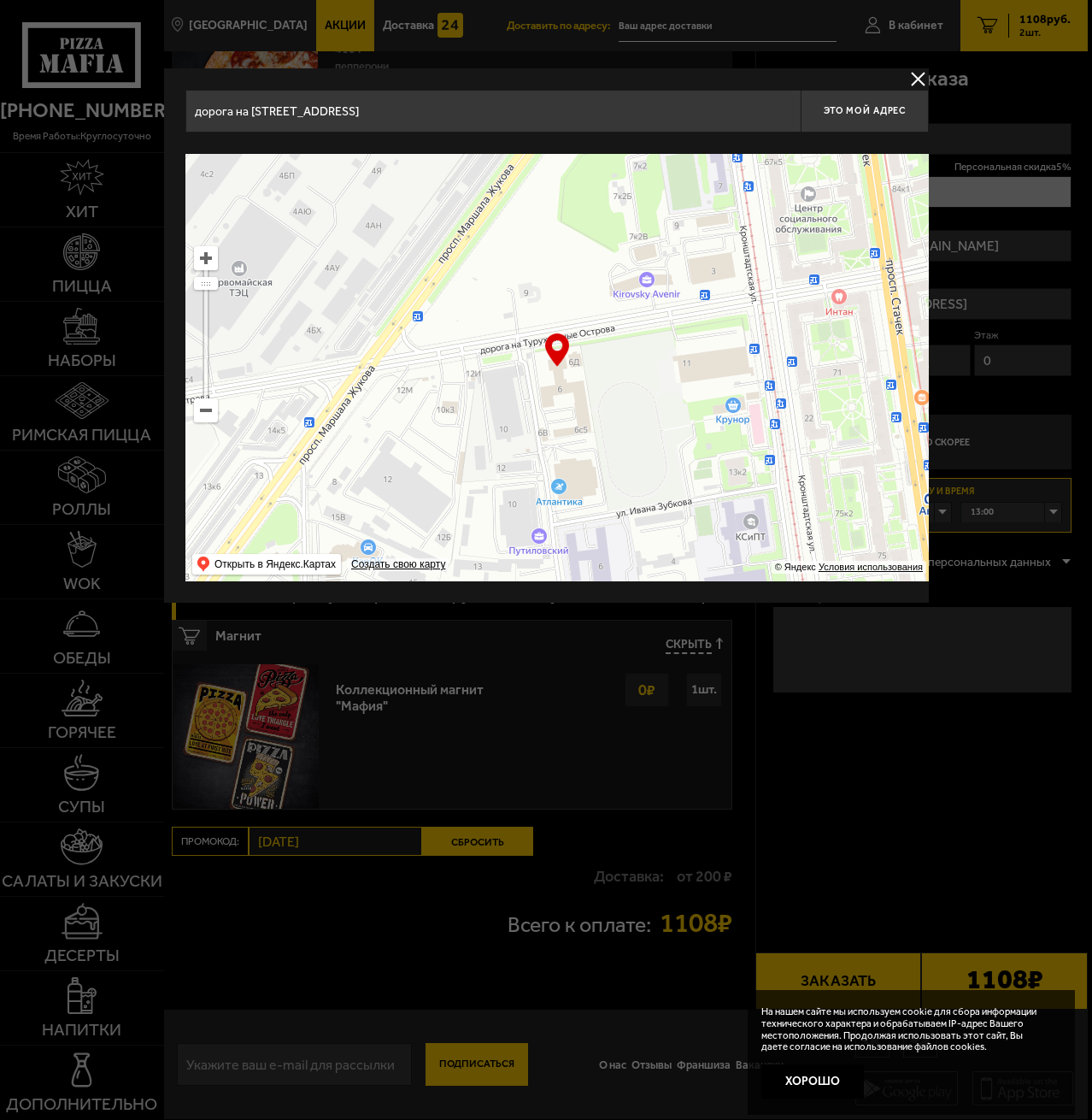
click at [849, 470] on ymaps at bounding box center [557, 367] width 744 height 427
click at [881, 118] on button "Это мой адрес" at bounding box center [865, 111] width 128 height 43
type input "дорога на [STREET_ADDRESS]"
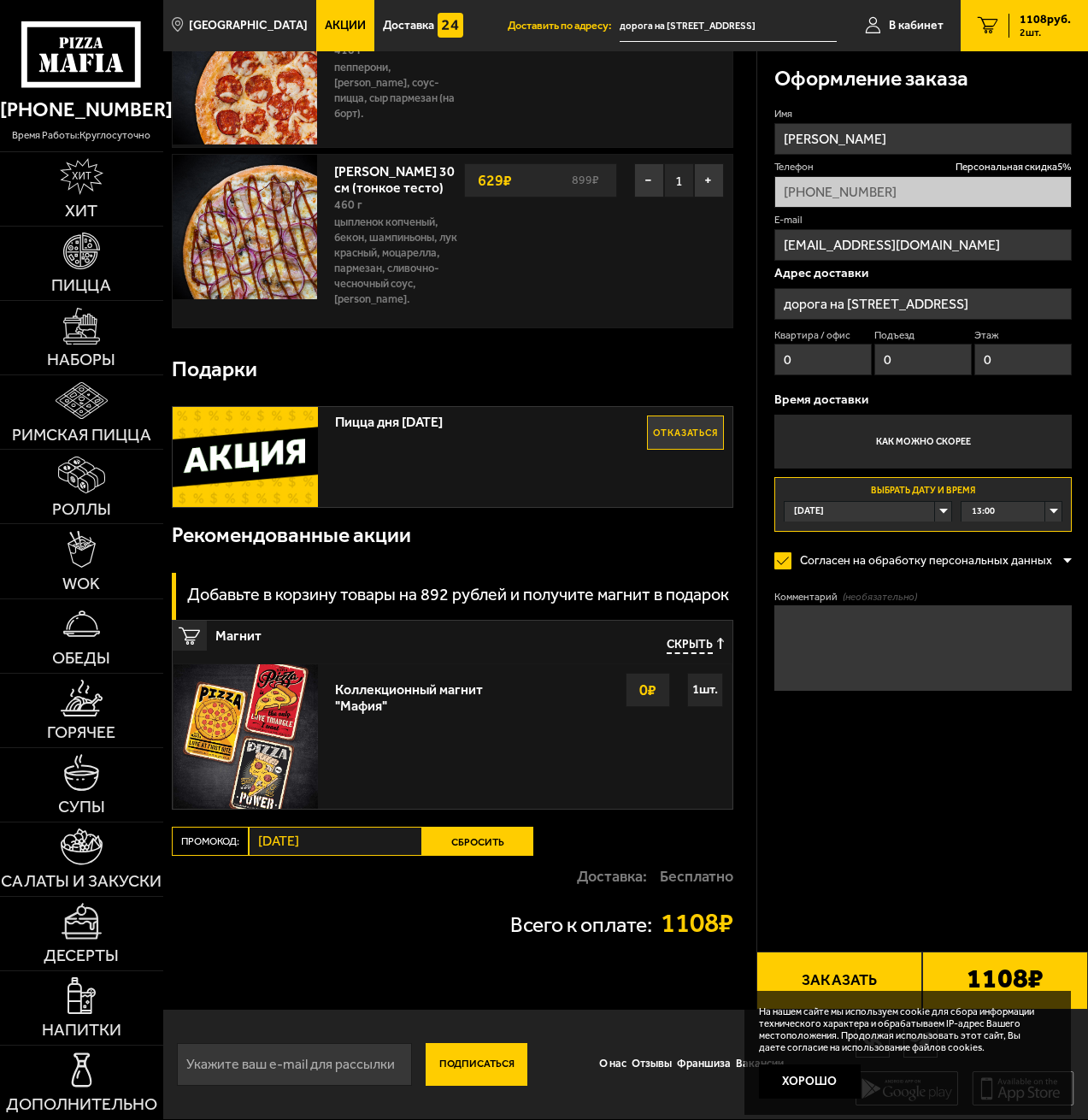
click at [1015, 303] on input "дорога на [STREET_ADDRESS]" at bounding box center [923, 303] width 297 height 32
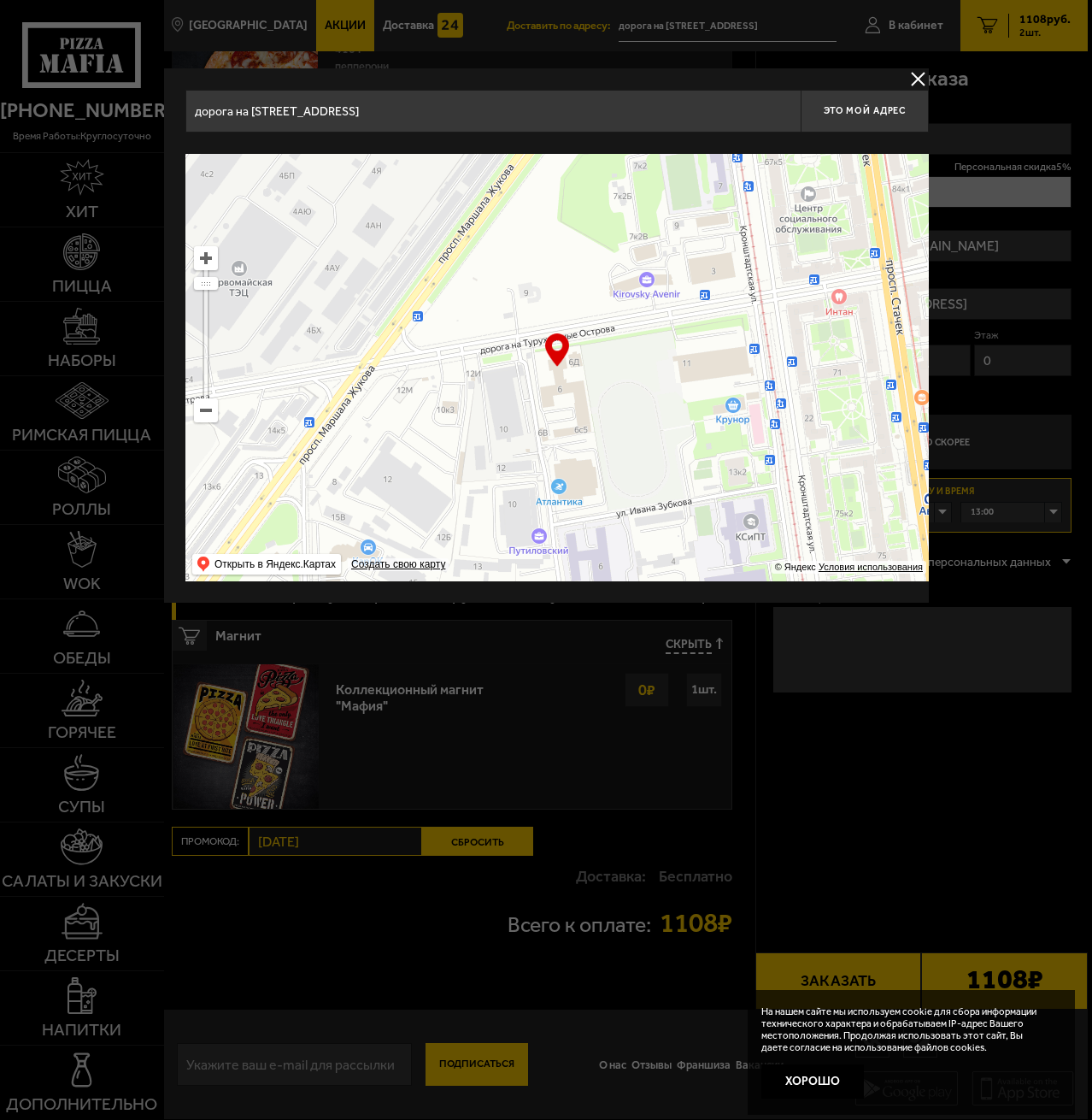
click at [987, 697] on div at bounding box center [546, 560] width 1092 height 1120
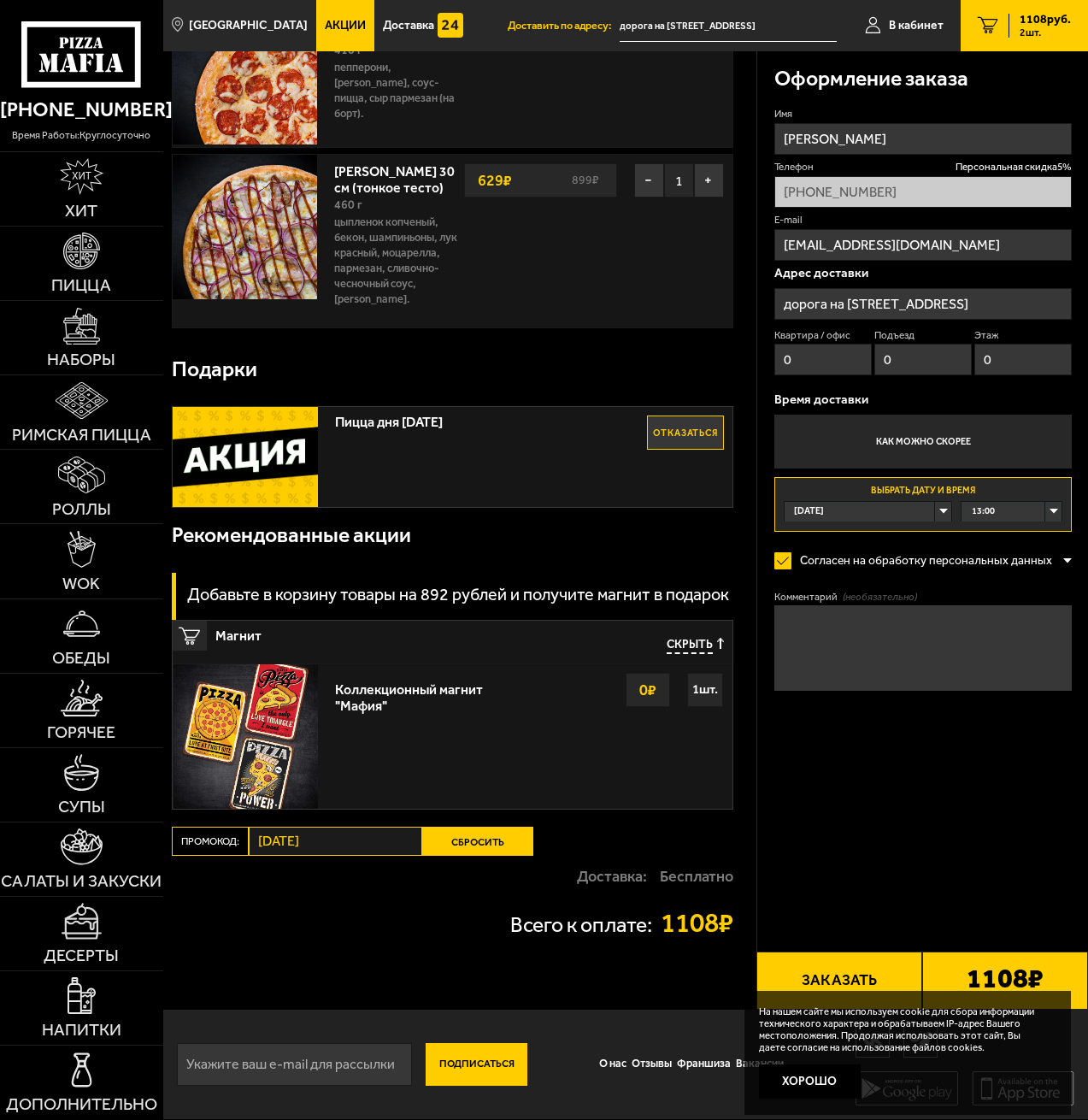
click at [990, 503] on span "13:00" at bounding box center [984, 511] width 23 height 19
click at [1014, 638] on li "12:45" at bounding box center [1012, 638] width 98 height 21
click at [841, 977] on button "Заказать" at bounding box center [839, 981] width 166 height 58
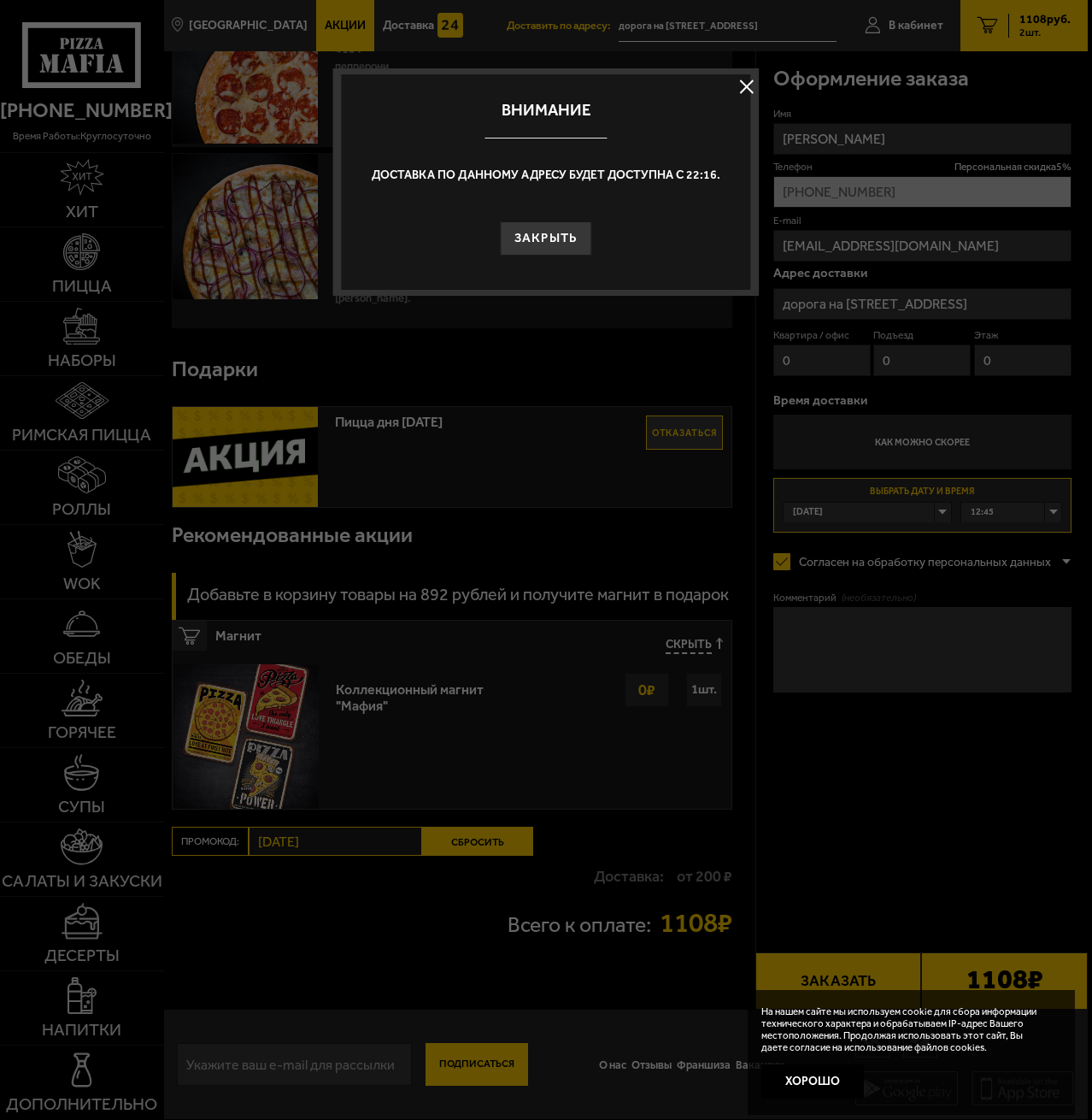
click at [583, 264] on div "Внимание Доставка по данному адресу будет доступна с 22:16. Закрыть" at bounding box center [546, 182] width 426 height 227
click at [578, 266] on div "Внимание Доставка по данному адресу будет доступна с 22:16. Закрыть" at bounding box center [546, 182] width 426 height 227
click at [565, 239] on button "Закрыть" at bounding box center [546, 238] width 91 height 34
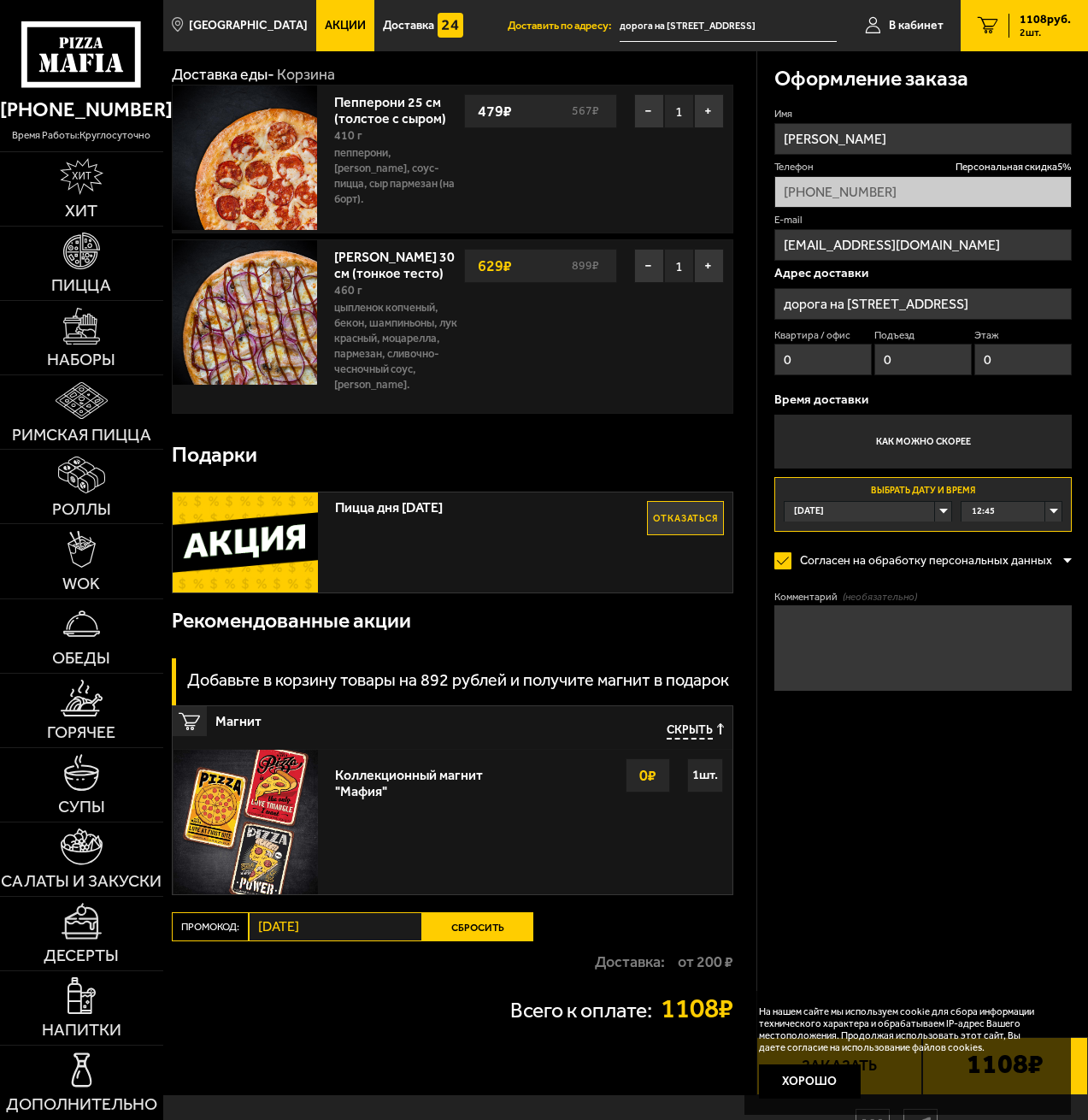
scroll to position [0, 0]
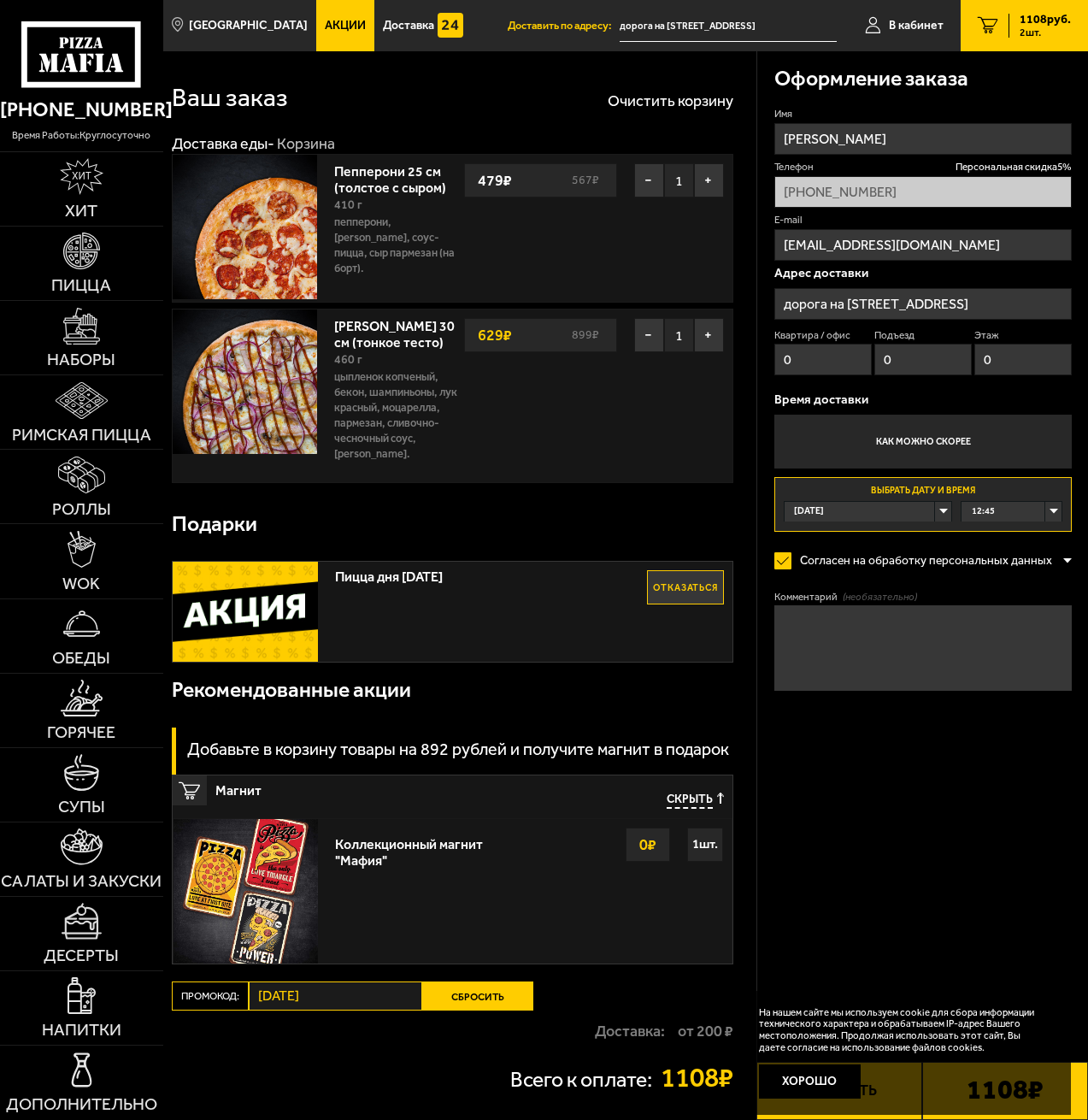
click at [945, 435] on label "Как можно скорее" at bounding box center [923, 442] width 297 height 54
click at [0, 0] on input "Как можно скорее" at bounding box center [0, 0] width 0 height 0
click at [854, 489] on label "Выбрать дату и время Сегодня 12:45" at bounding box center [923, 504] width 297 height 54
click at [0, 0] on input "Выбрать дату и время Сегодня 12:45" at bounding box center [0, 0] width 0 height 0
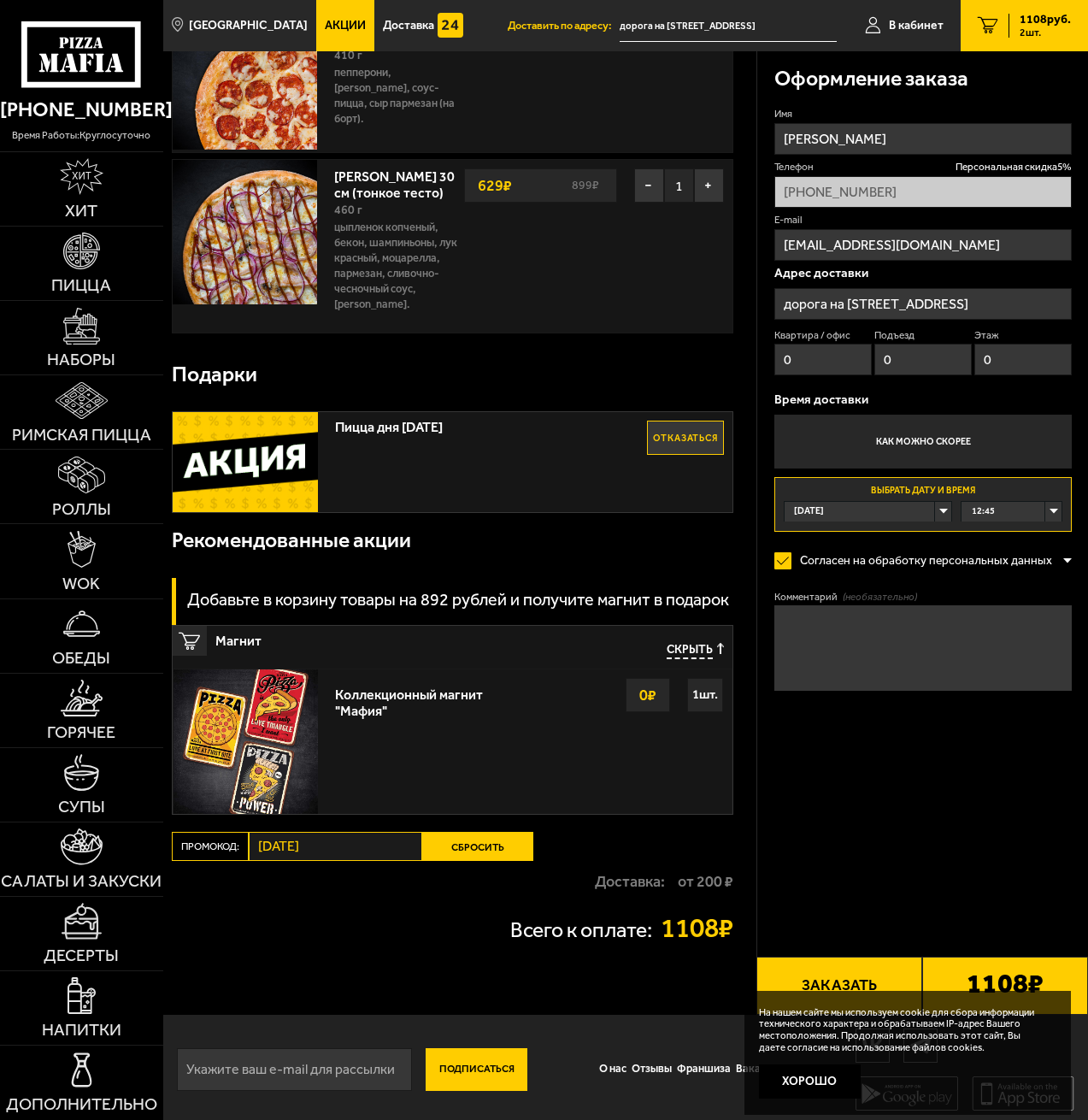
scroll to position [156, 0]
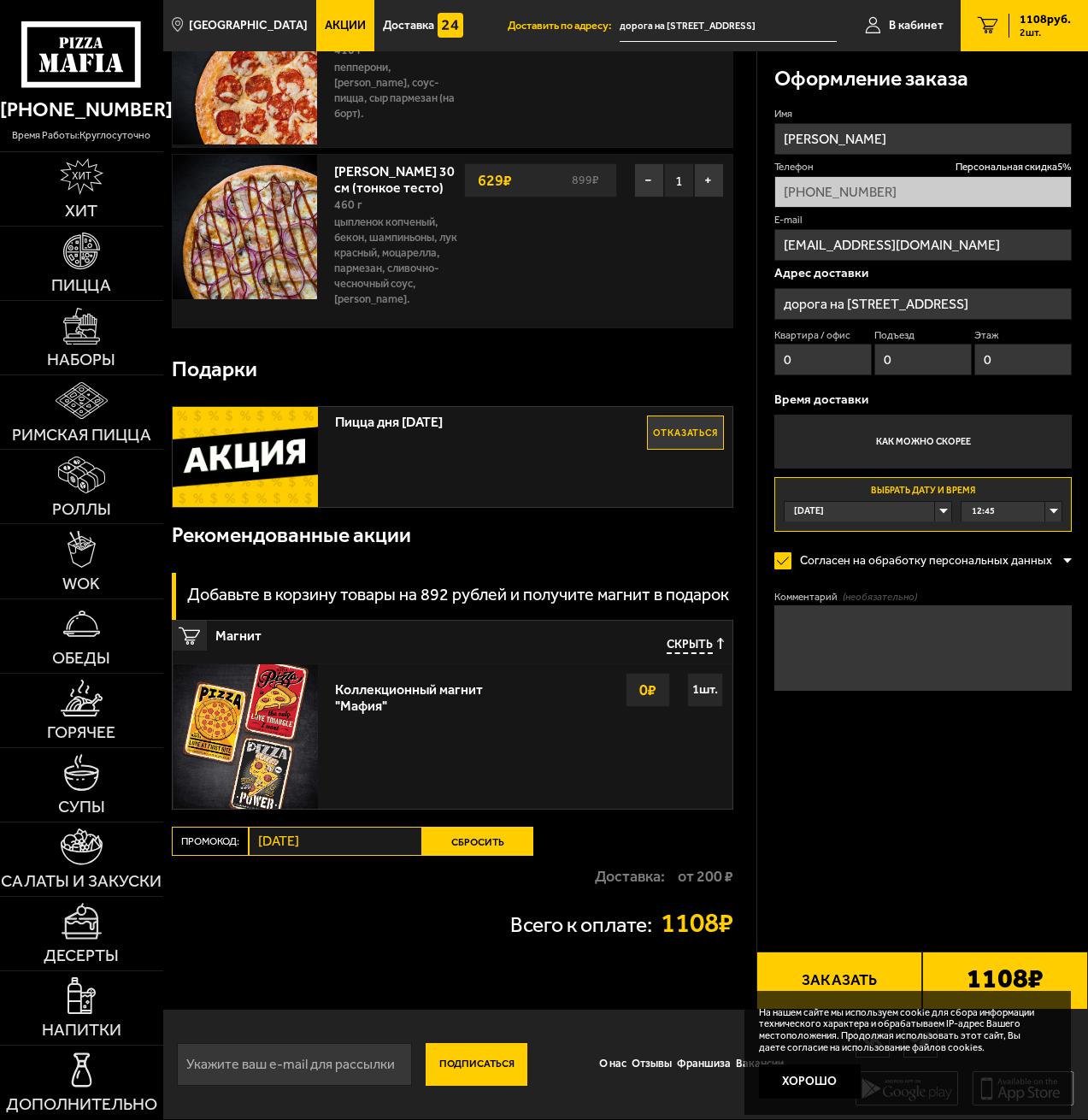
click at [858, 976] on button "Заказать" at bounding box center [839, 981] width 166 height 58
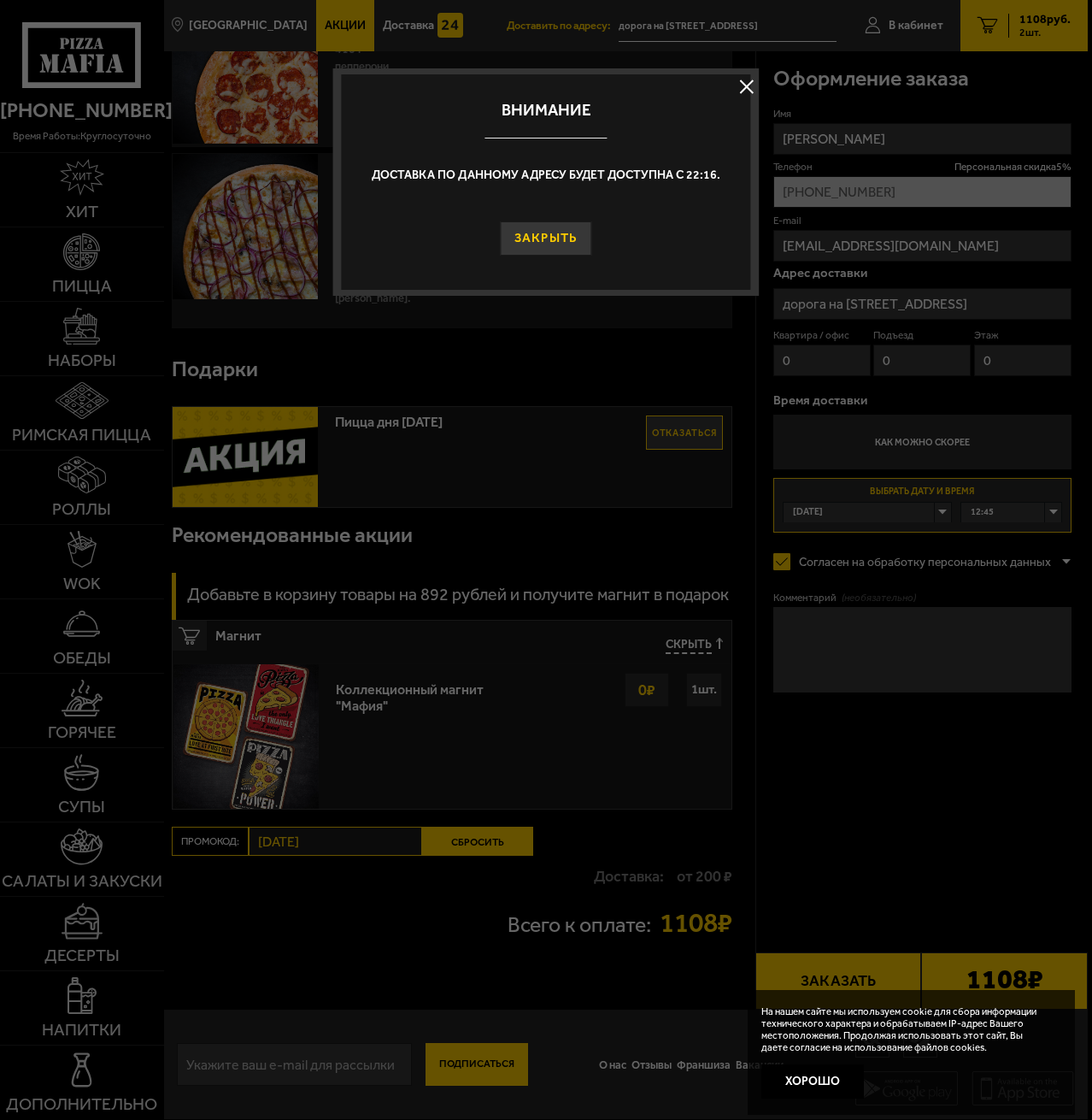
click at [537, 243] on button "Закрыть" at bounding box center [546, 238] width 91 height 34
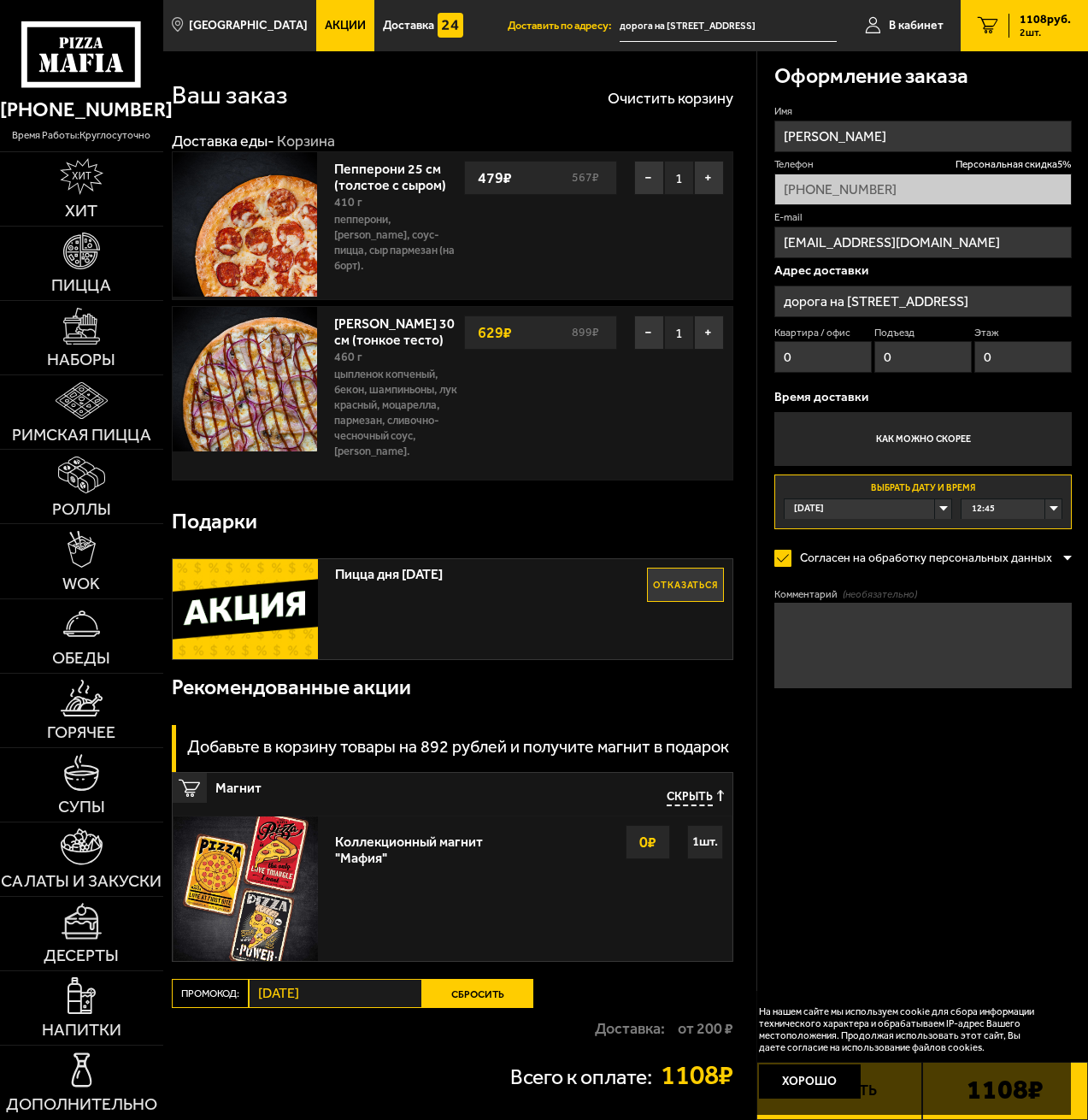
scroll to position [0, 0]
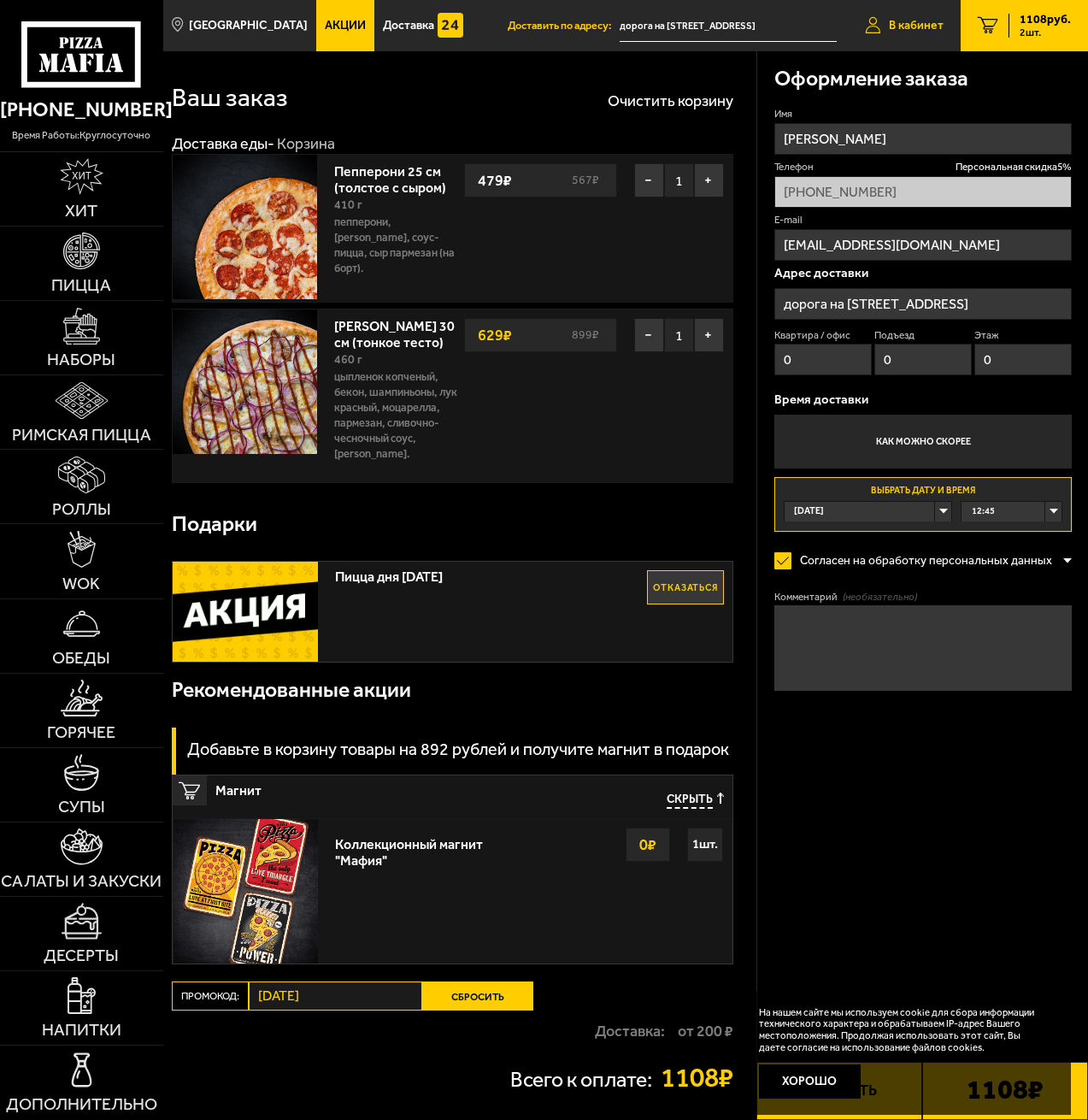
click at [879, 19] on icon at bounding box center [873, 25] width 16 height 17
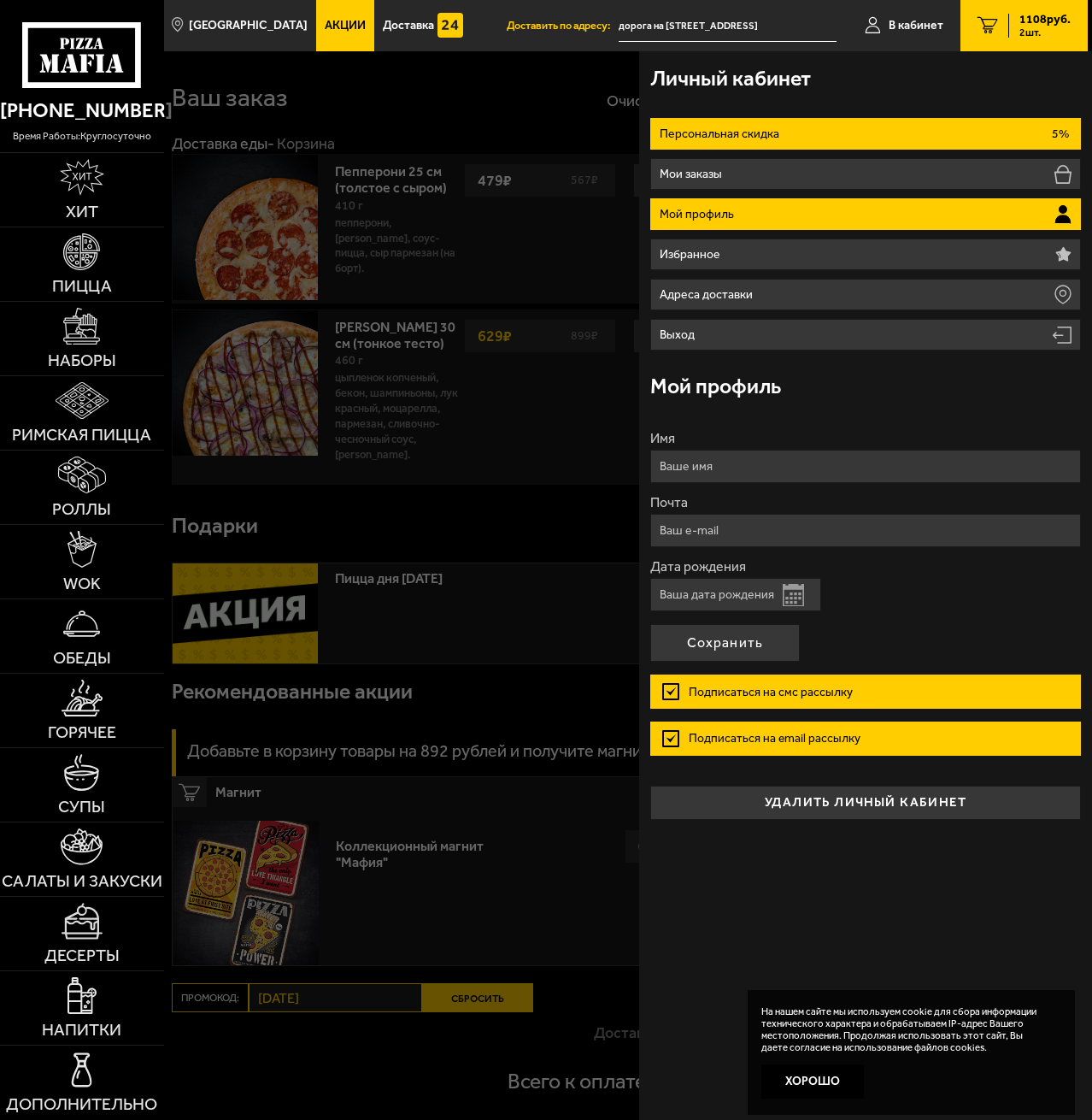
click at [670, 138] on p "Персональная скидка" at bounding box center [721, 134] width 124 height 12
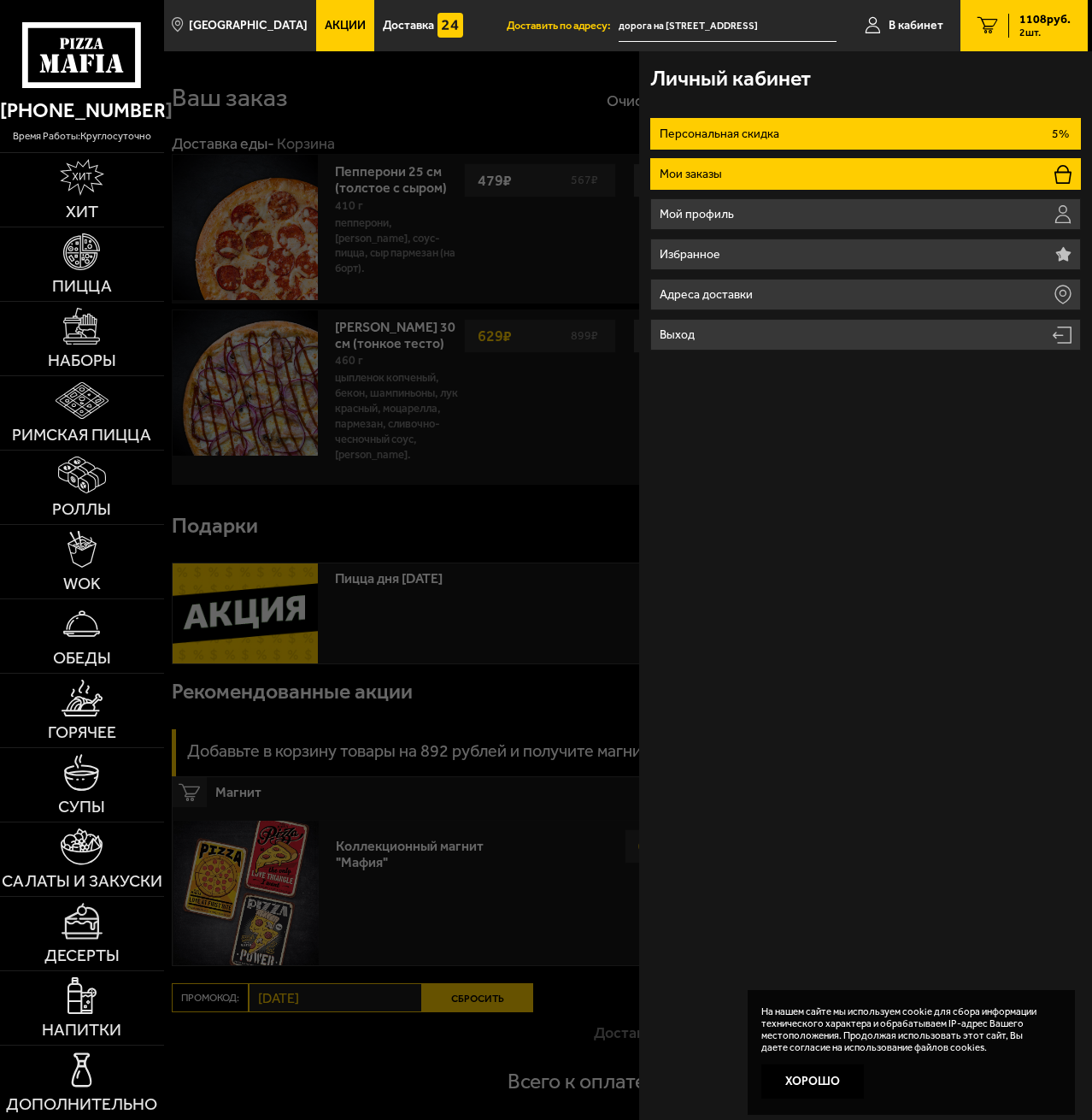
click at [679, 179] on p "Мои заказы" at bounding box center [693, 175] width 67 height 12
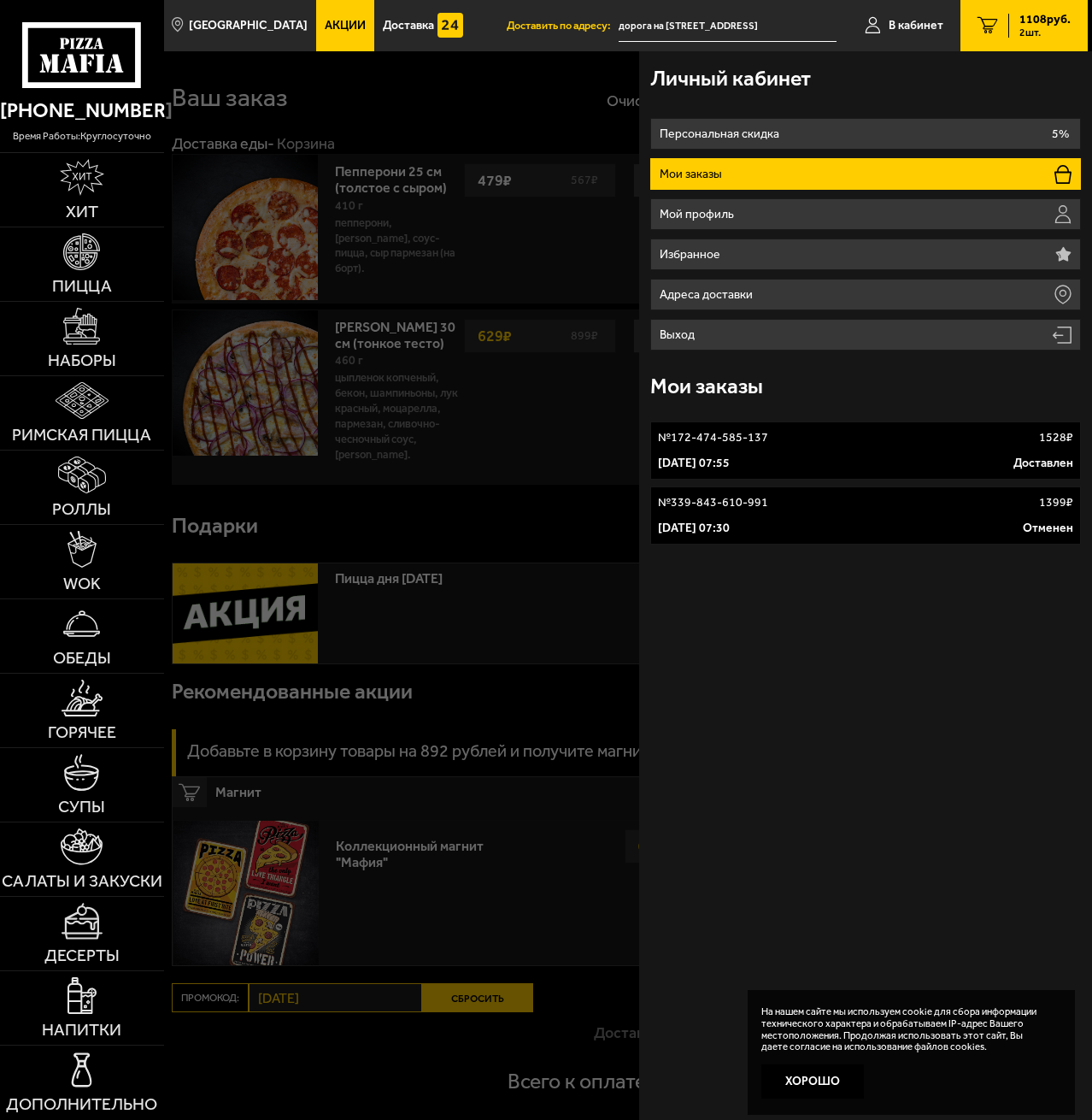
click at [508, 524] on div at bounding box center [710, 610] width 1092 height 1120
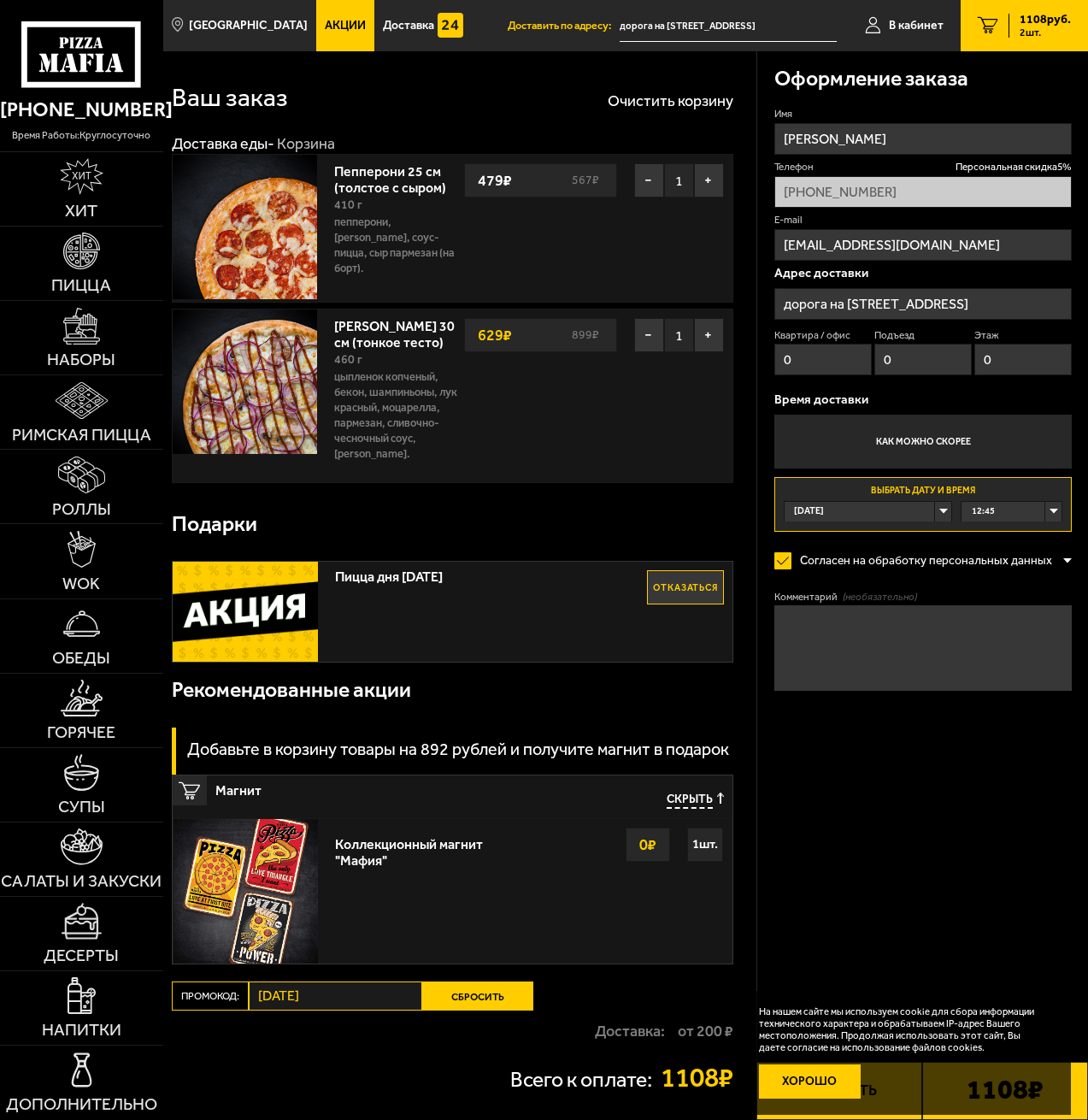
click at [820, 1082] on button "Хорошо" at bounding box center [810, 1081] width 102 height 34
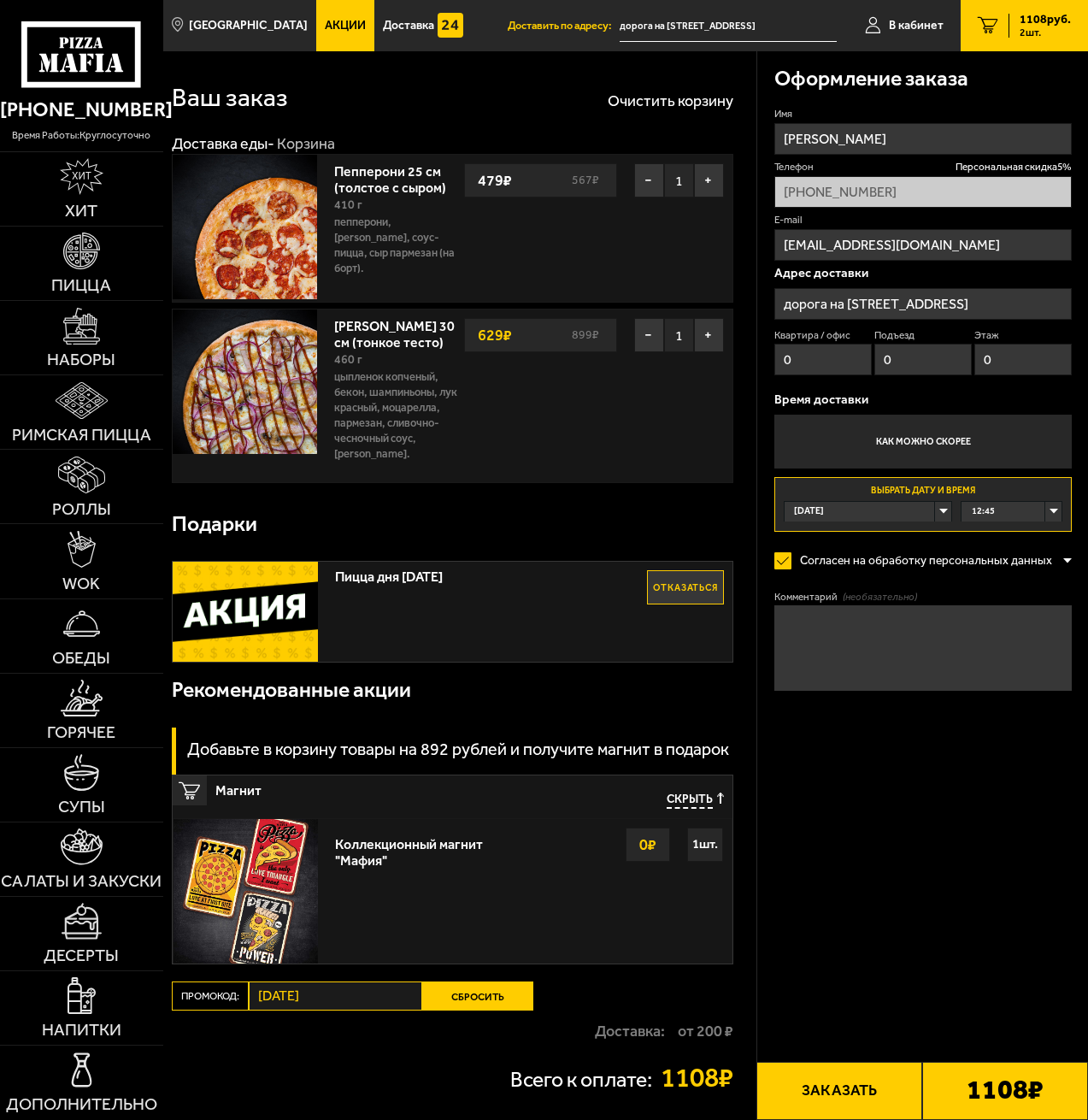
click at [857, 1088] on button "Заказать" at bounding box center [839, 1090] width 166 height 58
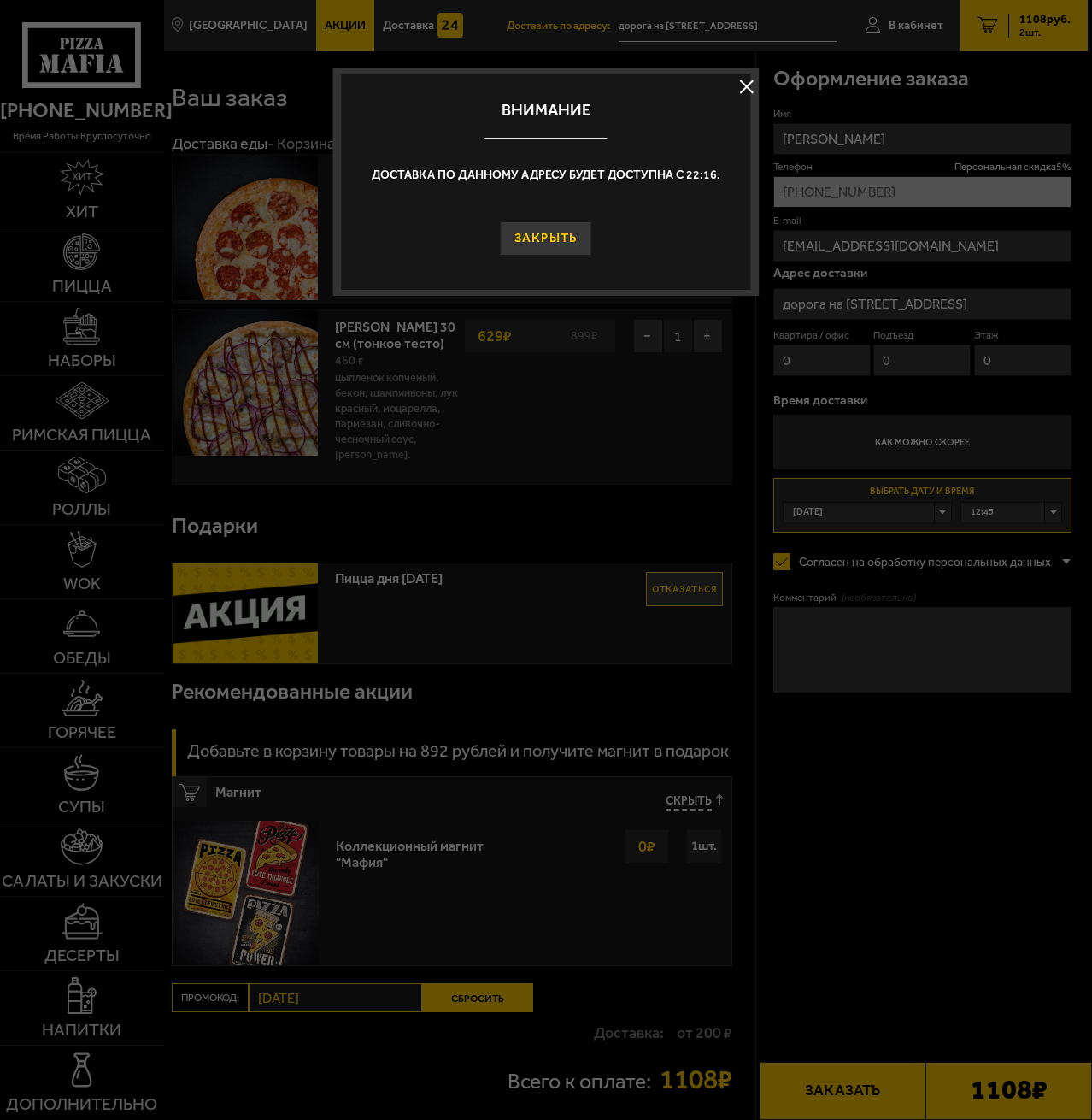
drag, startPoint x: 548, startPoint y: 225, endPoint x: 559, endPoint y: 226, distance: 11.0
click at [549, 225] on button "Закрыть" at bounding box center [546, 238] width 91 height 34
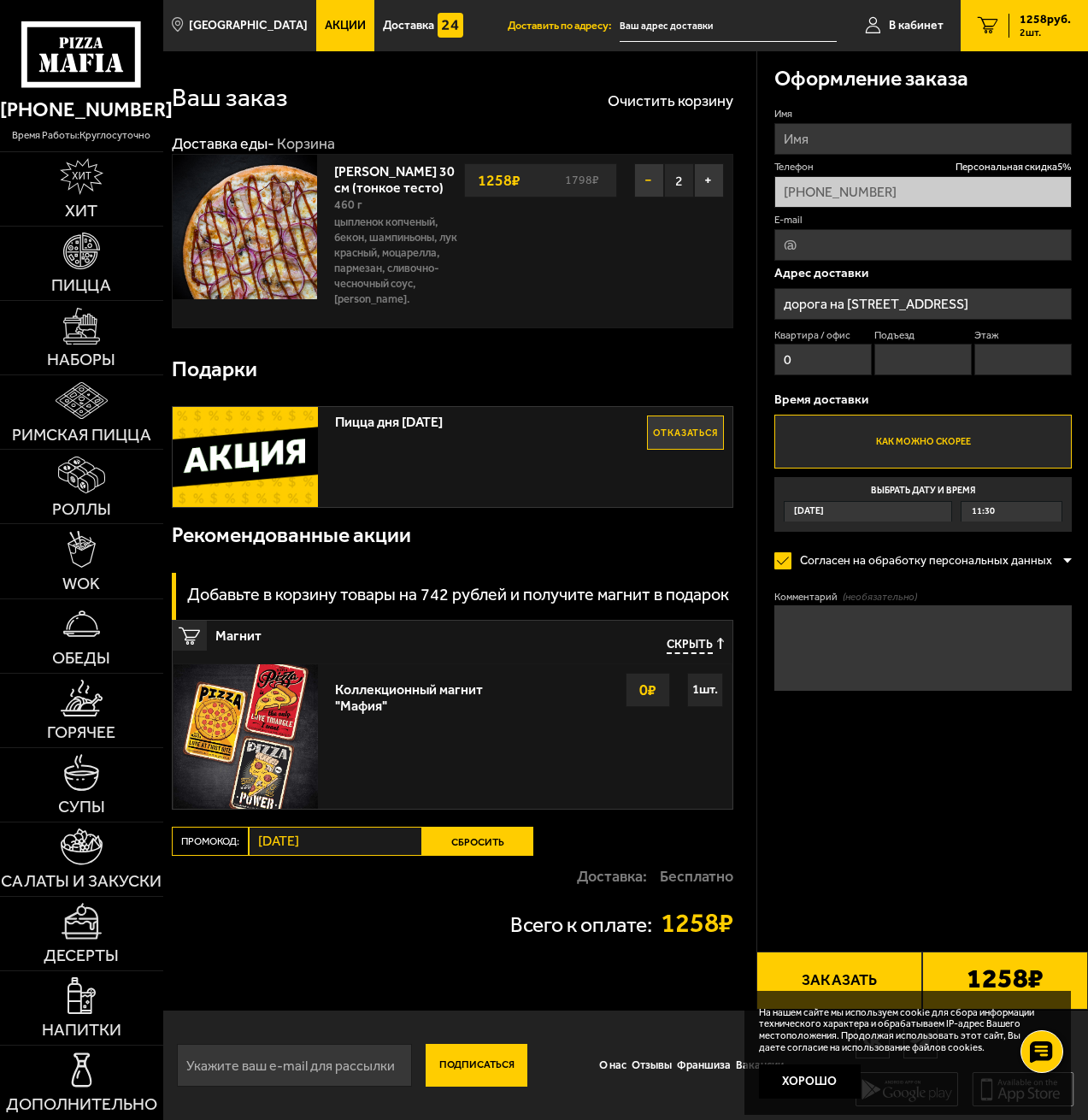
click at [646, 177] on button "−" at bounding box center [649, 180] width 30 height 34
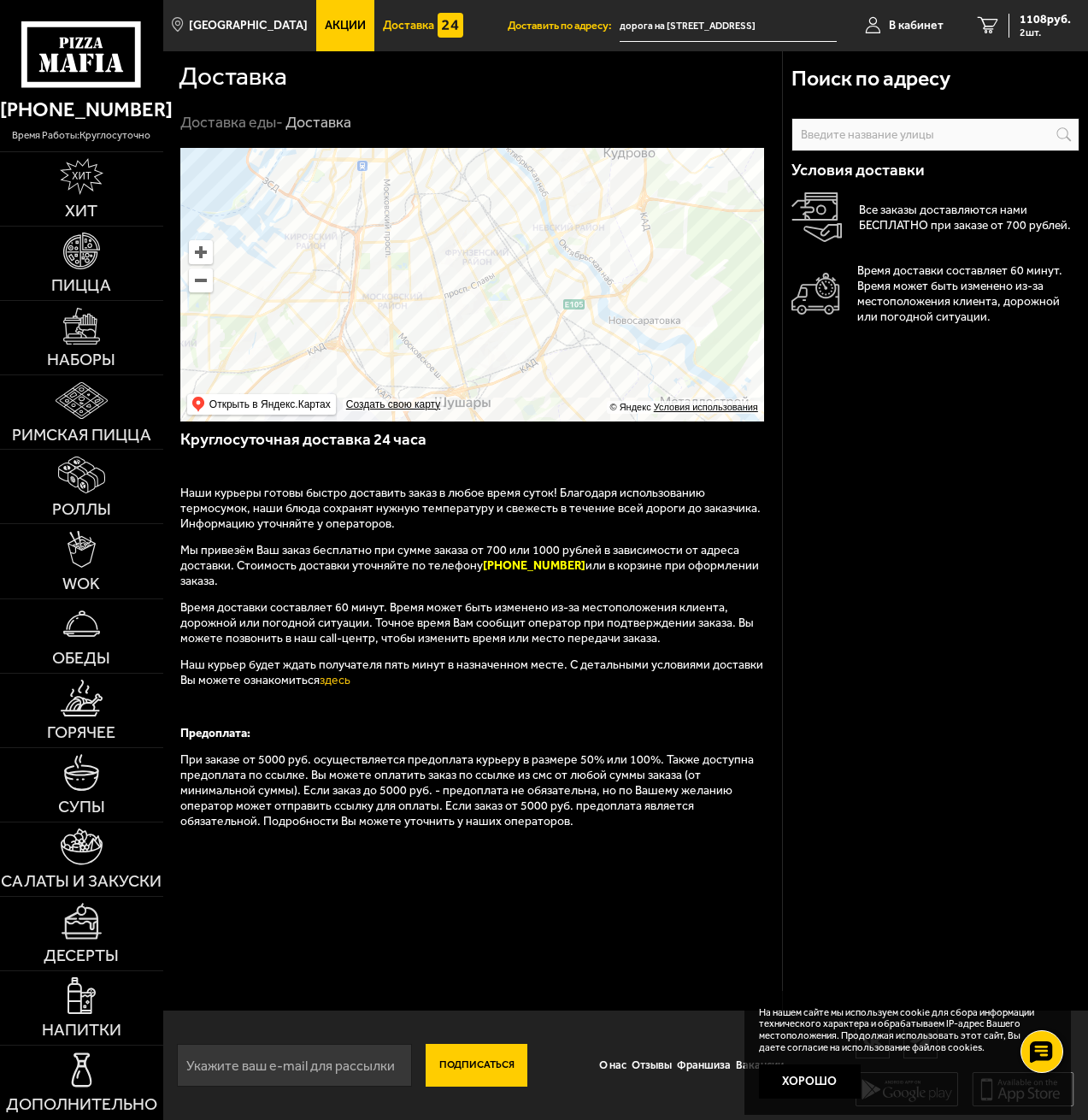
drag, startPoint x: 389, startPoint y: 249, endPoint x: 526, endPoint y: 286, distance: 141.9
click at [526, 286] on ymaps at bounding box center [473, 285] width 584 height 274
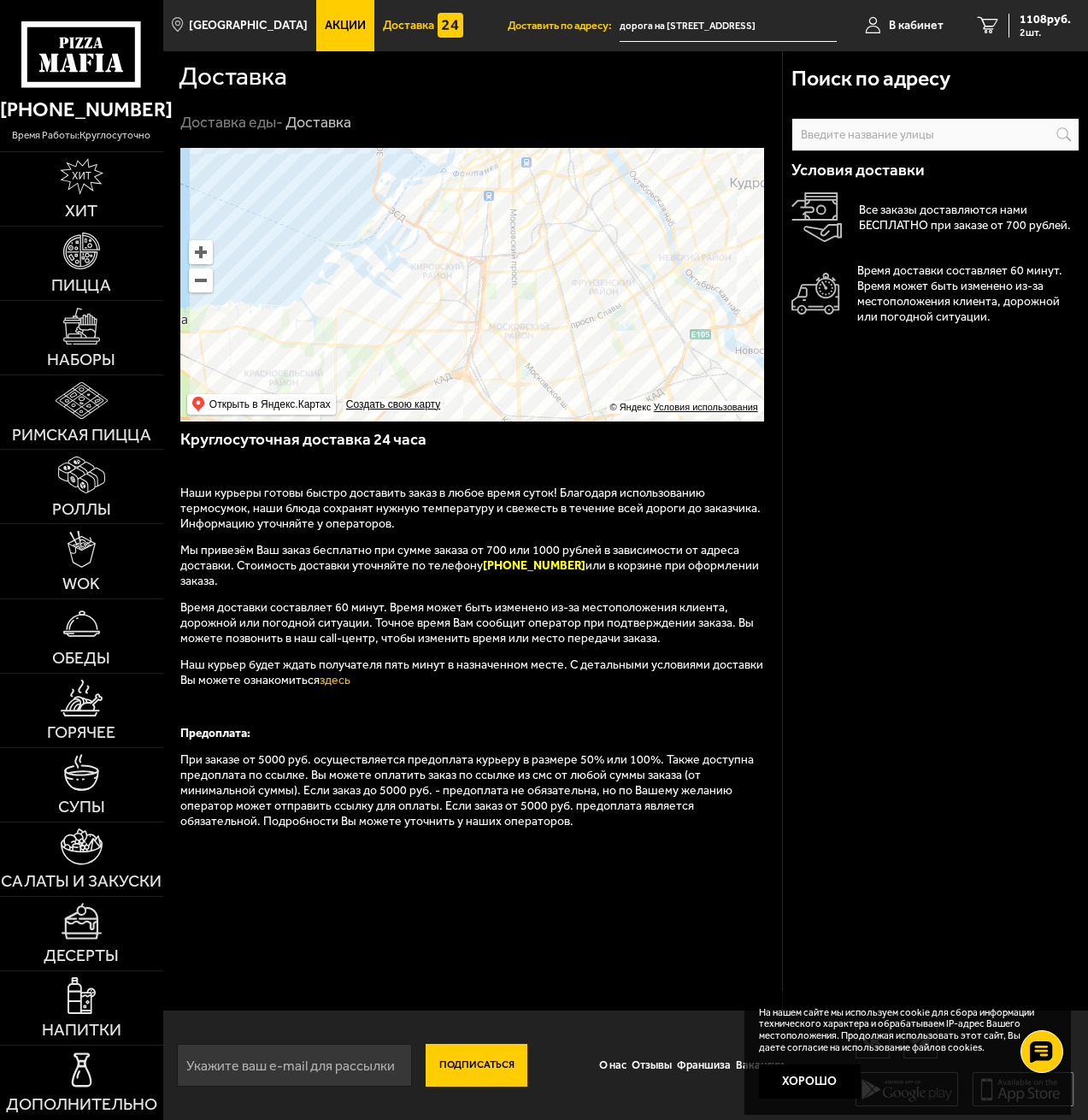
drag, startPoint x: 490, startPoint y: 317, endPoint x: 527, endPoint y: 329, distance: 38.9
click at [527, 329] on ymaps at bounding box center [473, 285] width 584 height 274
click at [0, 0] on input "text" at bounding box center [0, 0] width 0 height 0
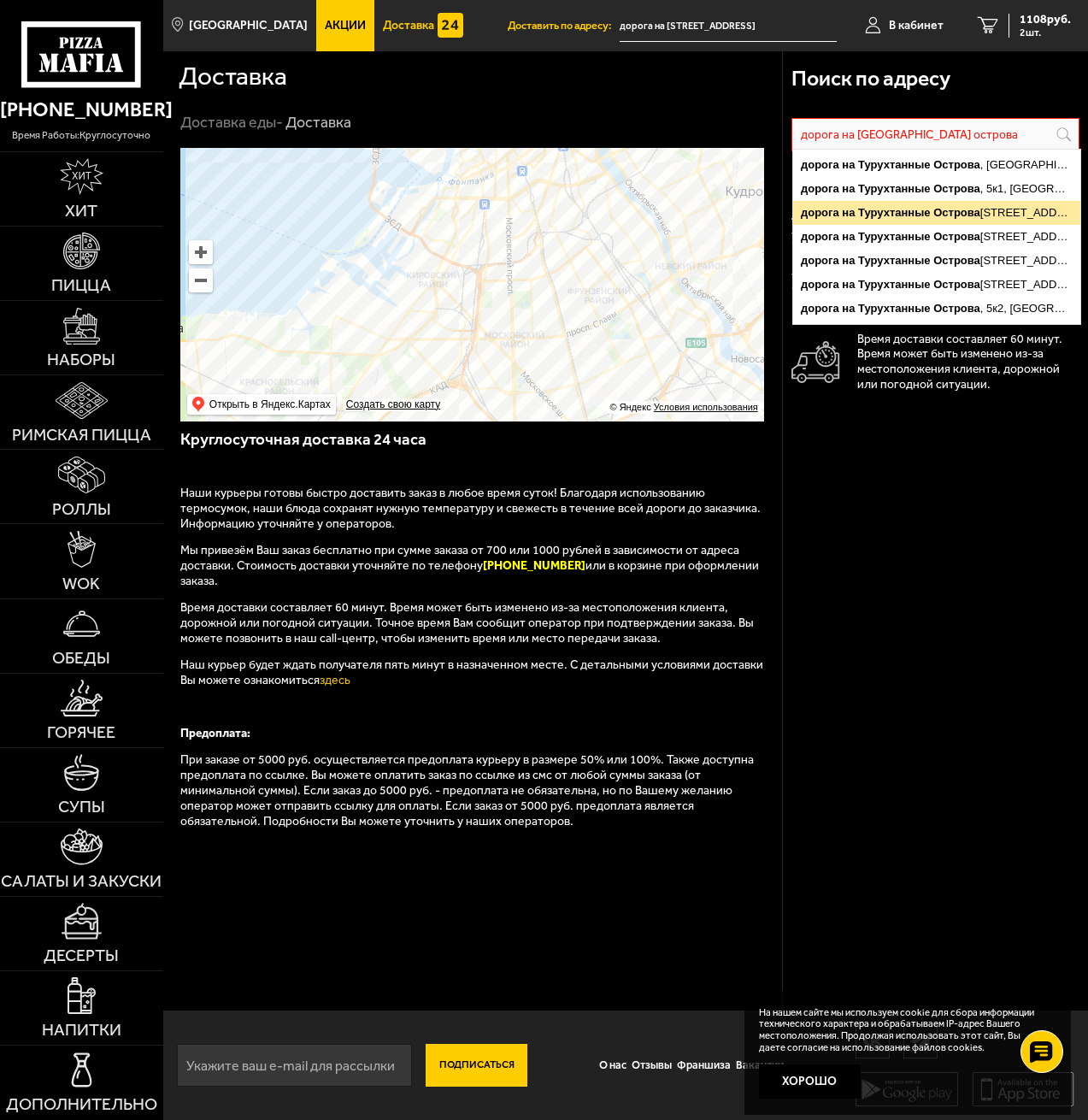
click at [1041, 214] on ymaps "дорога на Турухтанные Острова , 6, Санкт-Петербург" at bounding box center [936, 212] width 287 height 24
type input "дорога на [STREET_ADDRESS]"
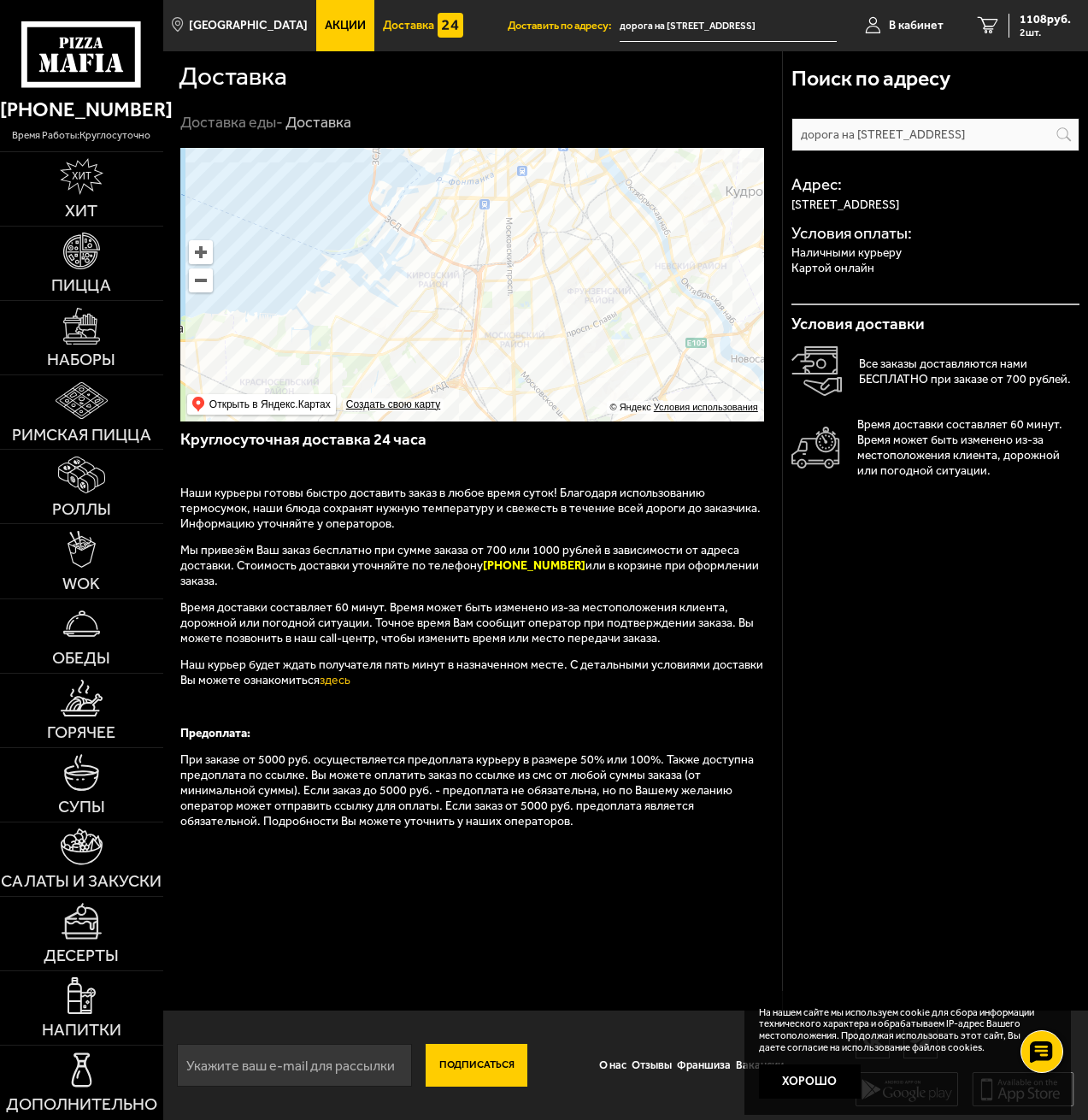
scroll to position [1, 0]
